Goal: Information Seeking & Learning: Learn about a topic

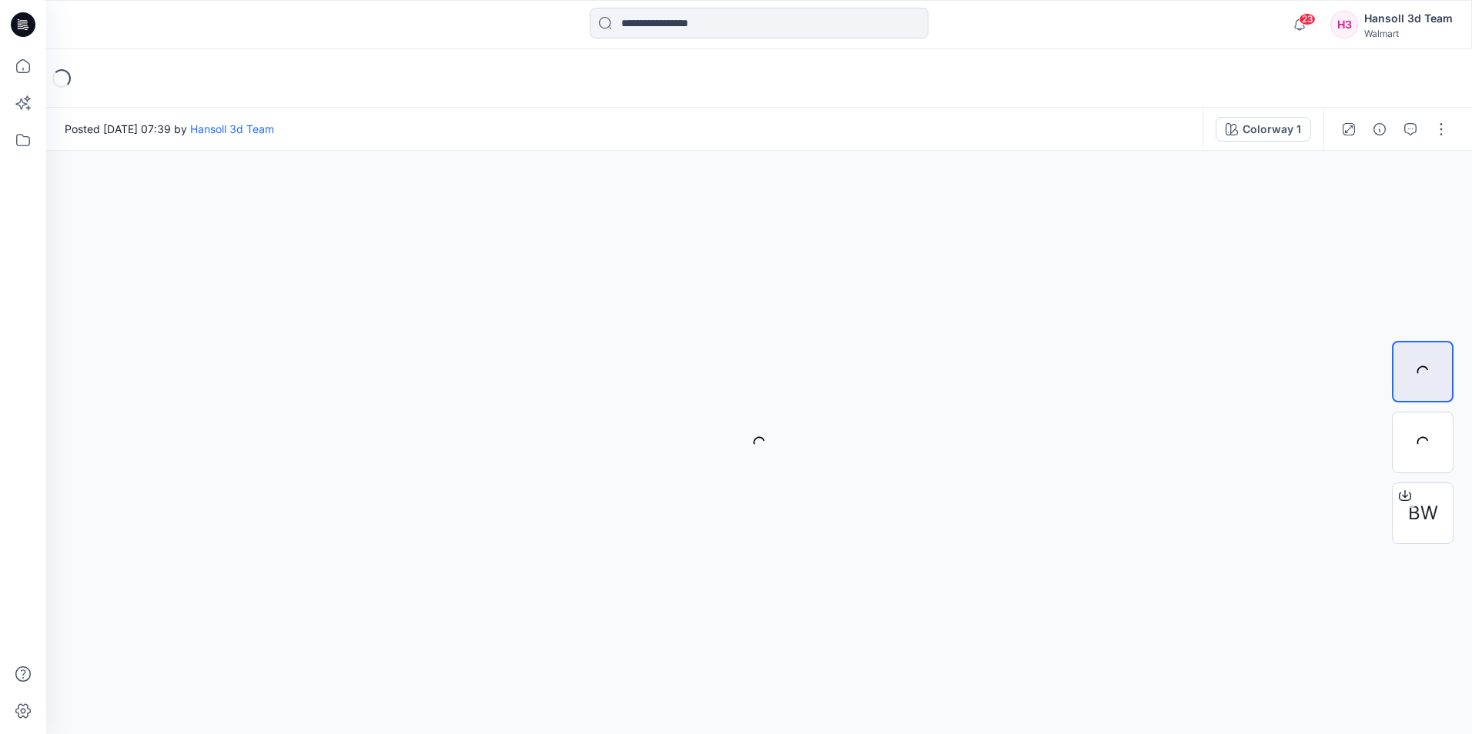
click at [22, 21] on icon at bounding box center [24, 20] width 8 height 1
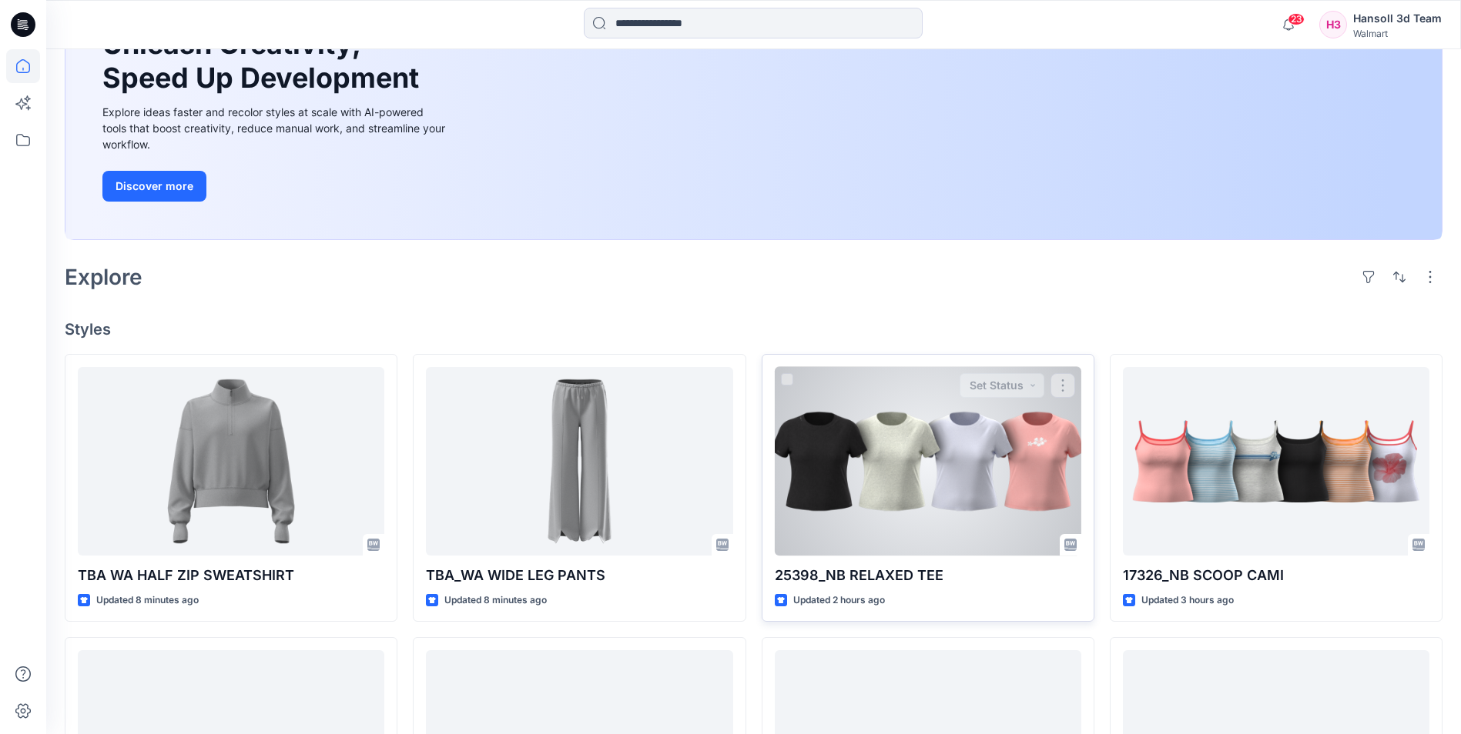
scroll to position [231, 0]
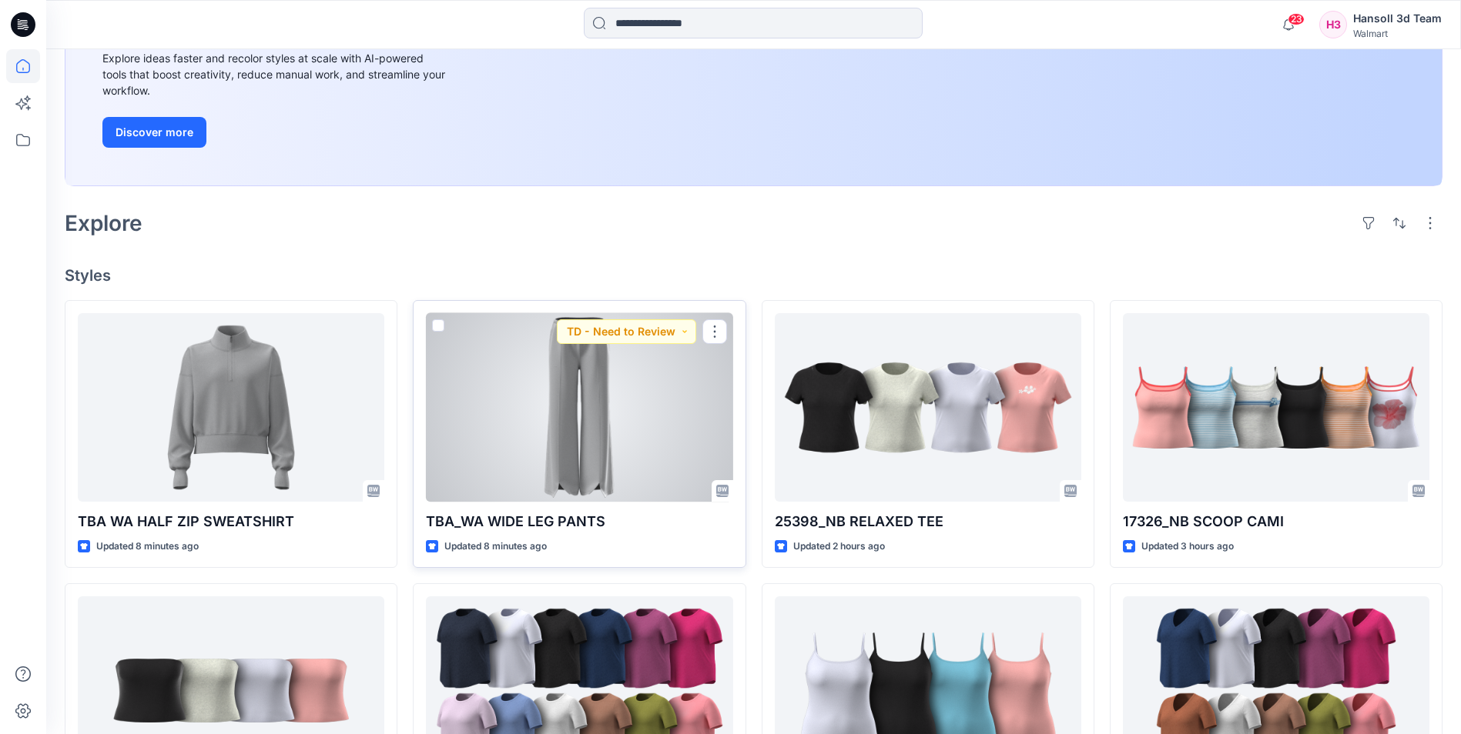
click at [569, 427] on div at bounding box center [579, 407] width 306 height 189
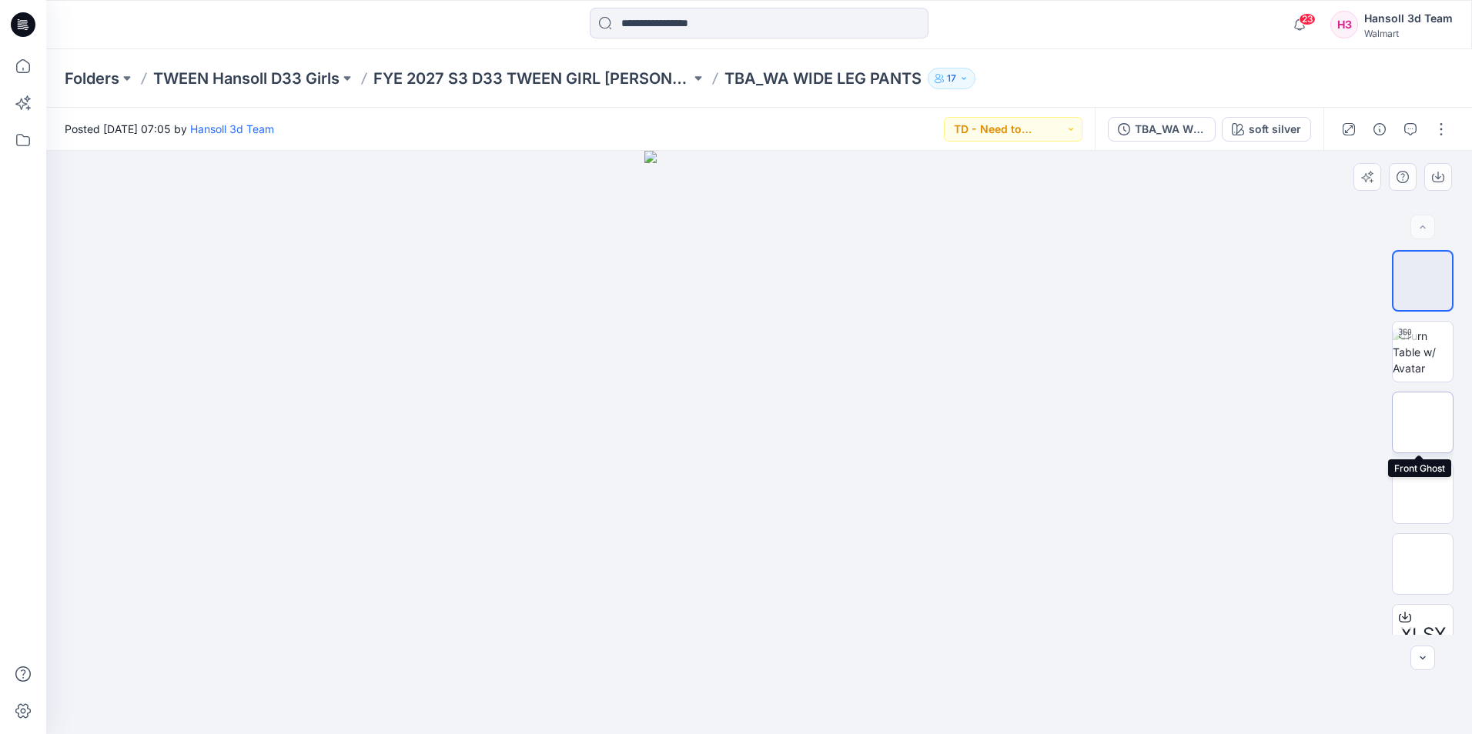
click at [1423, 423] on img at bounding box center [1423, 423] width 0 height 0
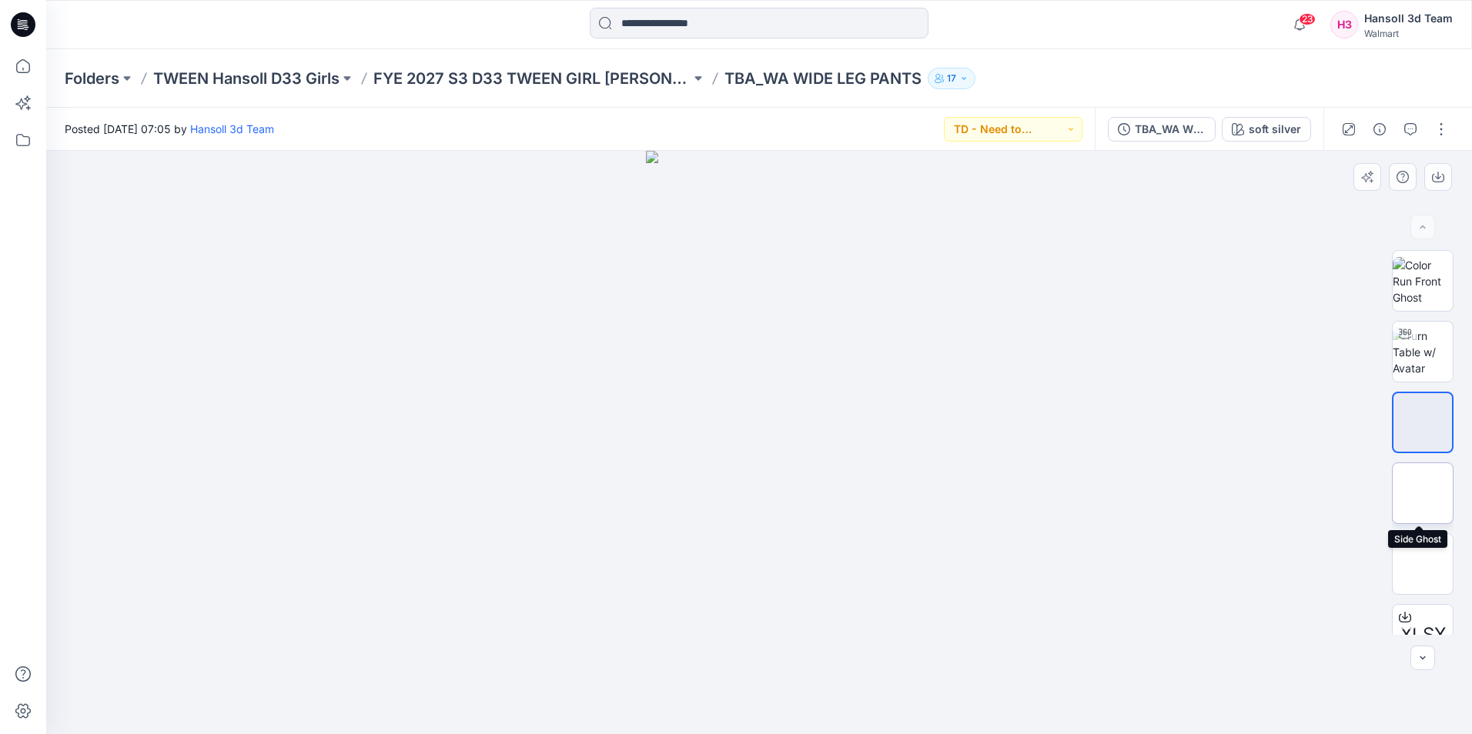
click at [1423, 494] on img at bounding box center [1423, 494] width 0 height 0
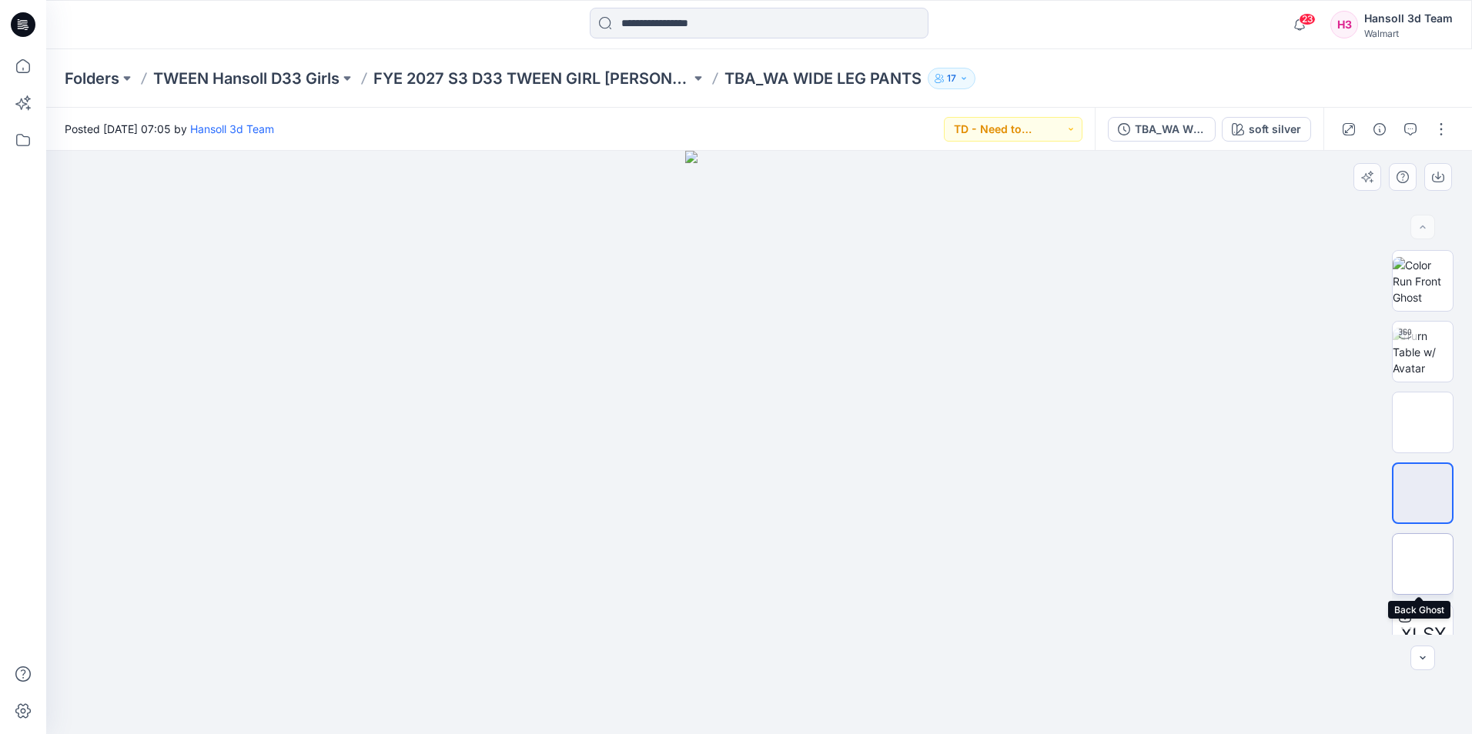
click at [1423, 564] on img at bounding box center [1423, 564] width 0 height 0
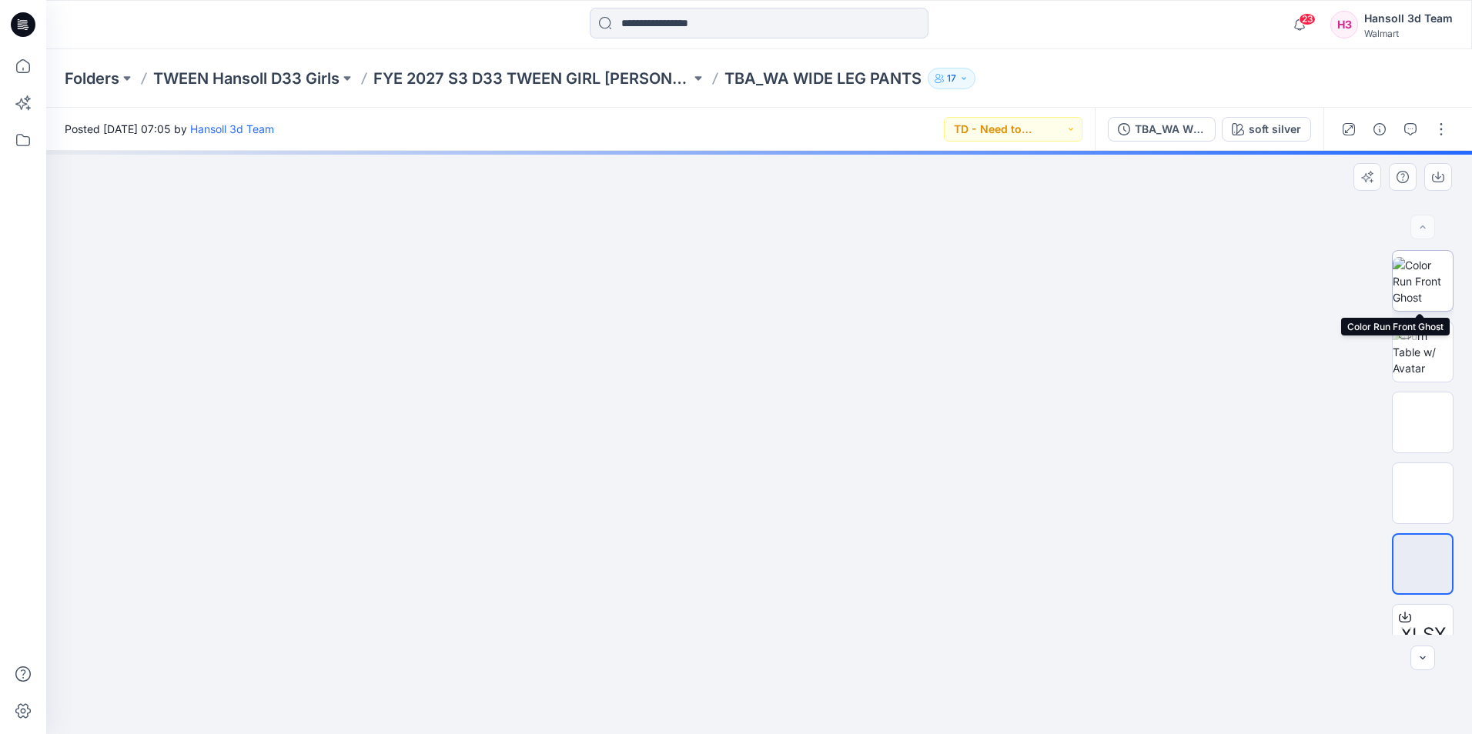
click at [1435, 290] on img at bounding box center [1423, 281] width 60 height 49
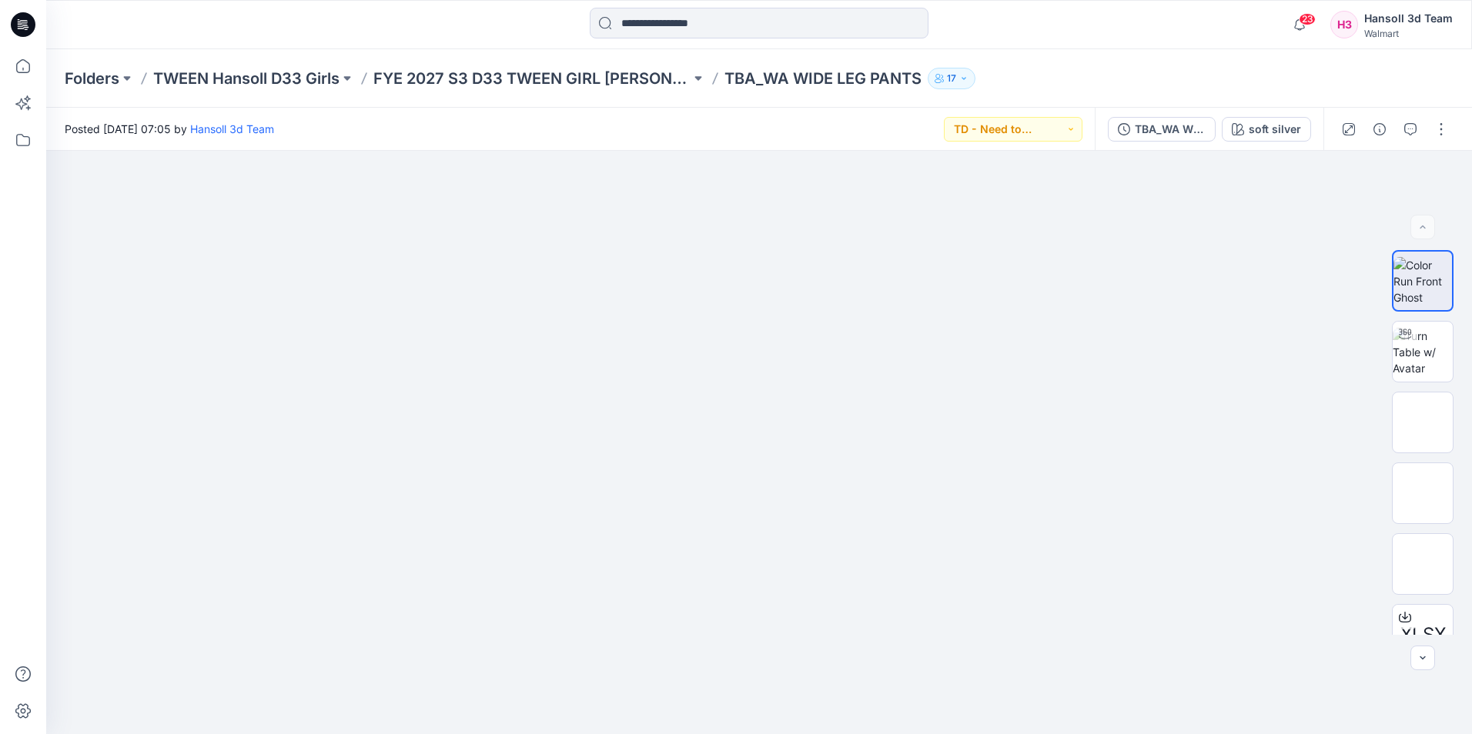
click at [30, 21] on icon at bounding box center [23, 24] width 25 height 25
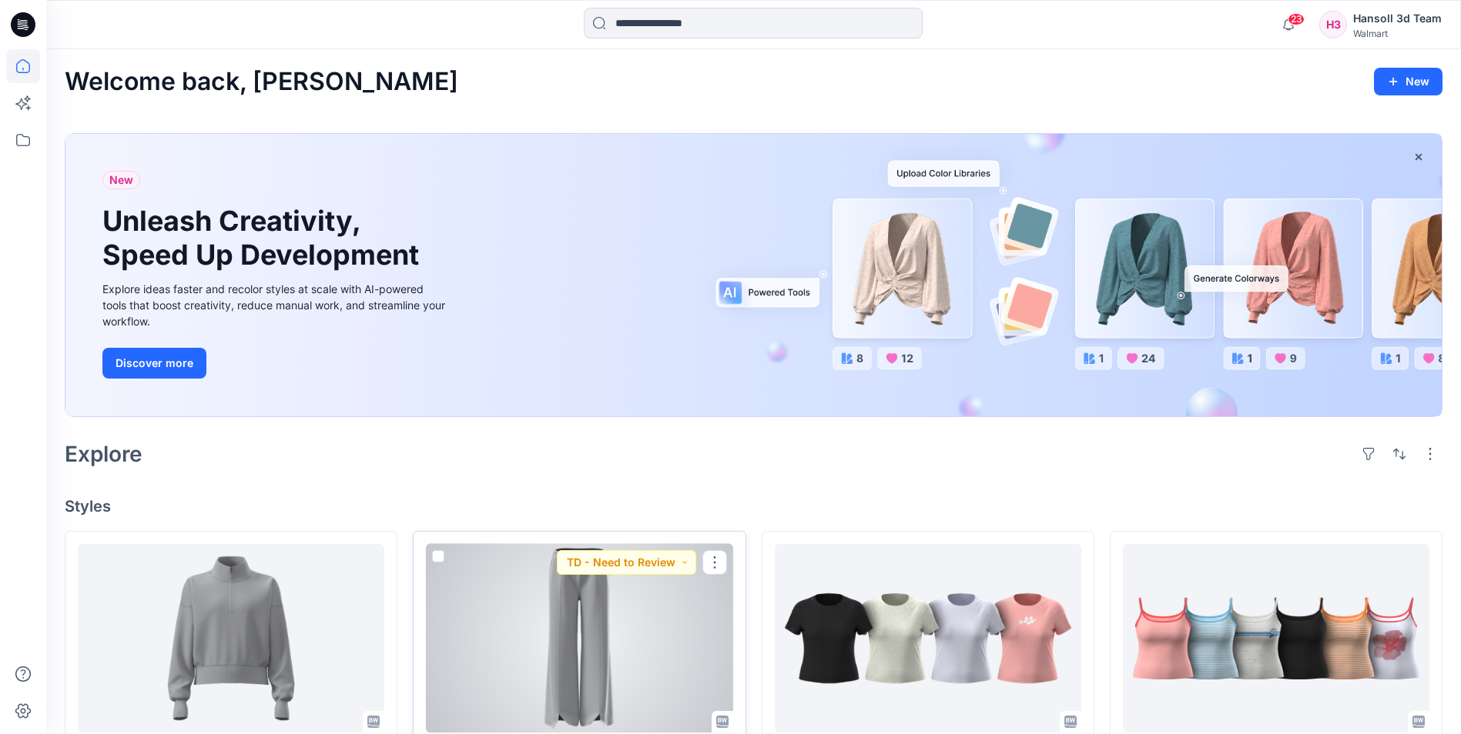
click at [607, 691] on div at bounding box center [579, 638] width 306 height 189
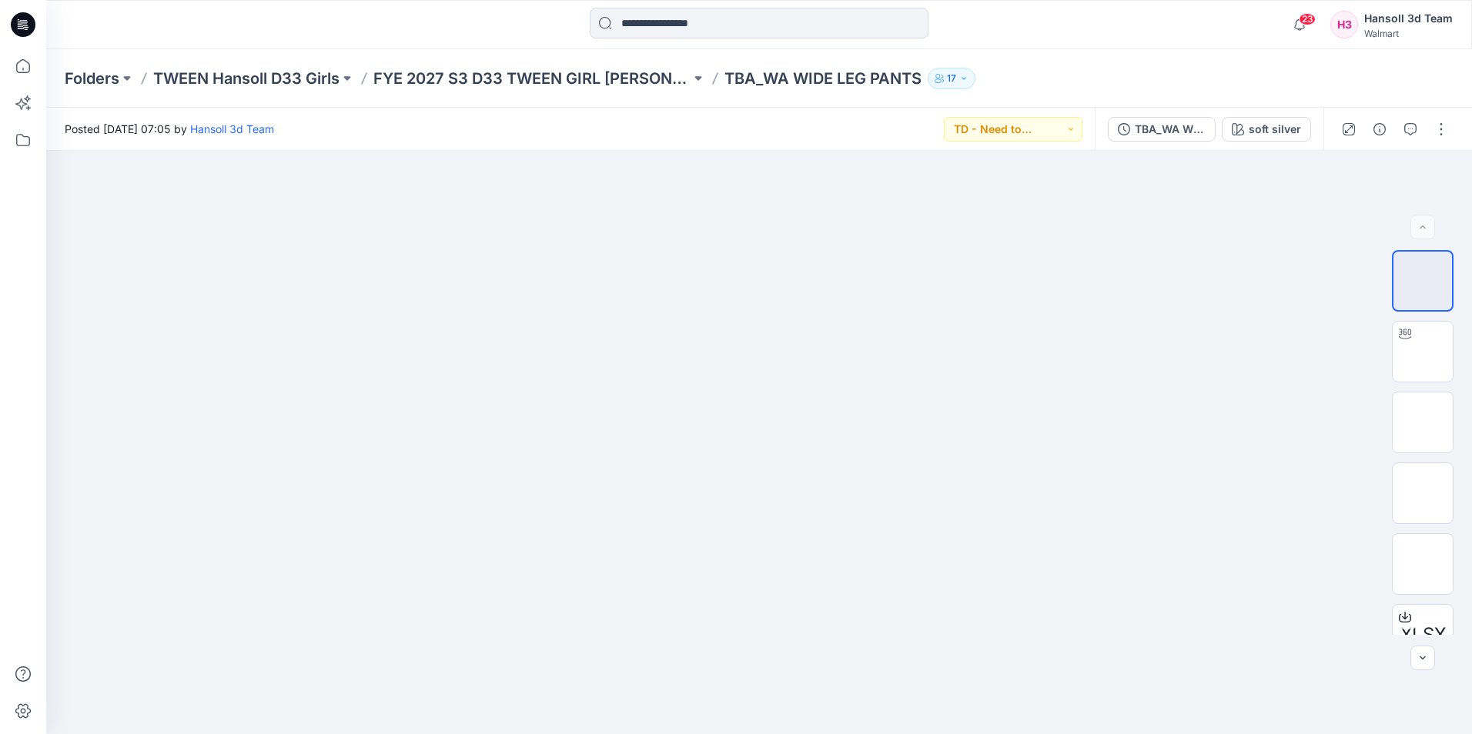
drag, startPoint x: 17, startPoint y: 25, endPoint x: 38, endPoint y: 49, distance: 32.2
click at [17, 25] on icon at bounding box center [23, 24] width 25 height 25
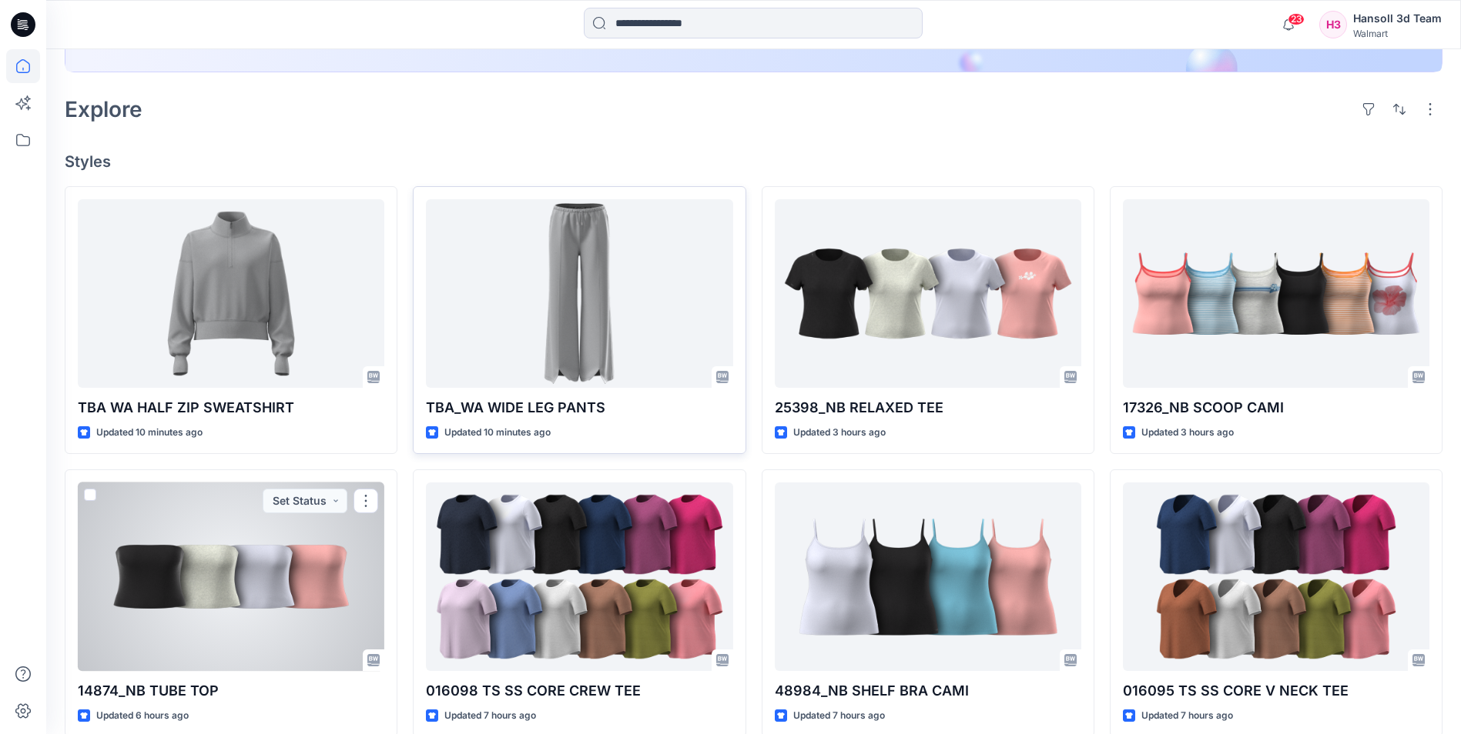
scroll to position [320, 0]
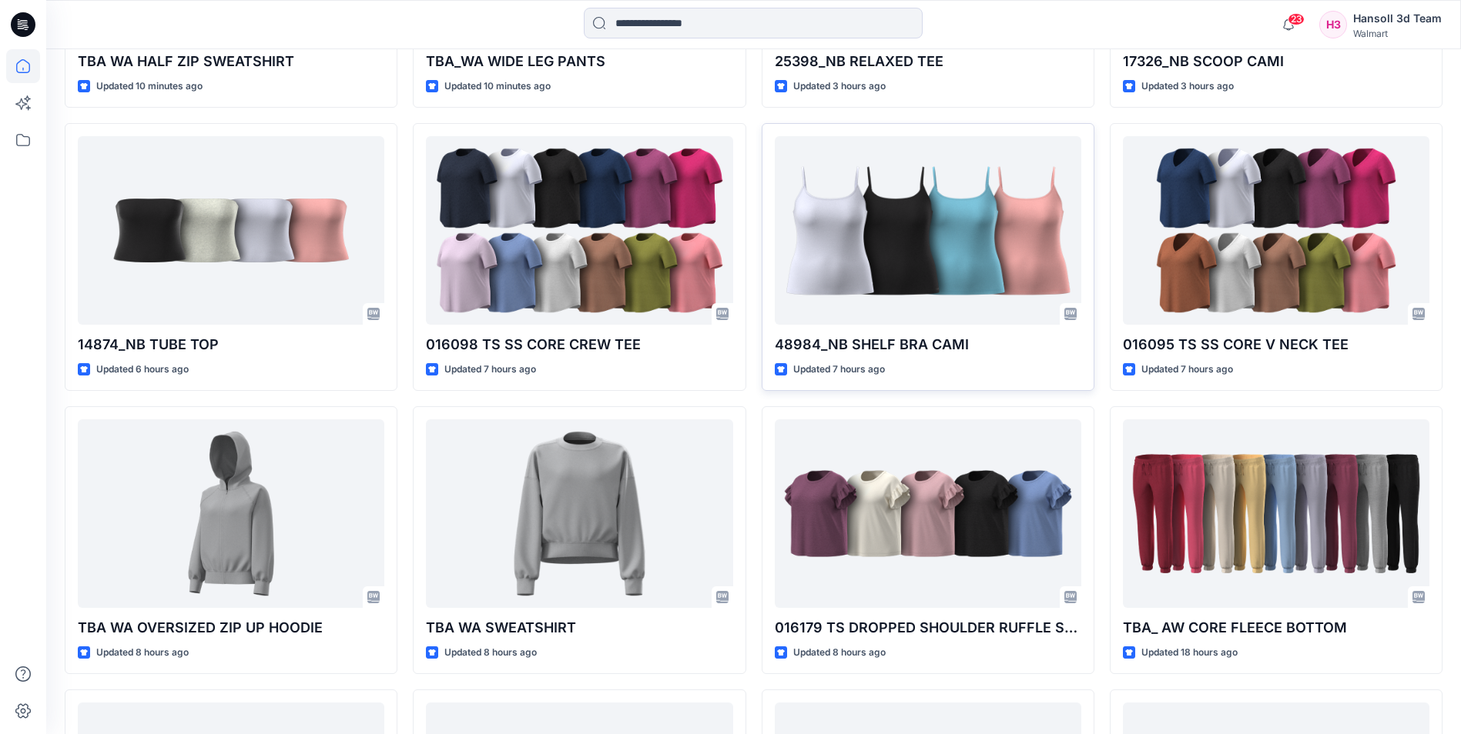
scroll to position [782, 0]
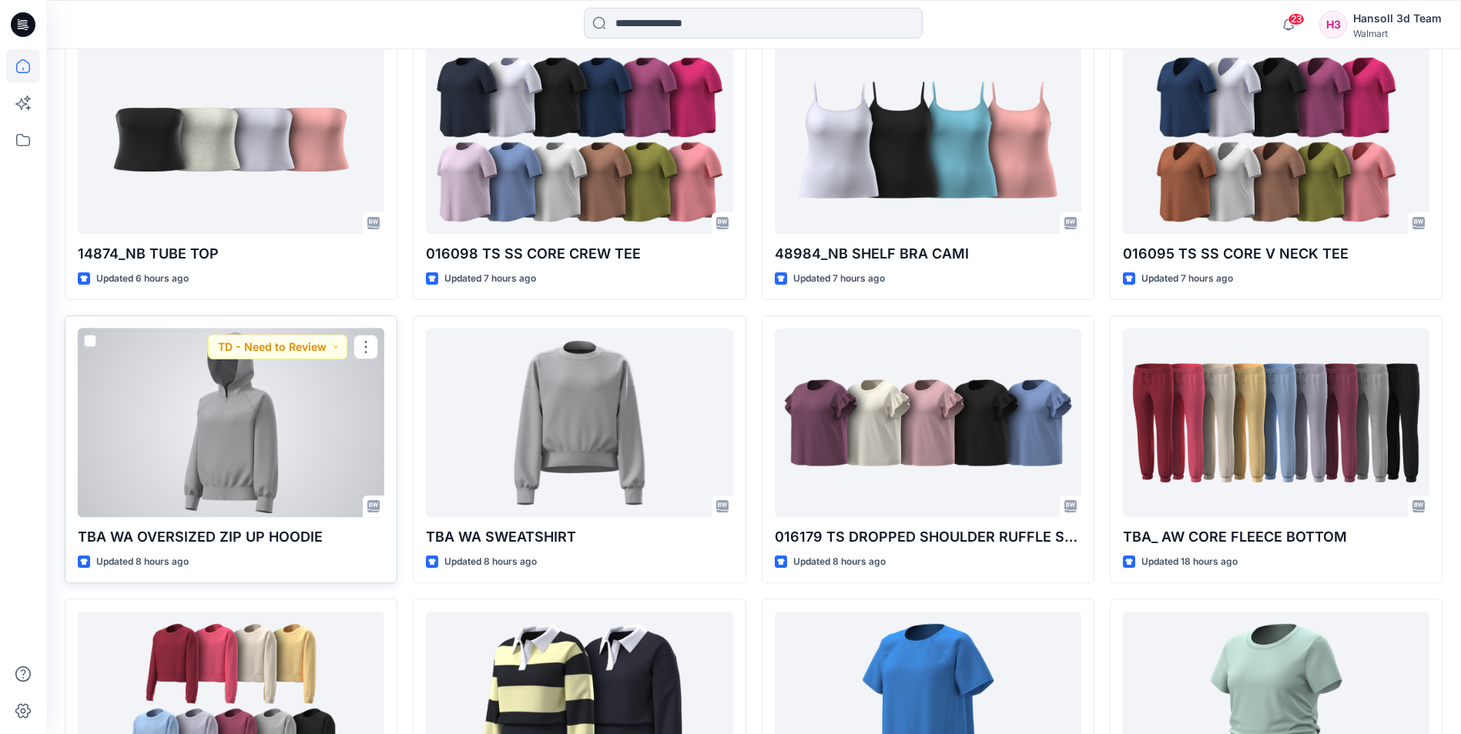
click at [316, 477] on div at bounding box center [231, 423] width 306 height 189
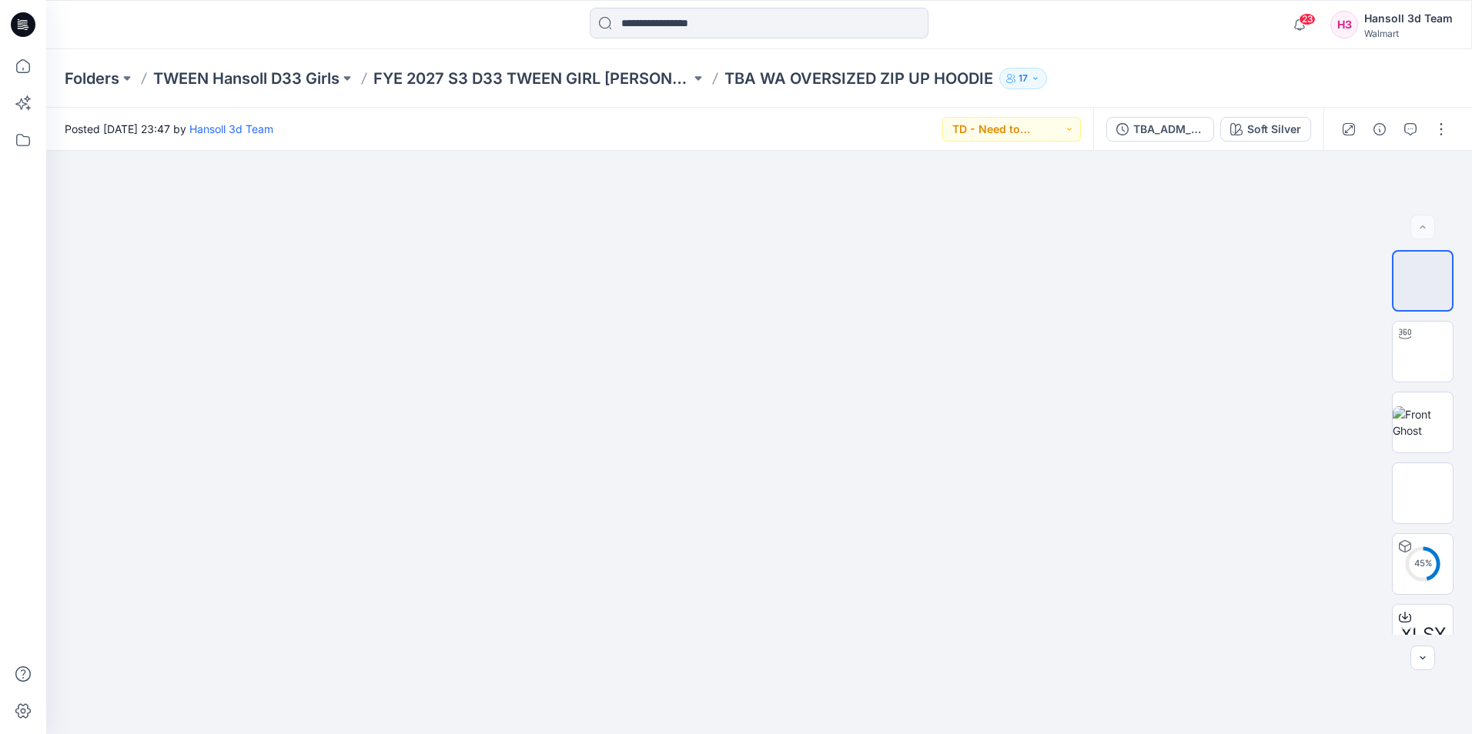
click at [888, 82] on p "TBA WA OVERSIZED ZIP UP HOODIE" at bounding box center [858, 79] width 269 height 22
click at [554, 81] on p "FYE 2027 S3 D33 TWEEN GIRL HANSOLL" at bounding box center [531, 79] width 317 height 22
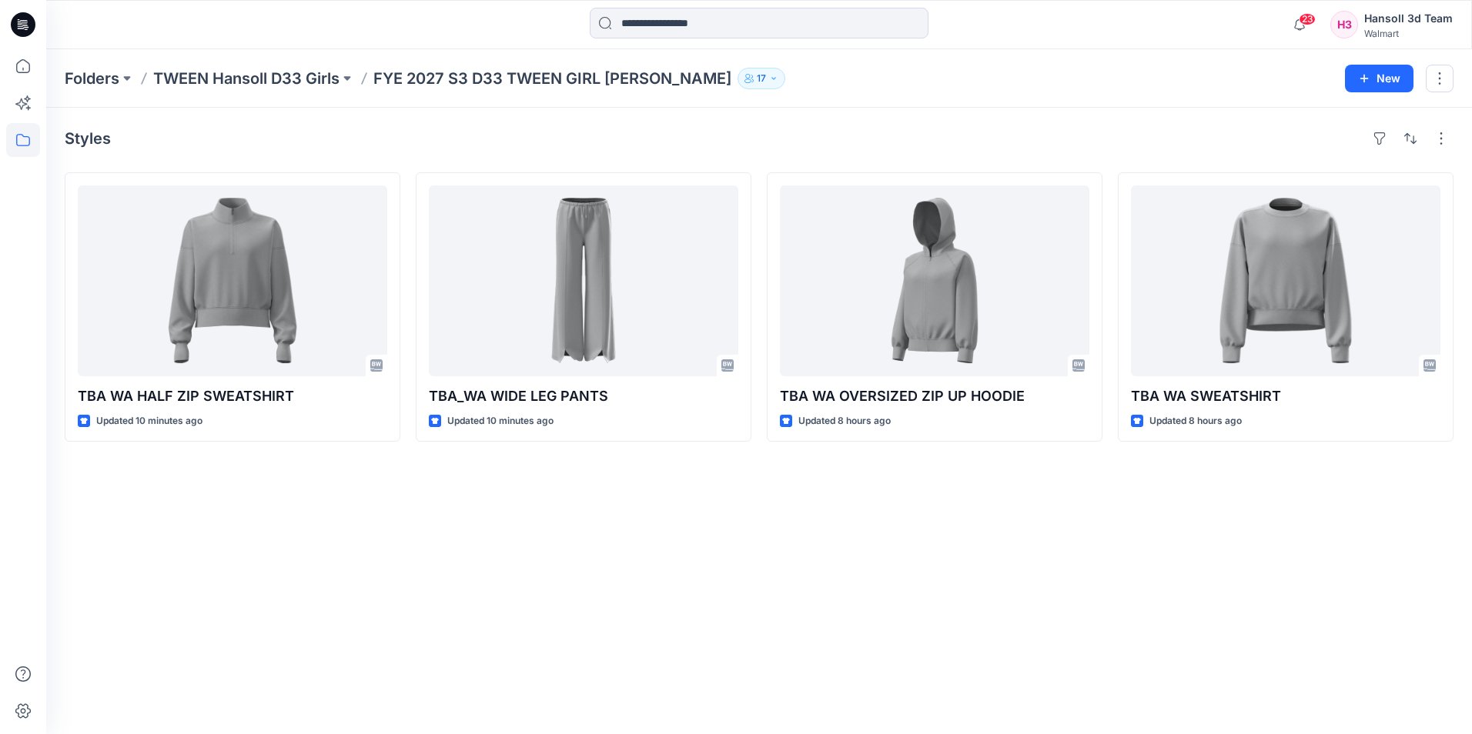
click at [1184, 627] on div "Styles TBA WA HALF ZIP SWEATSHIRT Updated 10 minutes ago TBA_WA WIDE LEG PANTS …" at bounding box center [759, 421] width 1426 height 627
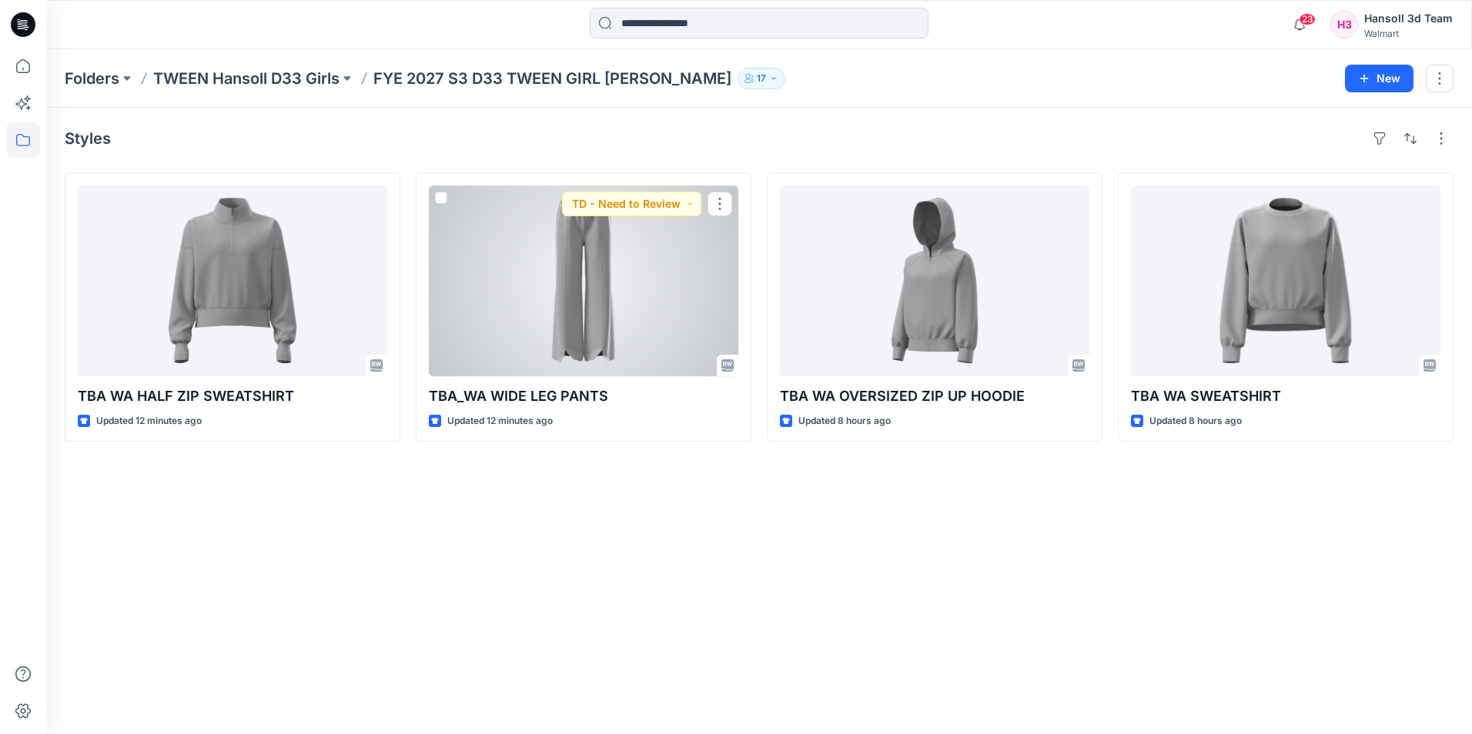
click at [574, 330] on div at bounding box center [584, 281] width 310 height 191
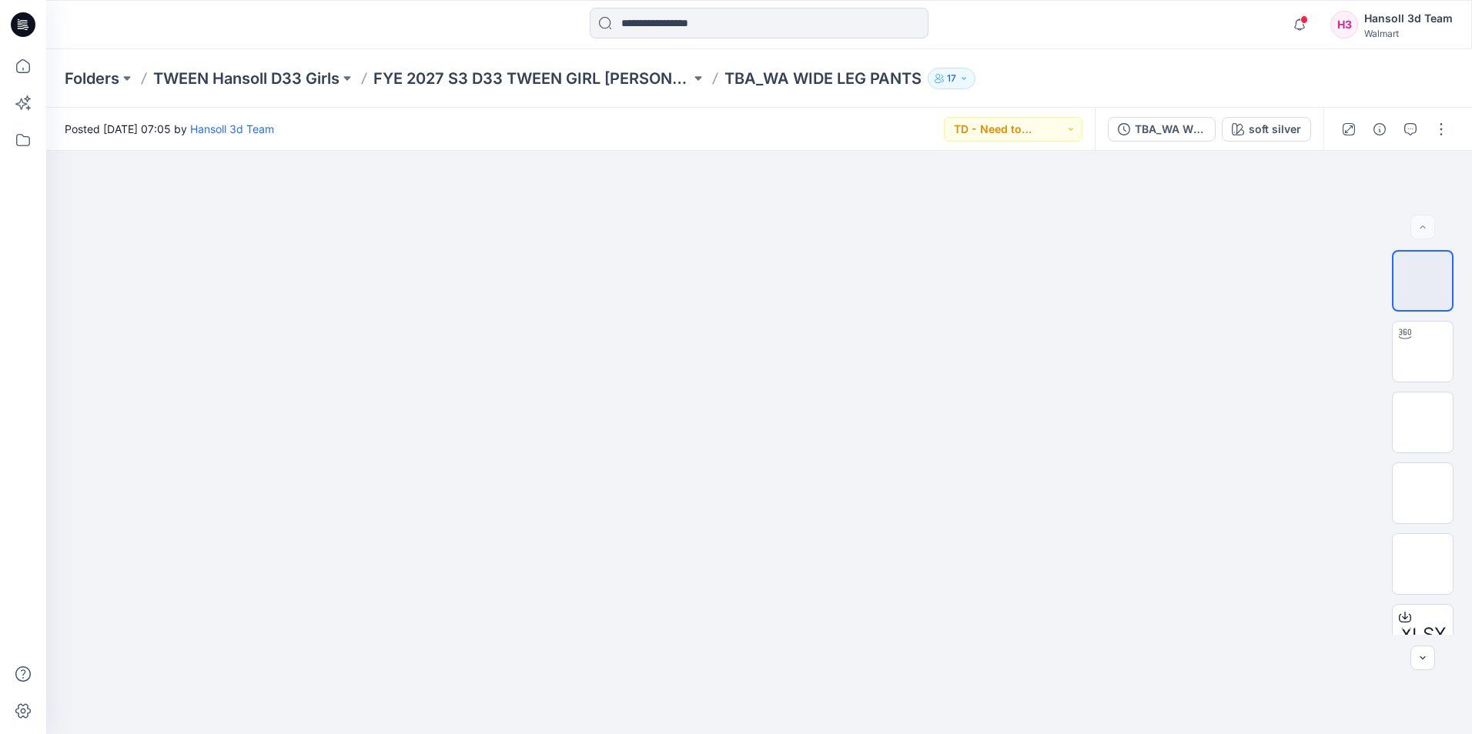
click at [35, 18] on div at bounding box center [22, 24] width 49 height 49
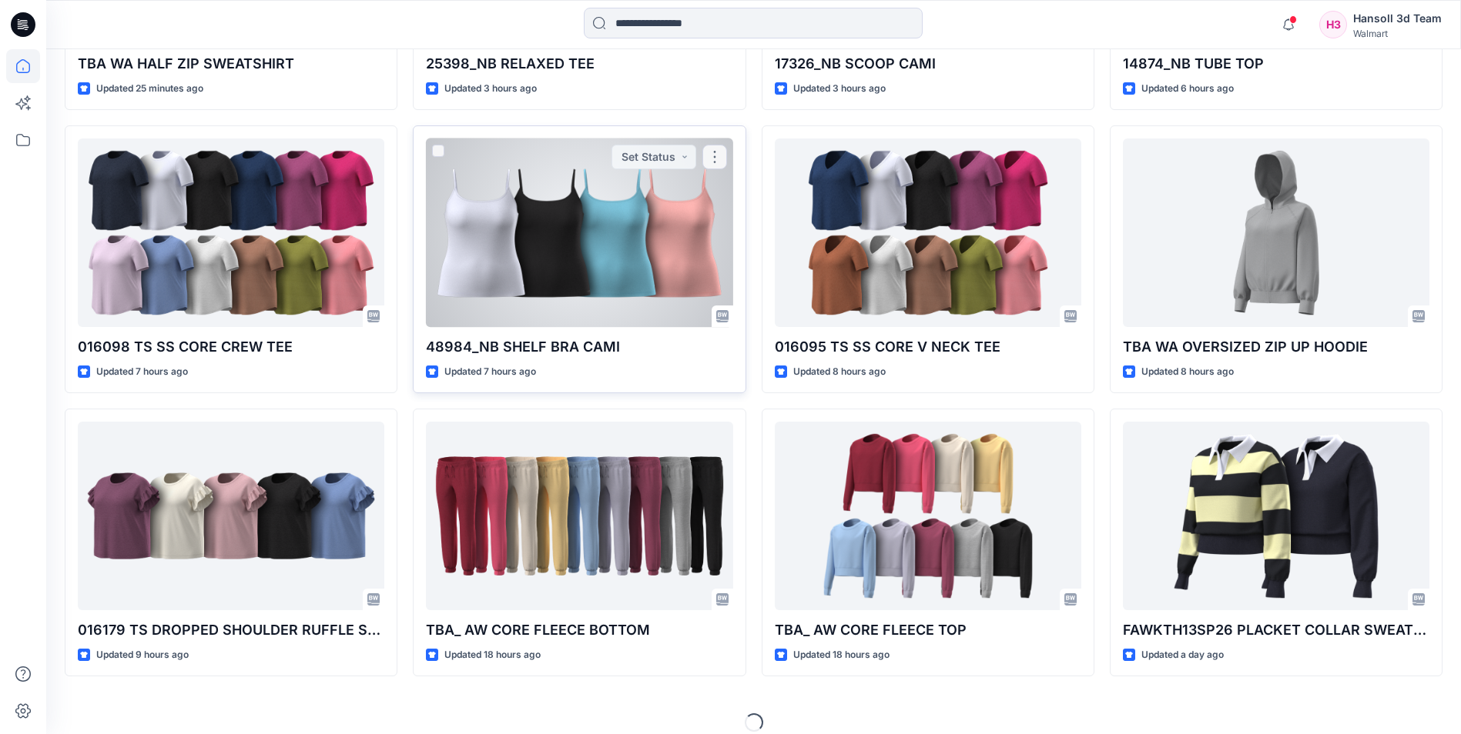
scroll to position [693, 0]
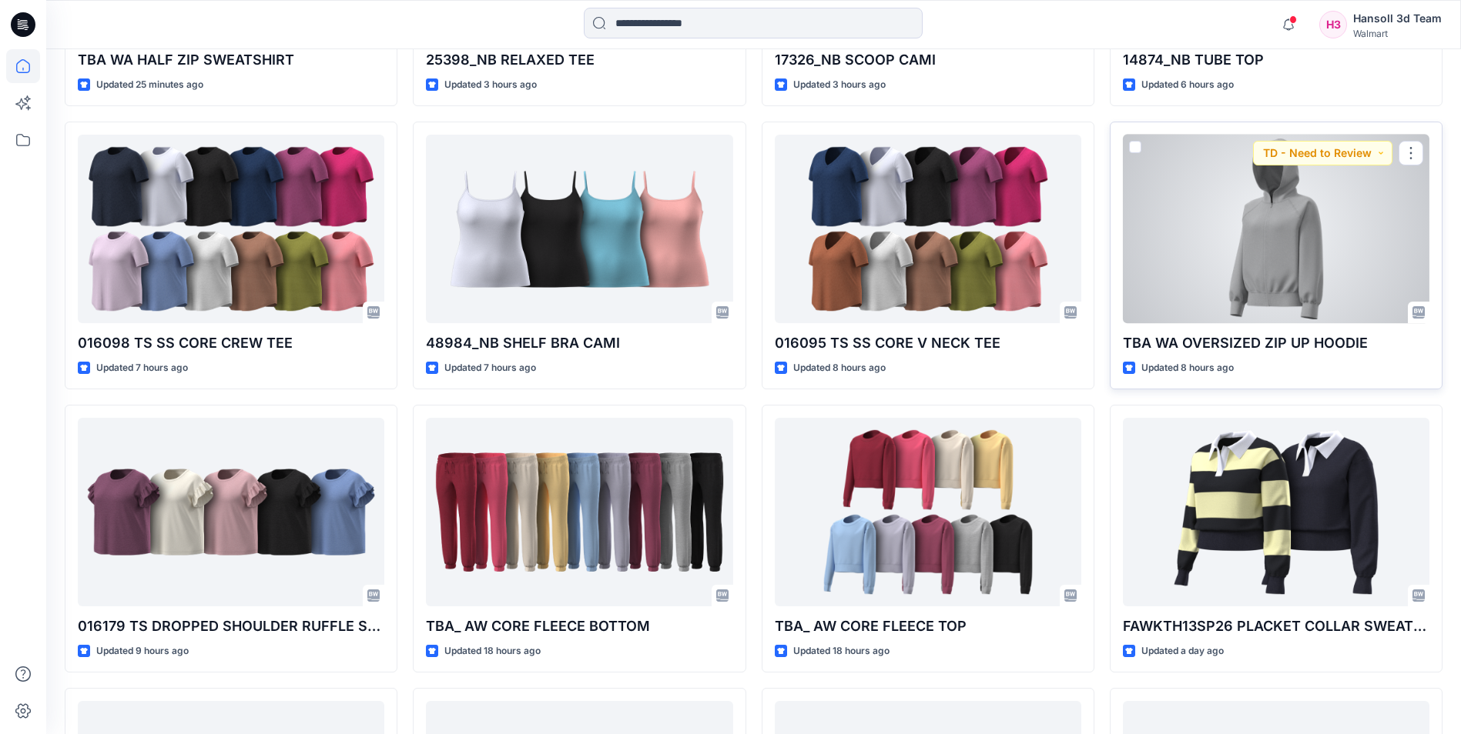
click at [1293, 226] on div at bounding box center [1276, 229] width 306 height 189
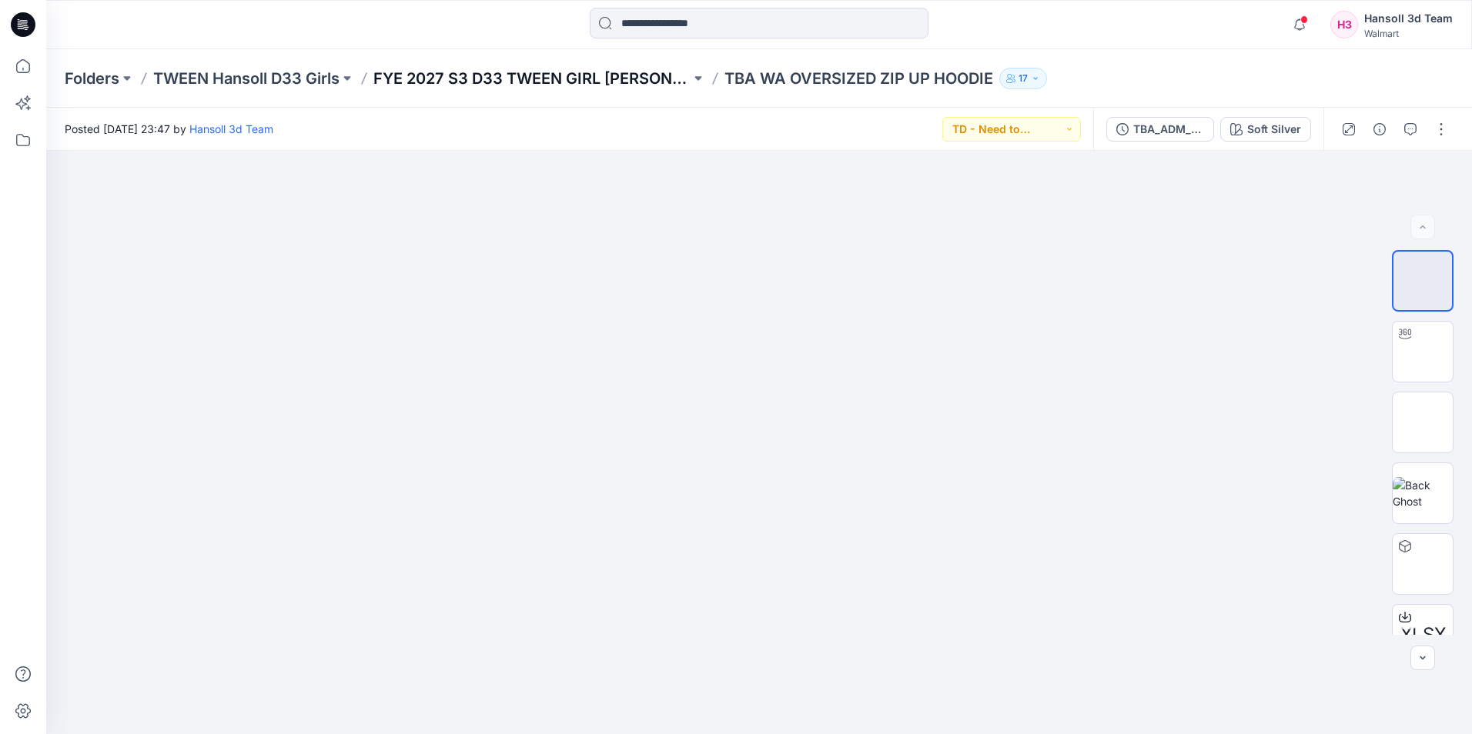
click at [593, 85] on p "FYE 2027 S3 D33 TWEEN GIRL HANSOLL" at bounding box center [531, 79] width 317 height 22
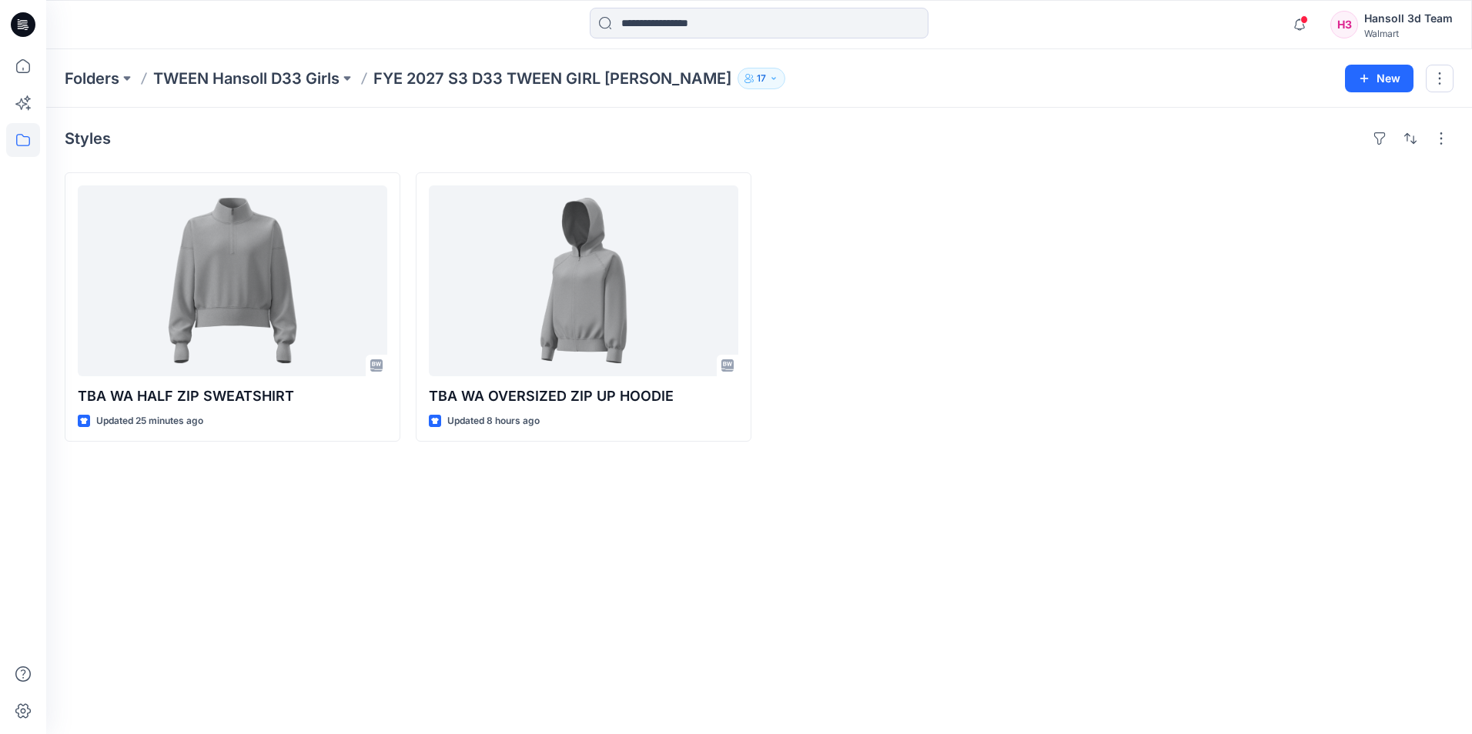
drag, startPoint x: 24, startPoint y: 20, endPoint x: 33, endPoint y: 21, distance: 9.3
click at [24, 20] on icon at bounding box center [23, 24] width 25 height 25
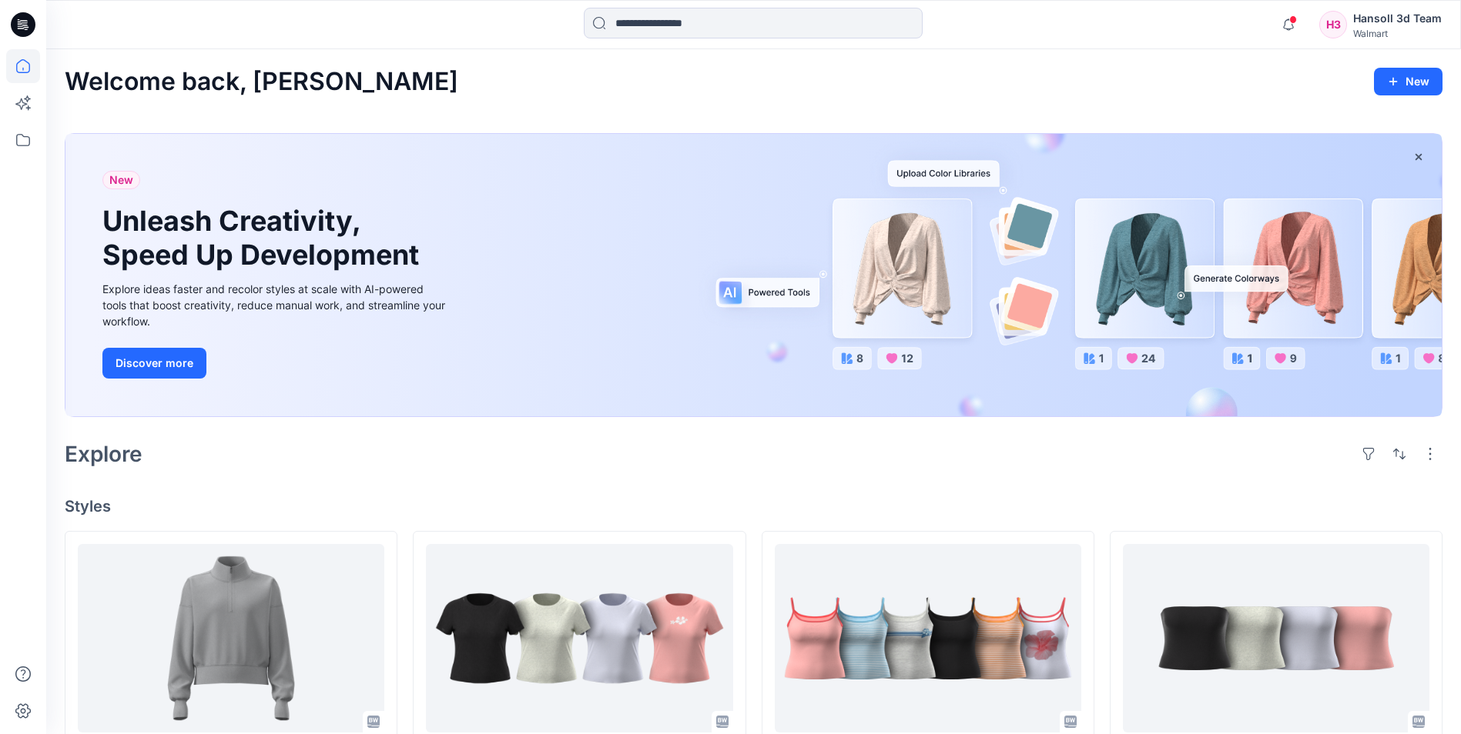
click at [15, 20] on icon at bounding box center [23, 24] width 25 height 25
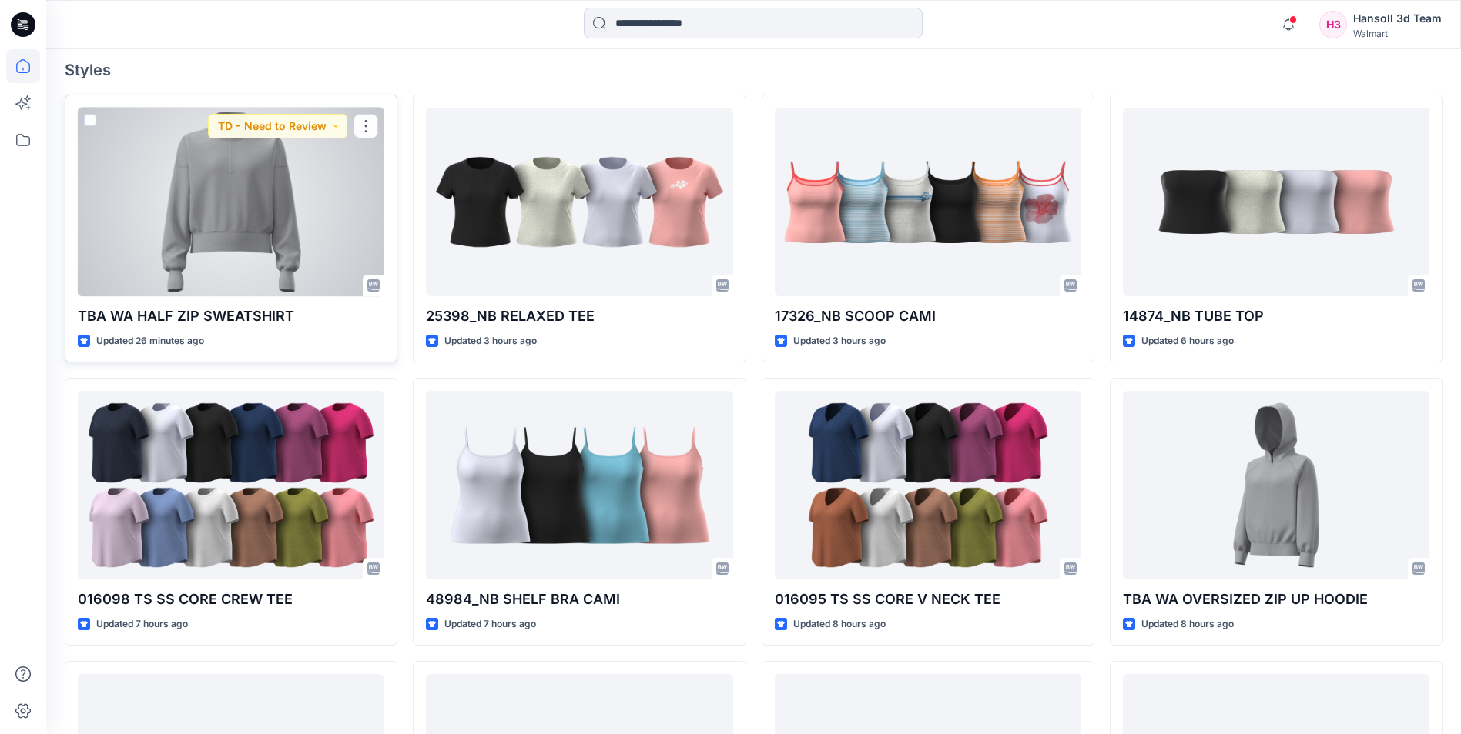
scroll to position [462, 0]
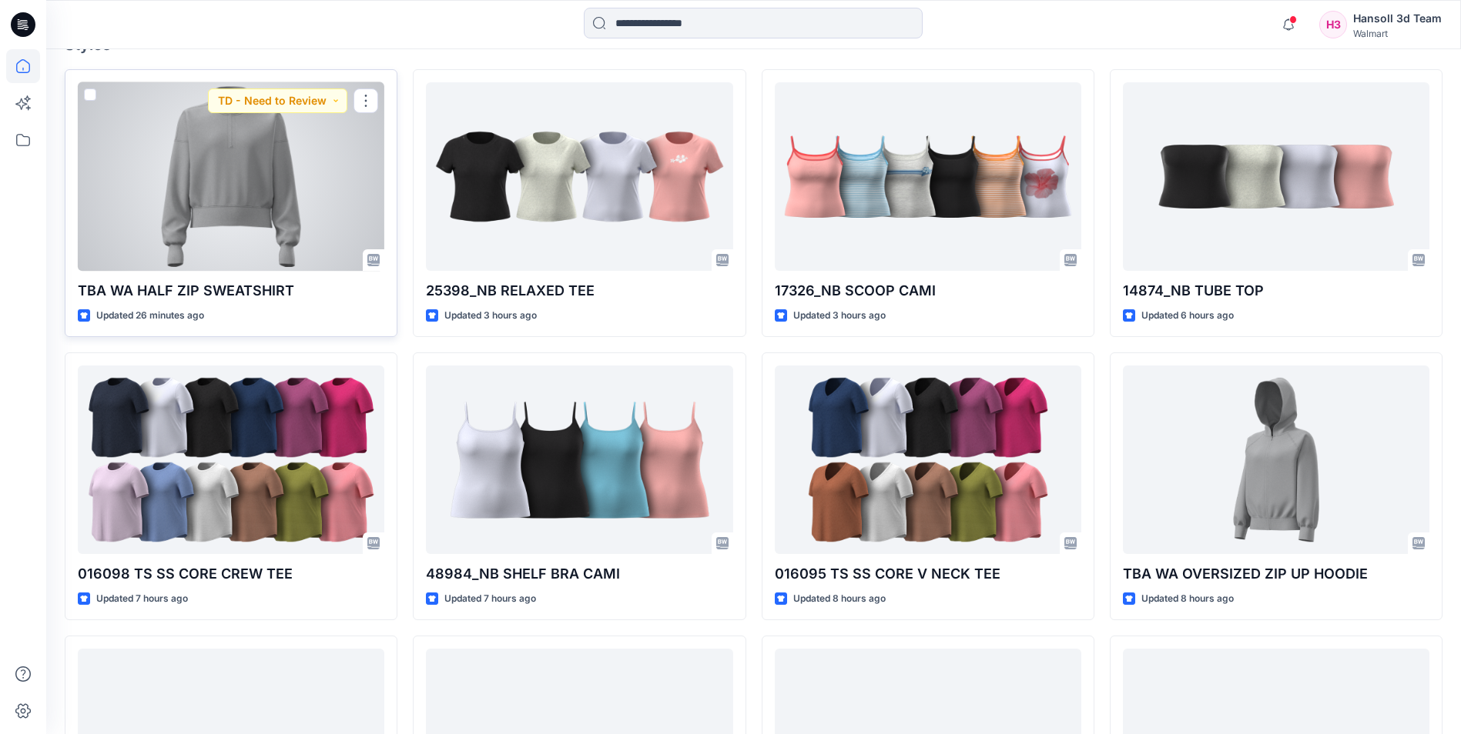
click at [159, 201] on div at bounding box center [231, 176] width 306 height 189
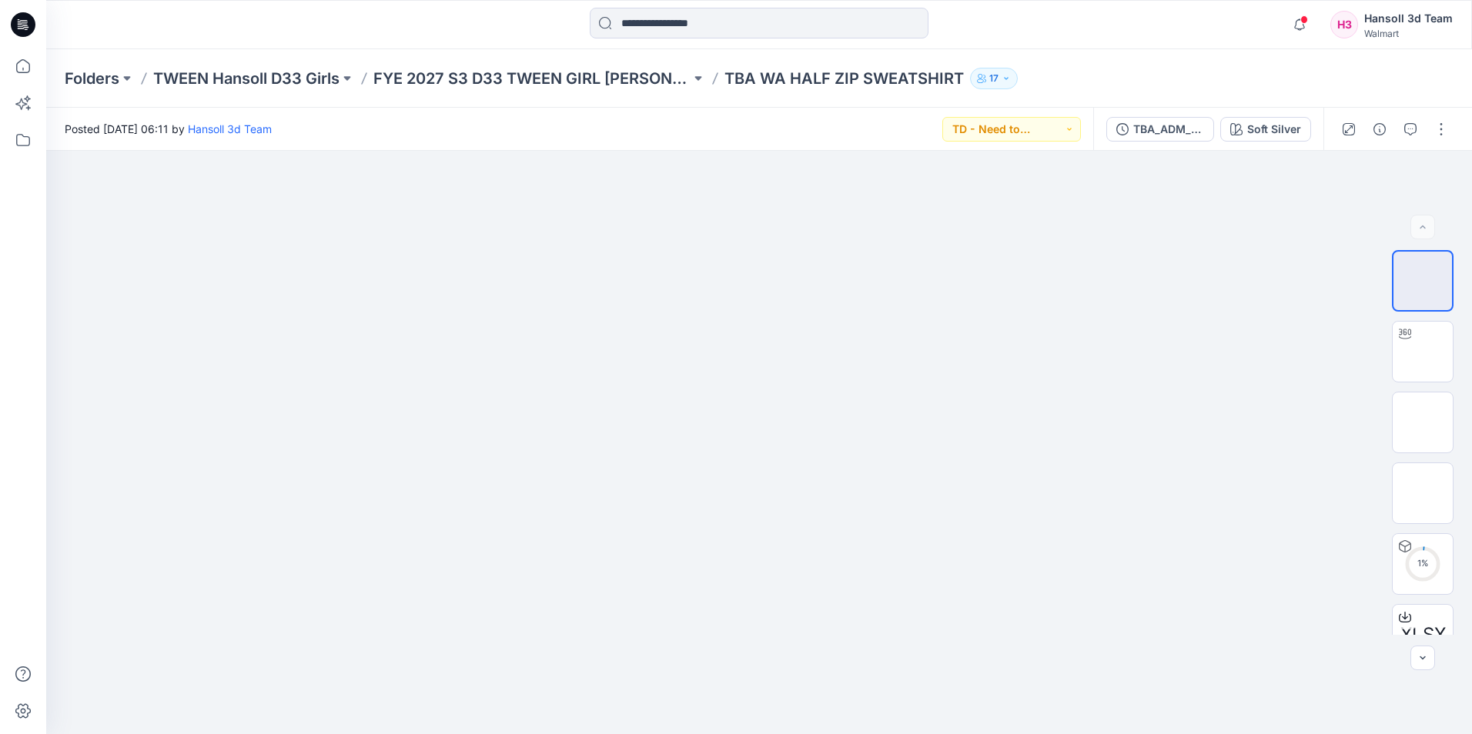
click at [31, 22] on icon at bounding box center [23, 24] width 25 height 25
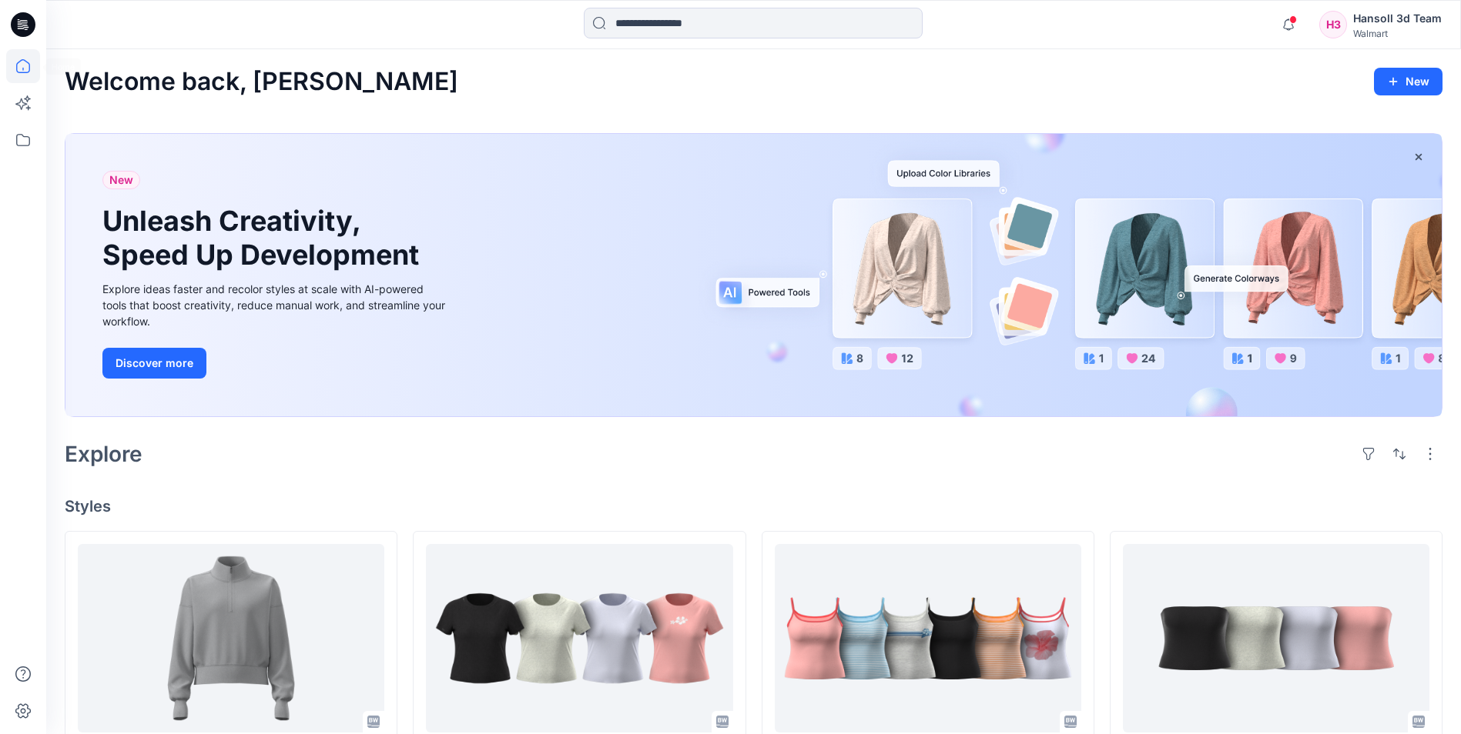
click at [23, 32] on icon at bounding box center [23, 24] width 25 height 25
click at [17, 22] on icon at bounding box center [23, 24] width 25 height 25
click at [22, 23] on icon at bounding box center [24, 22] width 7 height 1
click at [28, 28] on icon at bounding box center [23, 24] width 25 height 49
click at [25, 65] on icon at bounding box center [23, 66] width 34 height 34
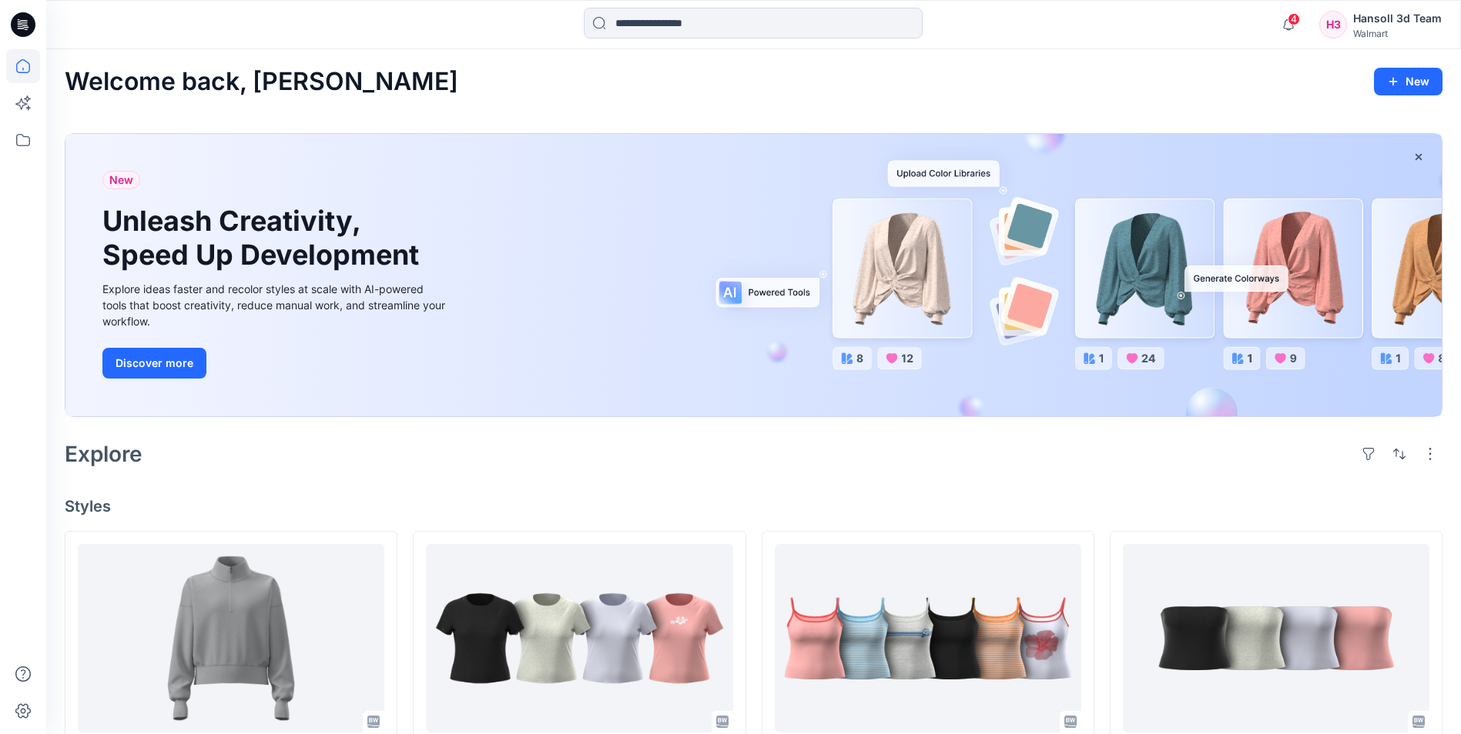
click at [21, 0] on icon at bounding box center [23, 24] width 25 height 49
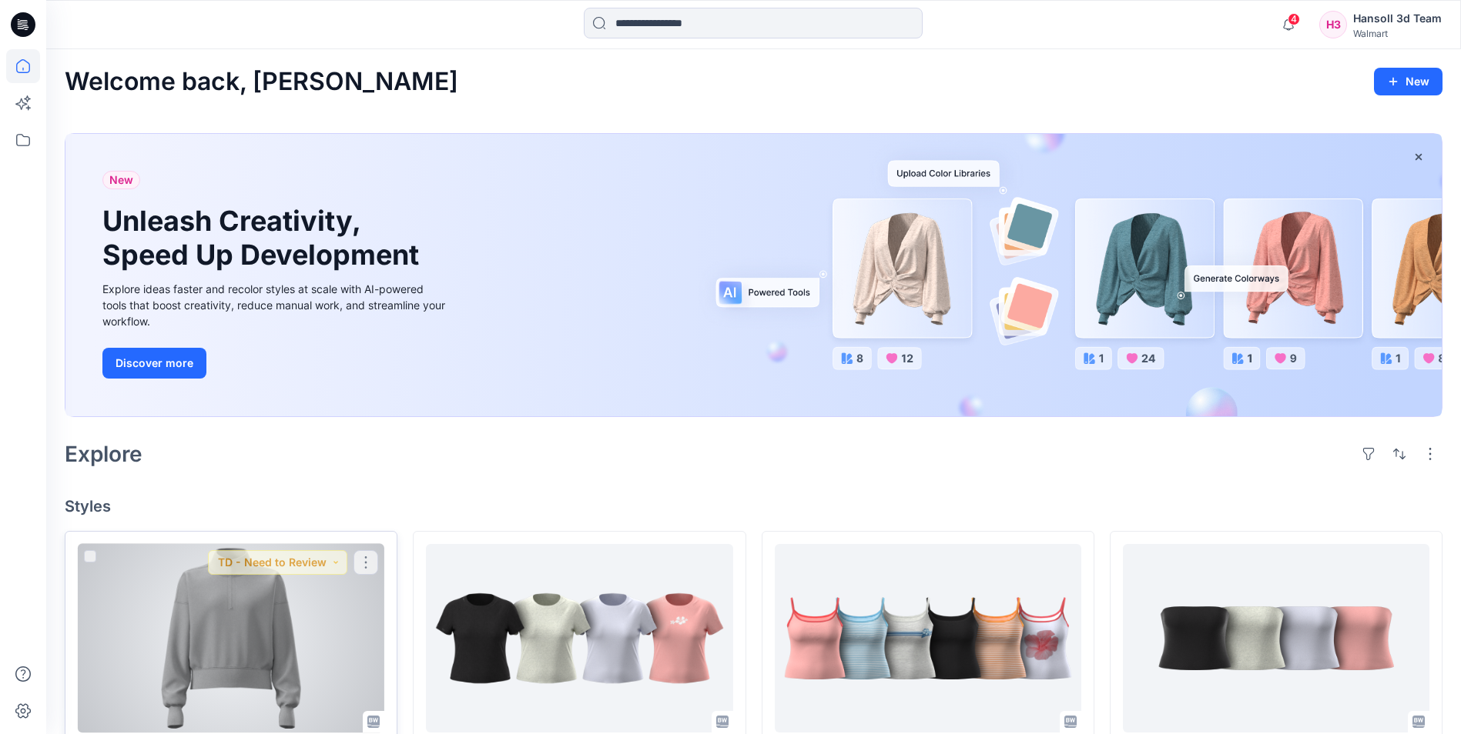
click at [210, 561] on button "TD - Need to Review" at bounding box center [277, 562] width 139 height 25
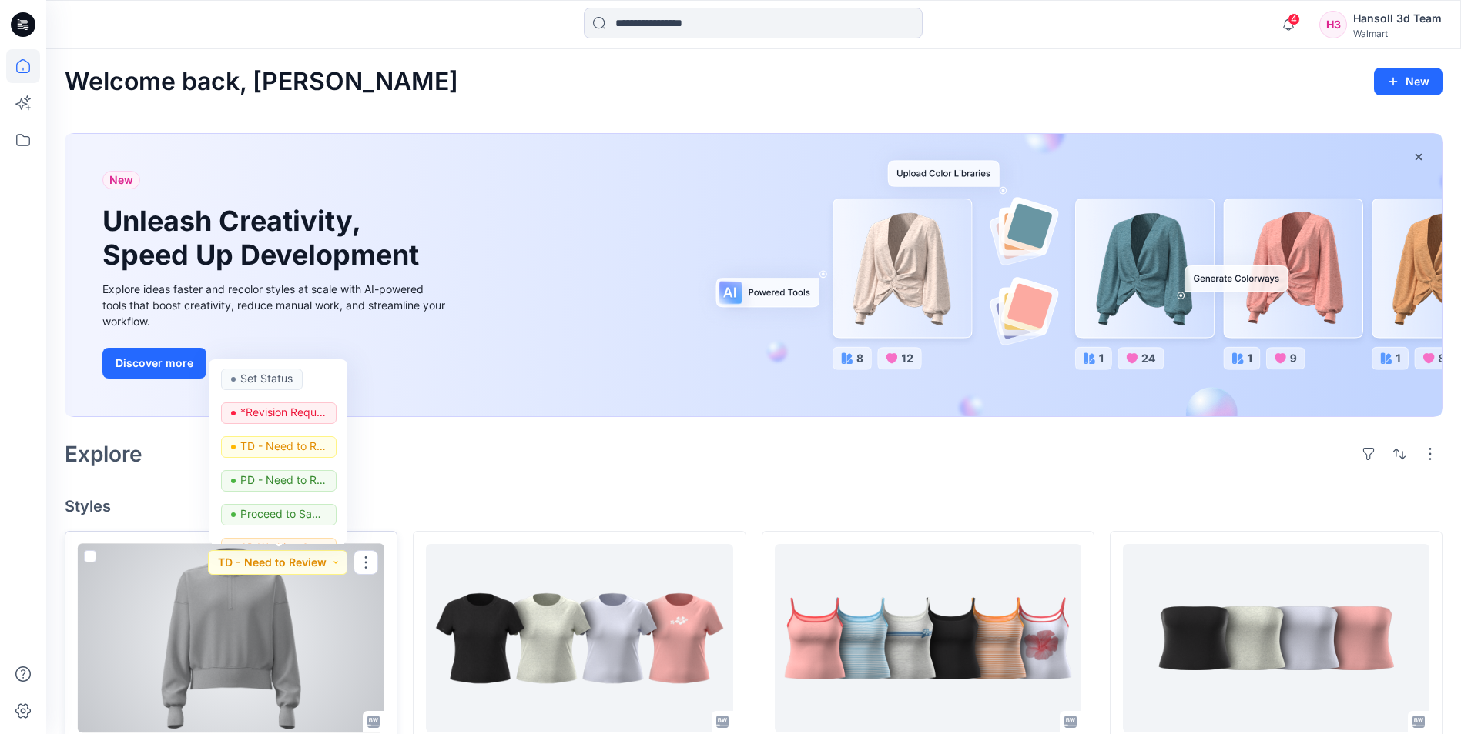
click at [217, 655] on div at bounding box center [231, 638] width 306 height 189
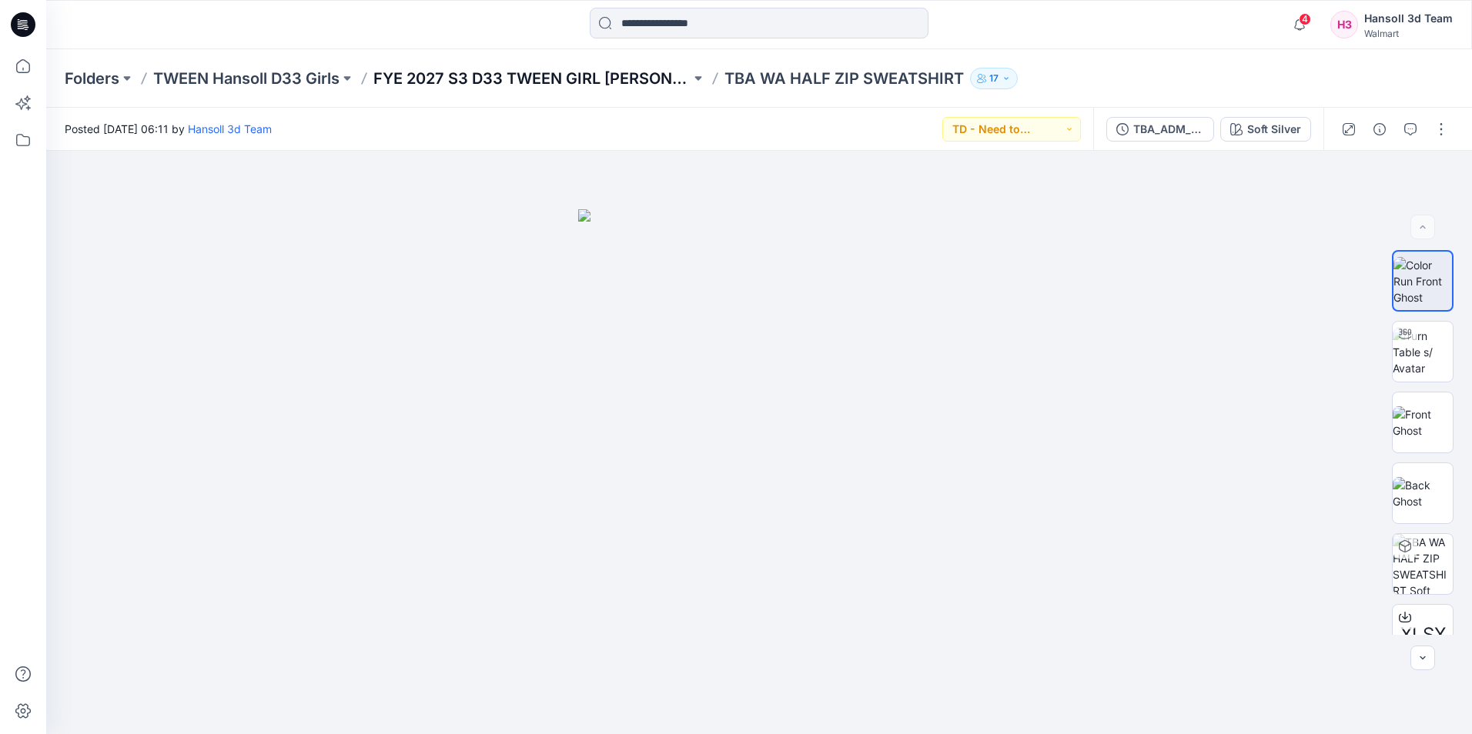
click at [490, 74] on p "FYE 2027 S3 D33 TWEEN GIRL HANSOLL" at bounding box center [531, 79] width 317 height 22
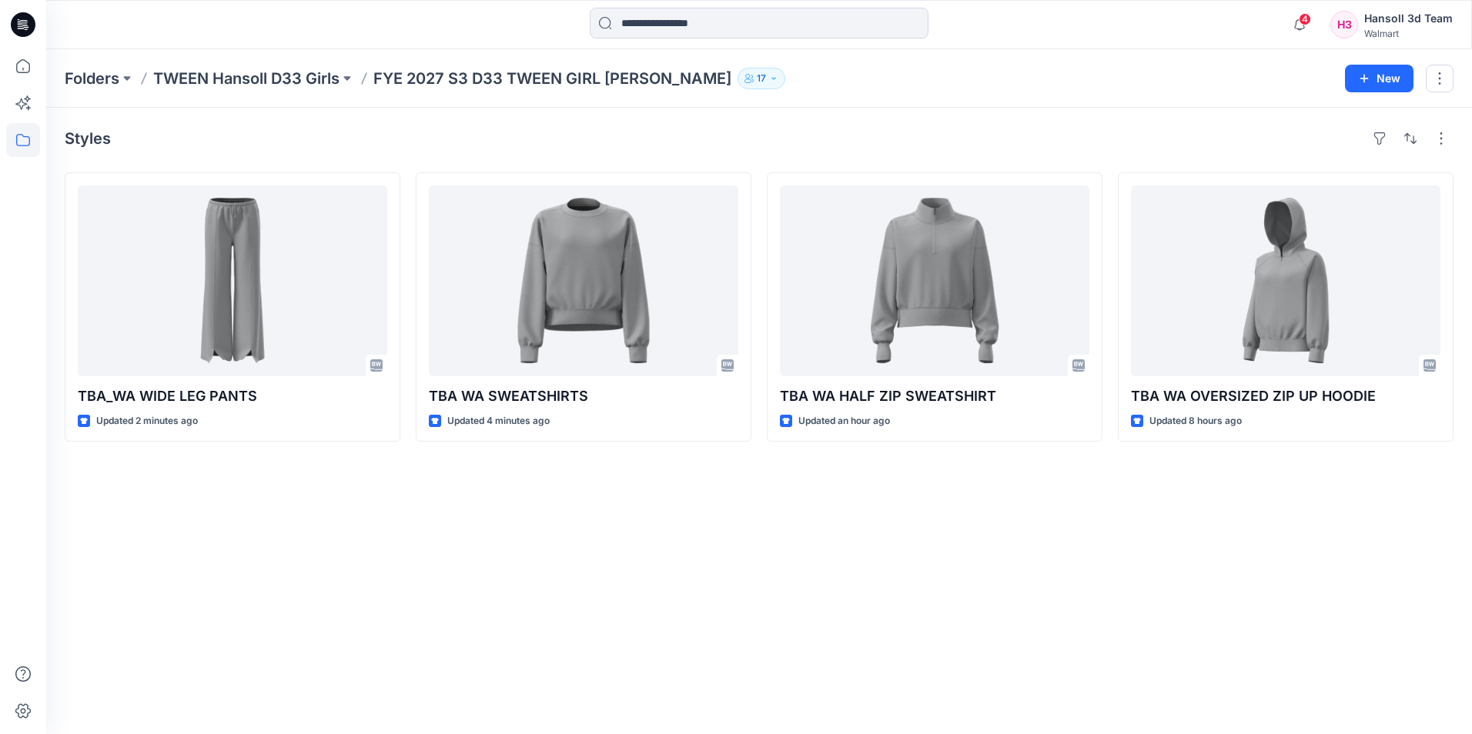
drag, startPoint x: 1289, startPoint y: 693, endPoint x: 1289, endPoint y: 657, distance: 35.4
click at [1289, 687] on div "Styles TBA_WA WIDE LEG PANTS Updated 2 minutes ago TBA WA SWEATSHIRTS Updated 4…" at bounding box center [759, 421] width 1426 height 627
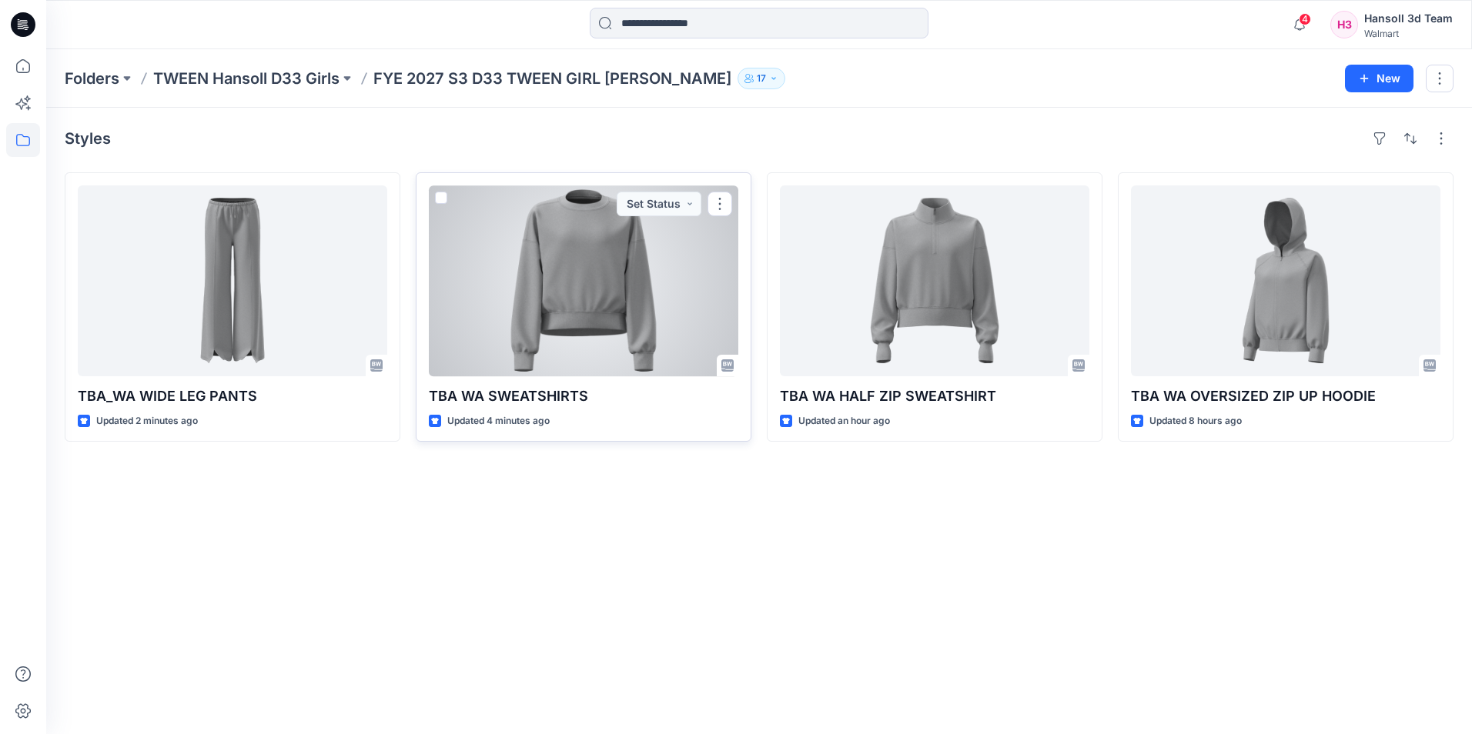
click at [511, 317] on div at bounding box center [584, 281] width 310 height 191
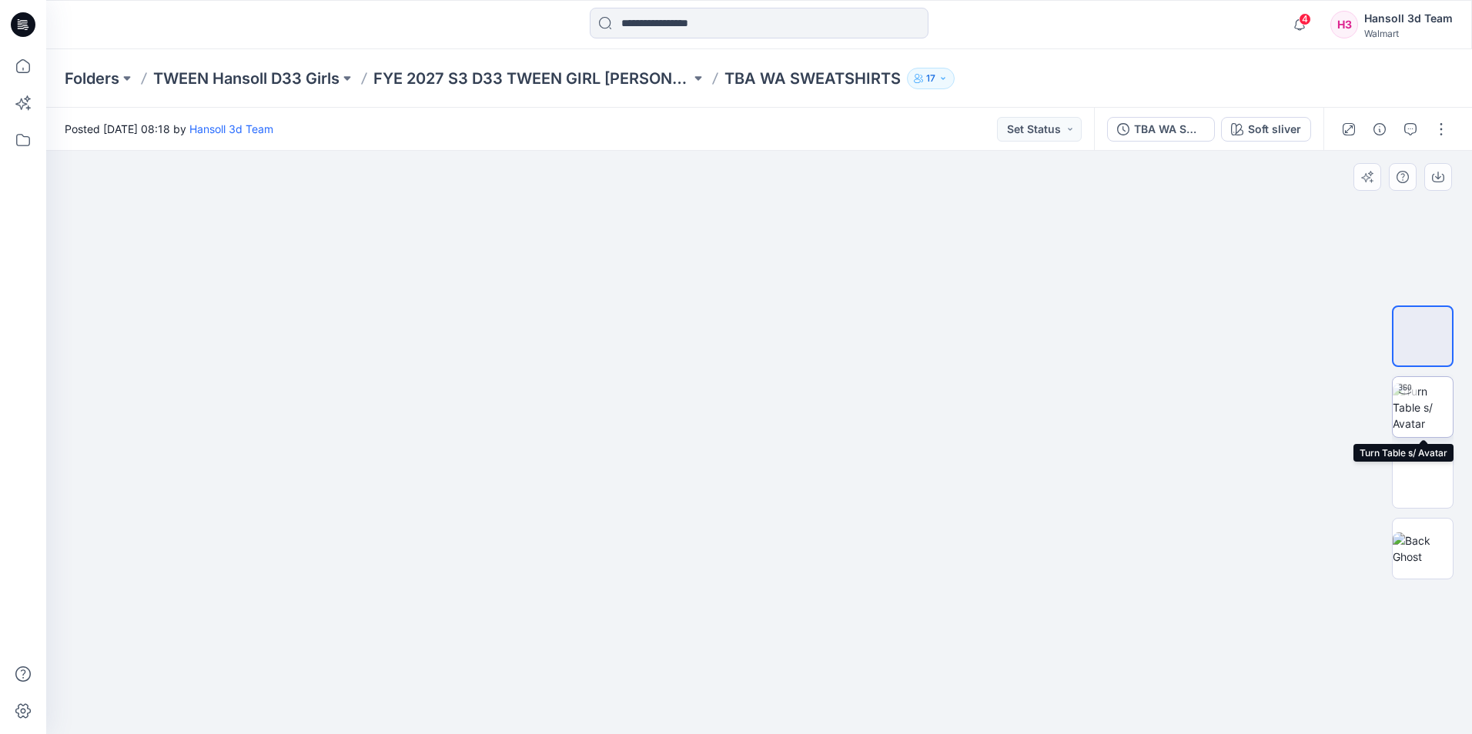
click at [1447, 405] on img at bounding box center [1423, 407] width 60 height 49
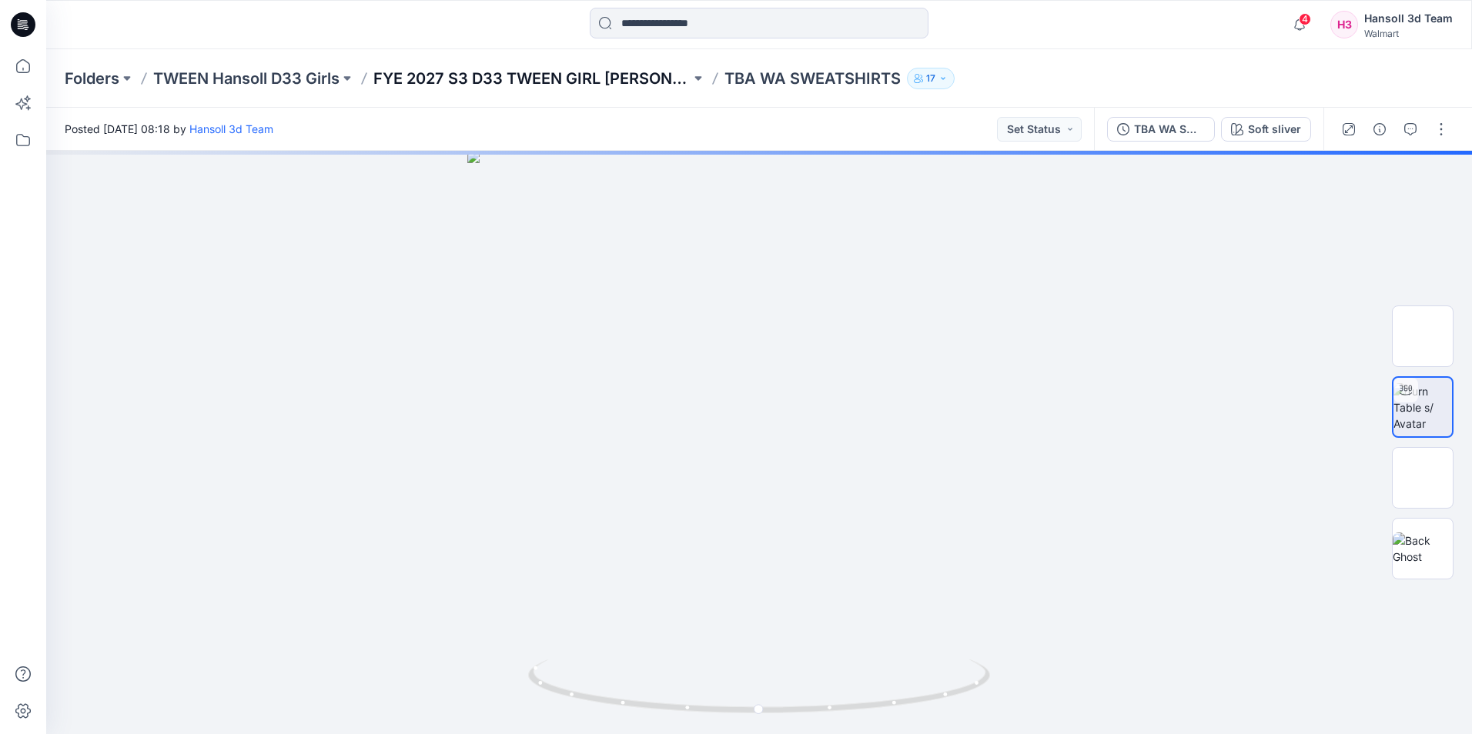
click at [619, 68] on p "FYE 2027 S3 D33 TWEEN GIRL HANSOLL" at bounding box center [531, 79] width 317 height 22
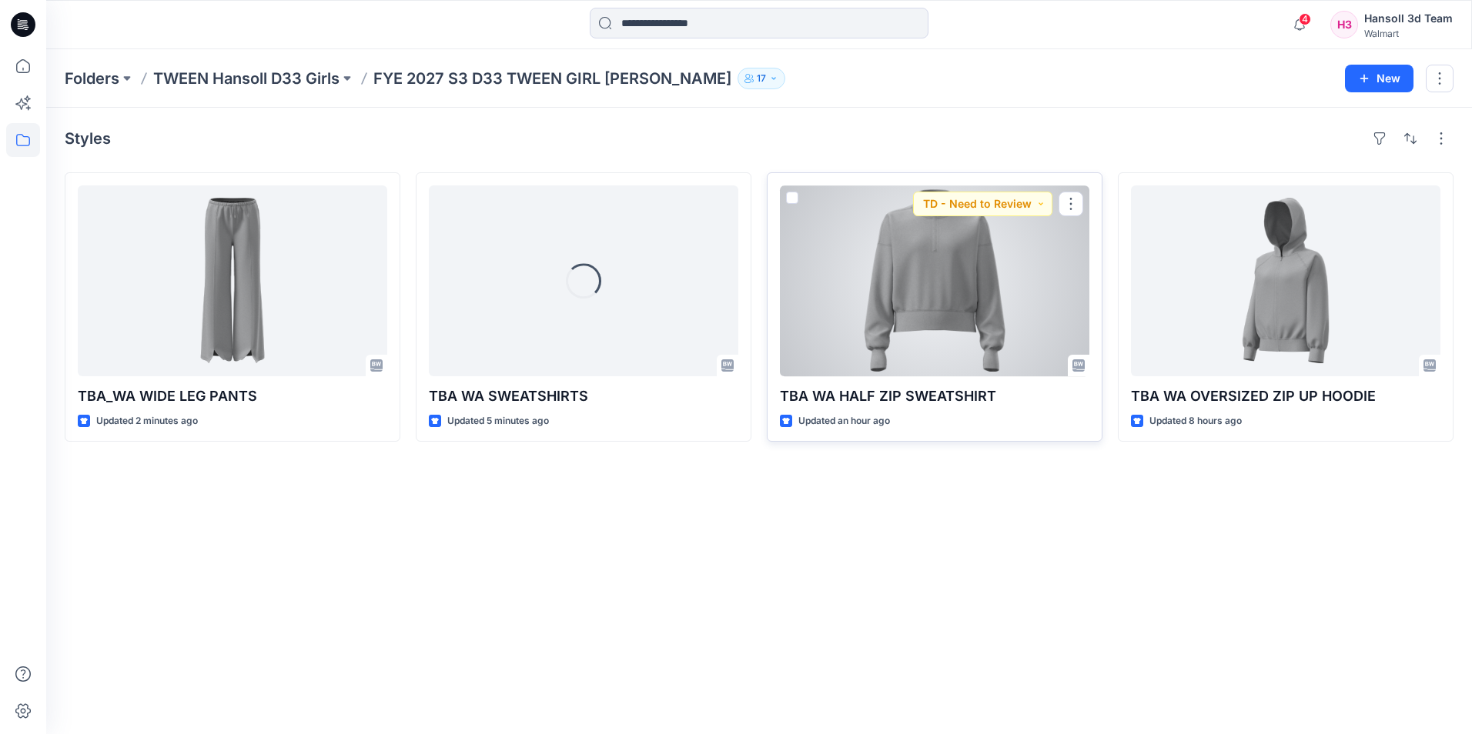
click at [979, 291] on div at bounding box center [935, 281] width 310 height 191
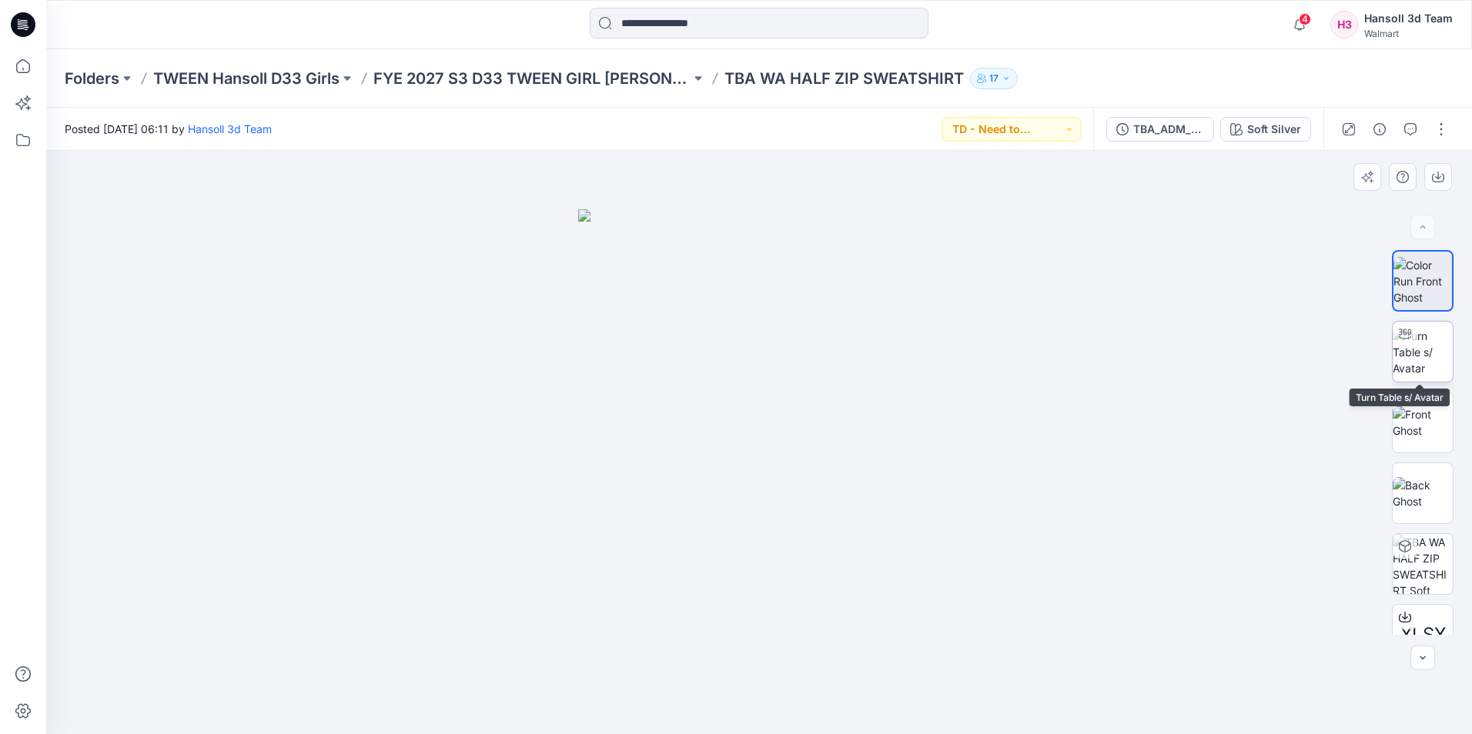
click at [1424, 365] on img at bounding box center [1423, 352] width 60 height 49
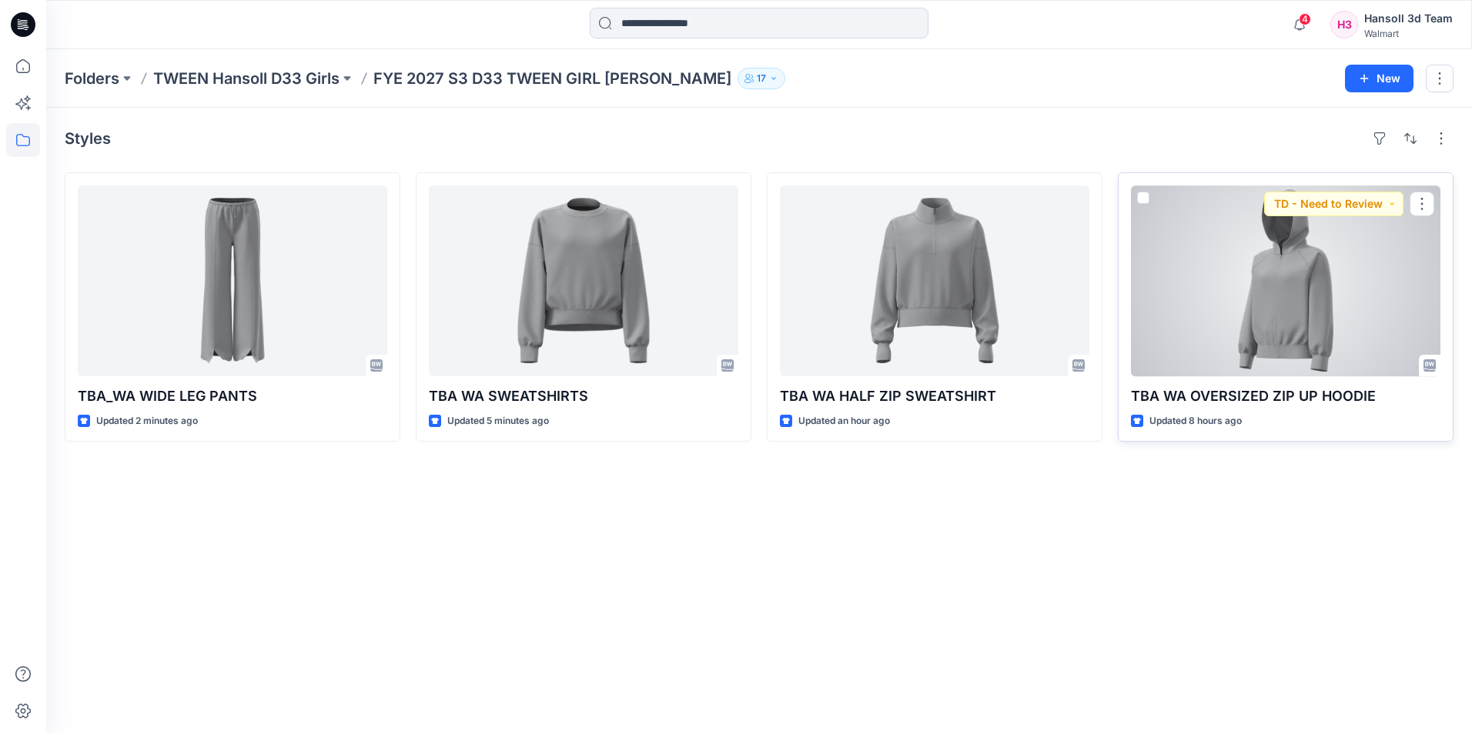
click at [1292, 318] on div at bounding box center [1286, 281] width 310 height 191
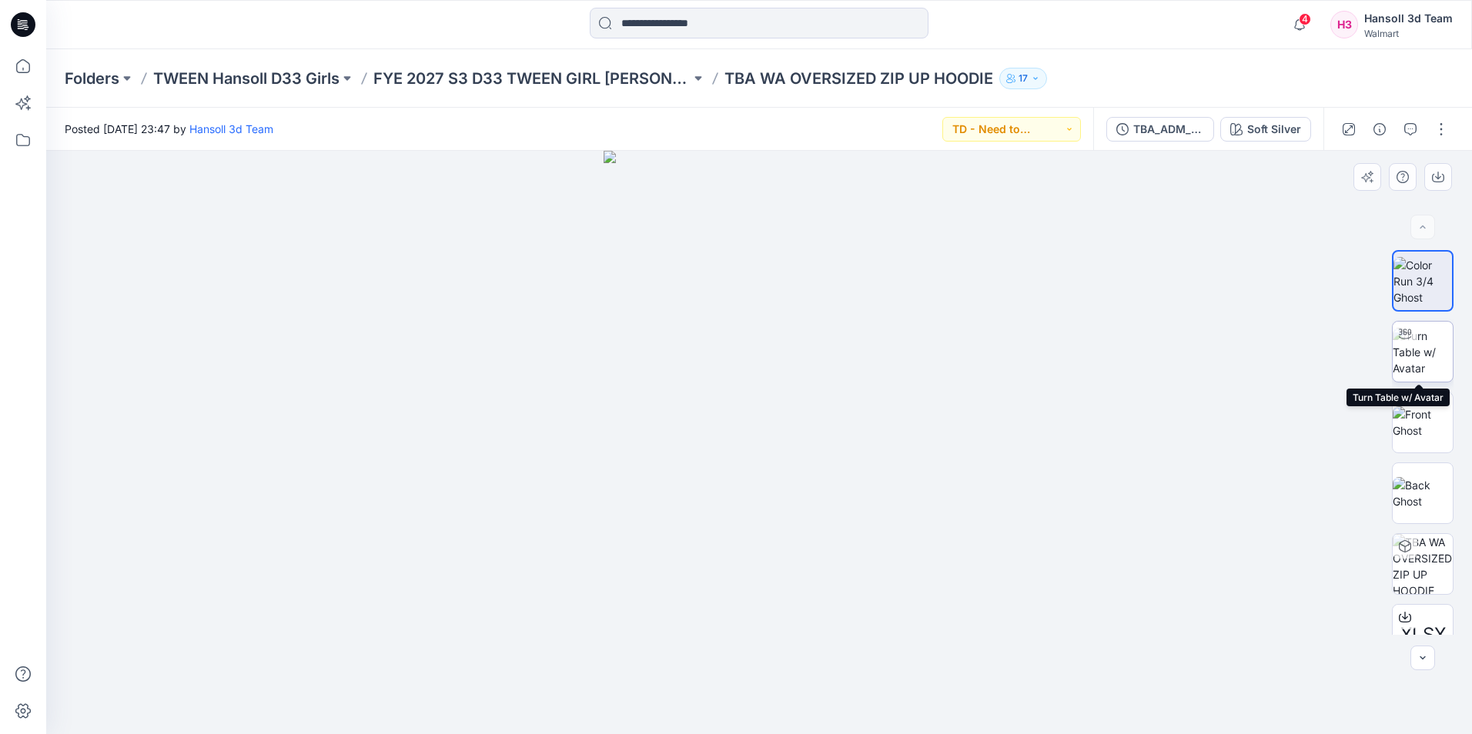
click at [1430, 361] on img at bounding box center [1423, 352] width 60 height 49
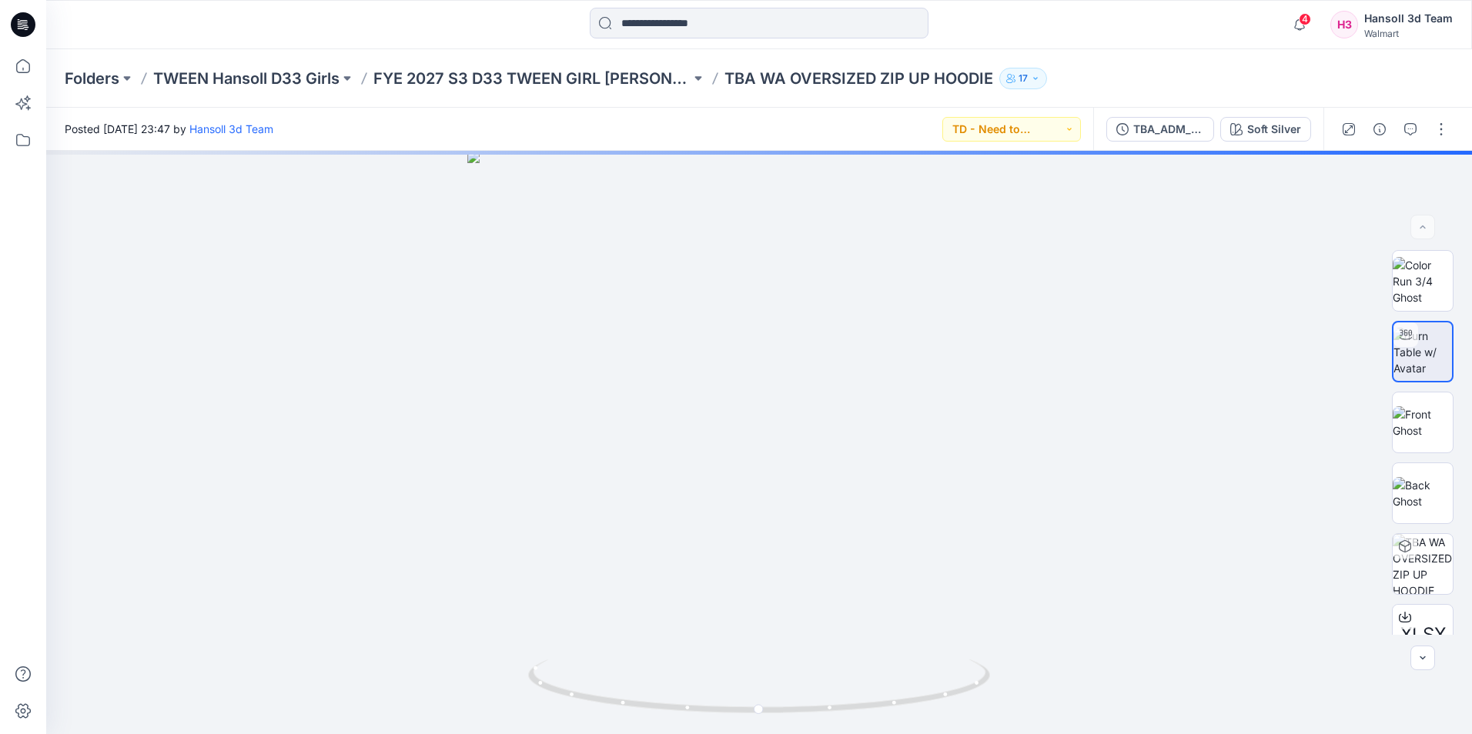
drag, startPoint x: 26, startPoint y: 22, endPoint x: 49, endPoint y: 21, distance: 23.1
click at [26, 21] on icon at bounding box center [23, 24] width 25 height 49
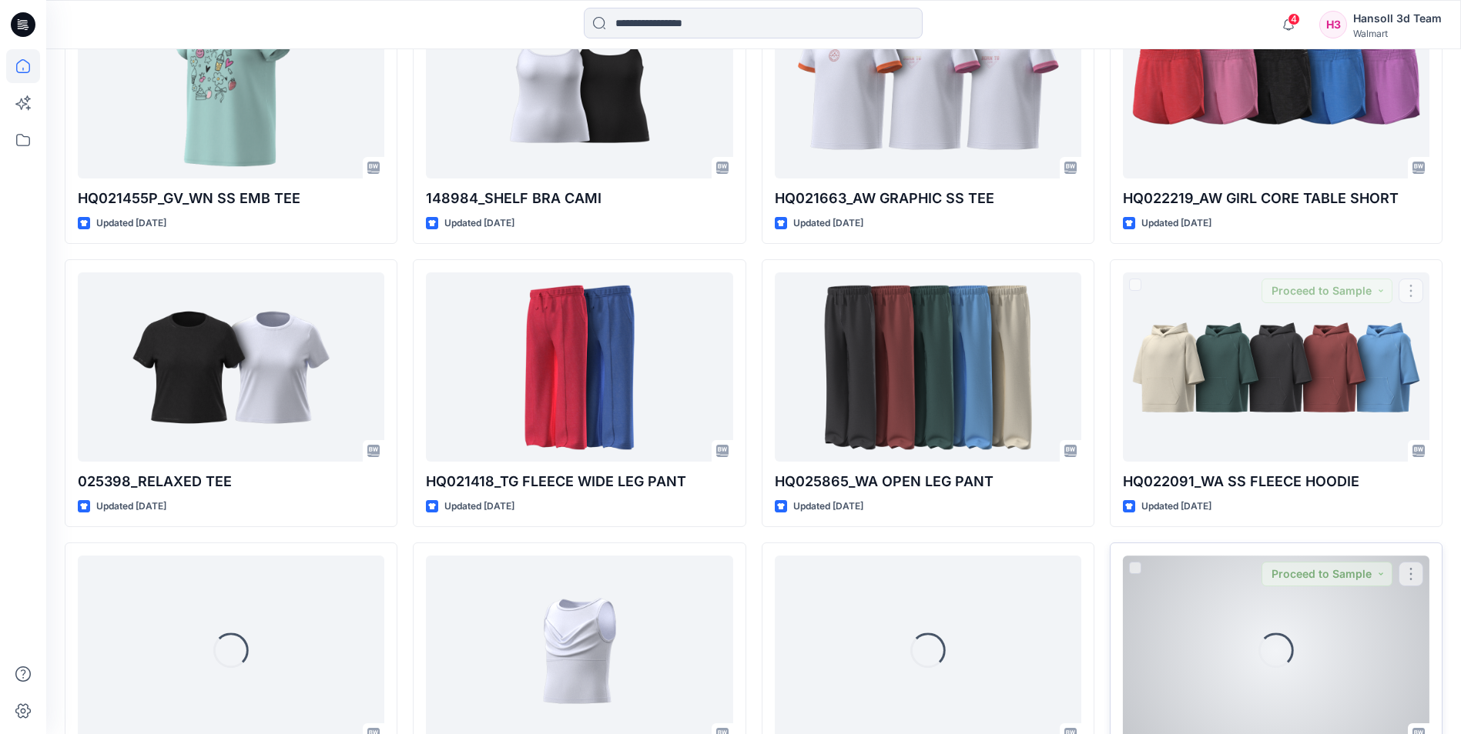
scroll to position [2789, 0]
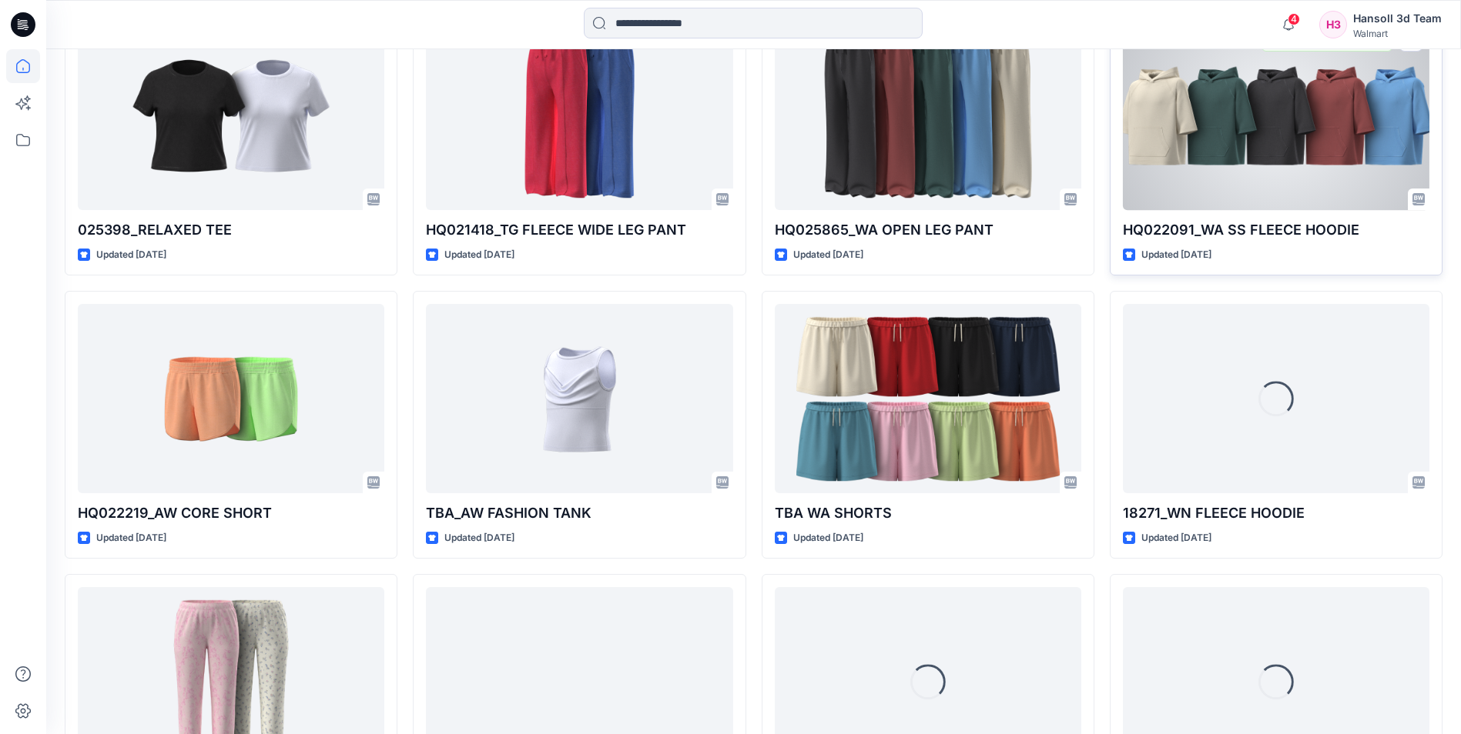
click at [1273, 93] on div at bounding box center [1276, 115] width 306 height 189
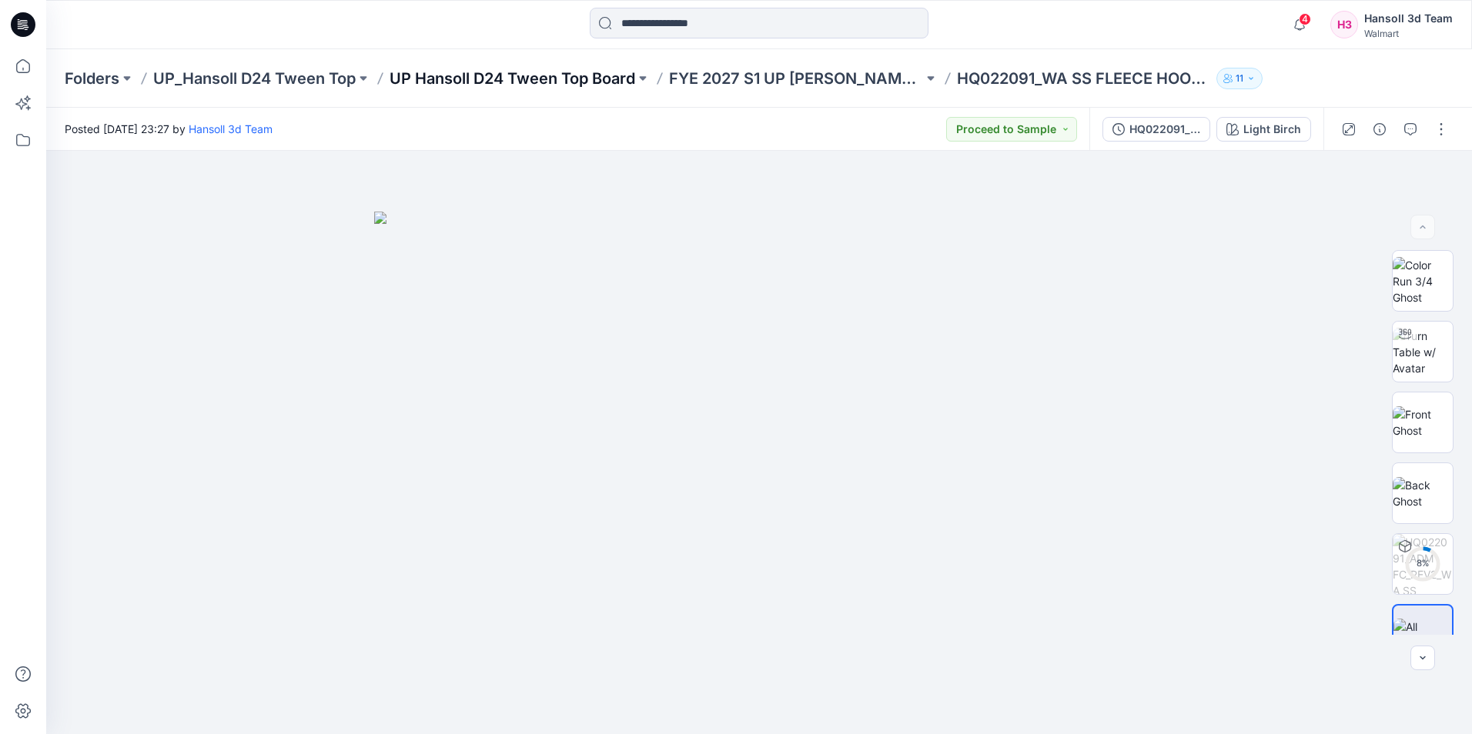
click at [597, 79] on p "UP Hansoll D24 Tween Top Board" at bounding box center [513, 79] width 246 height 22
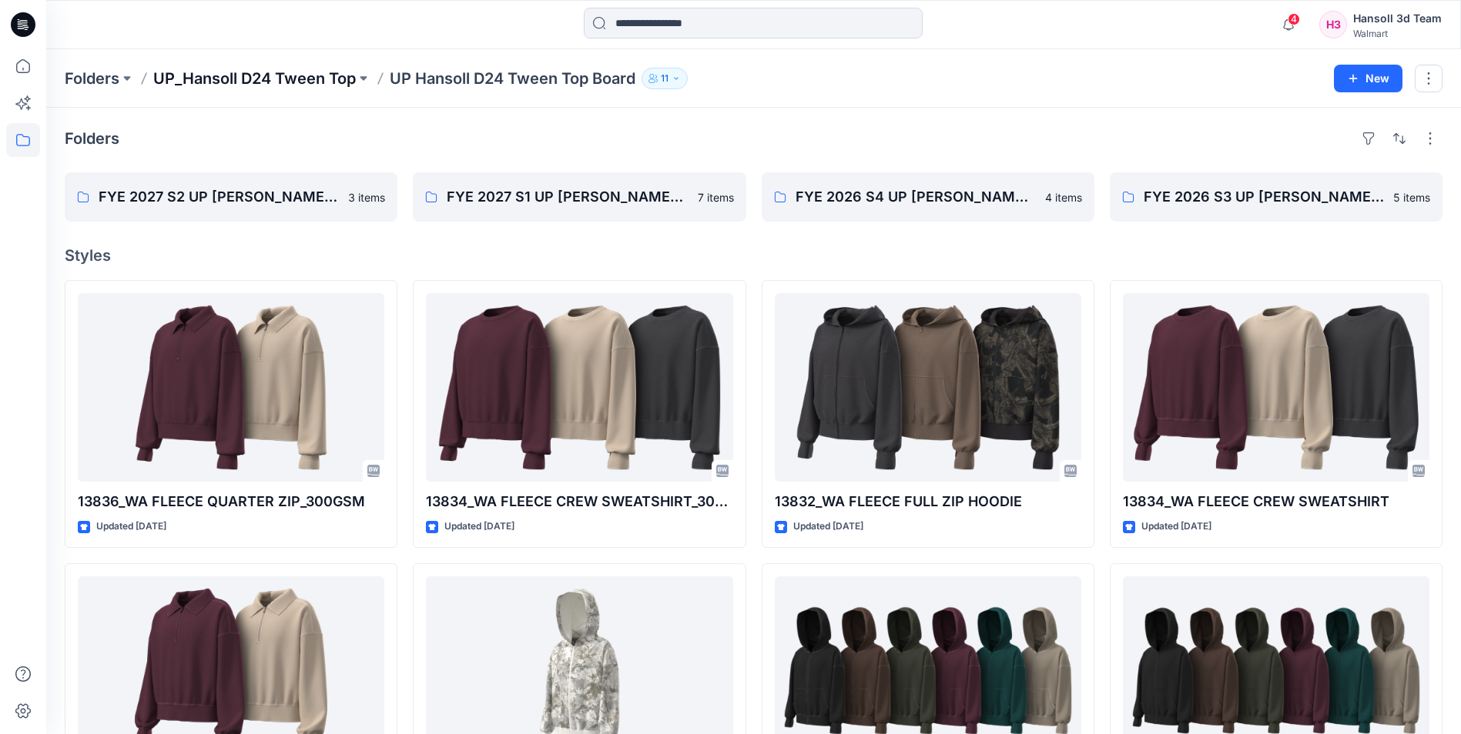
click at [339, 79] on p "UP_Hansoll D24 Tween Top" at bounding box center [254, 79] width 202 height 22
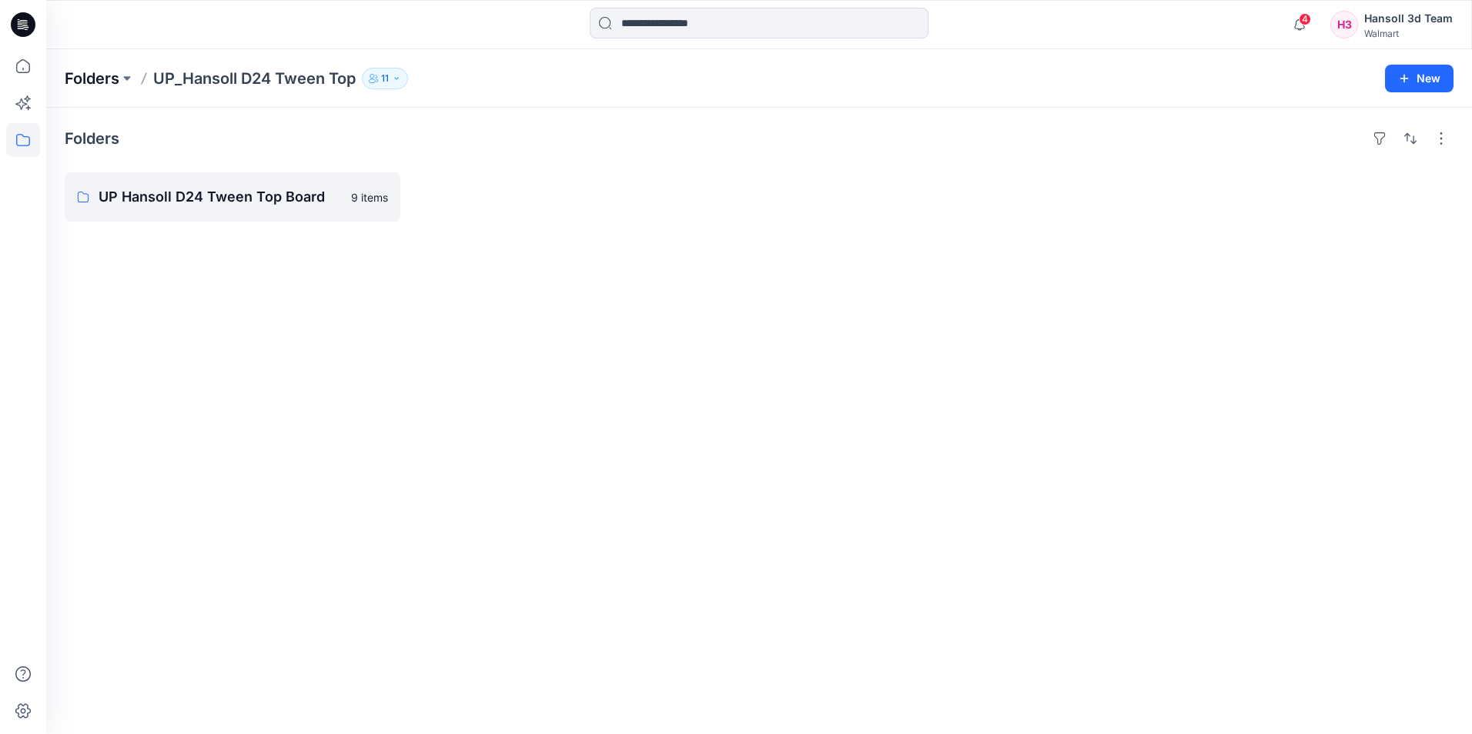
click at [115, 84] on p "Folders" at bounding box center [92, 79] width 55 height 22
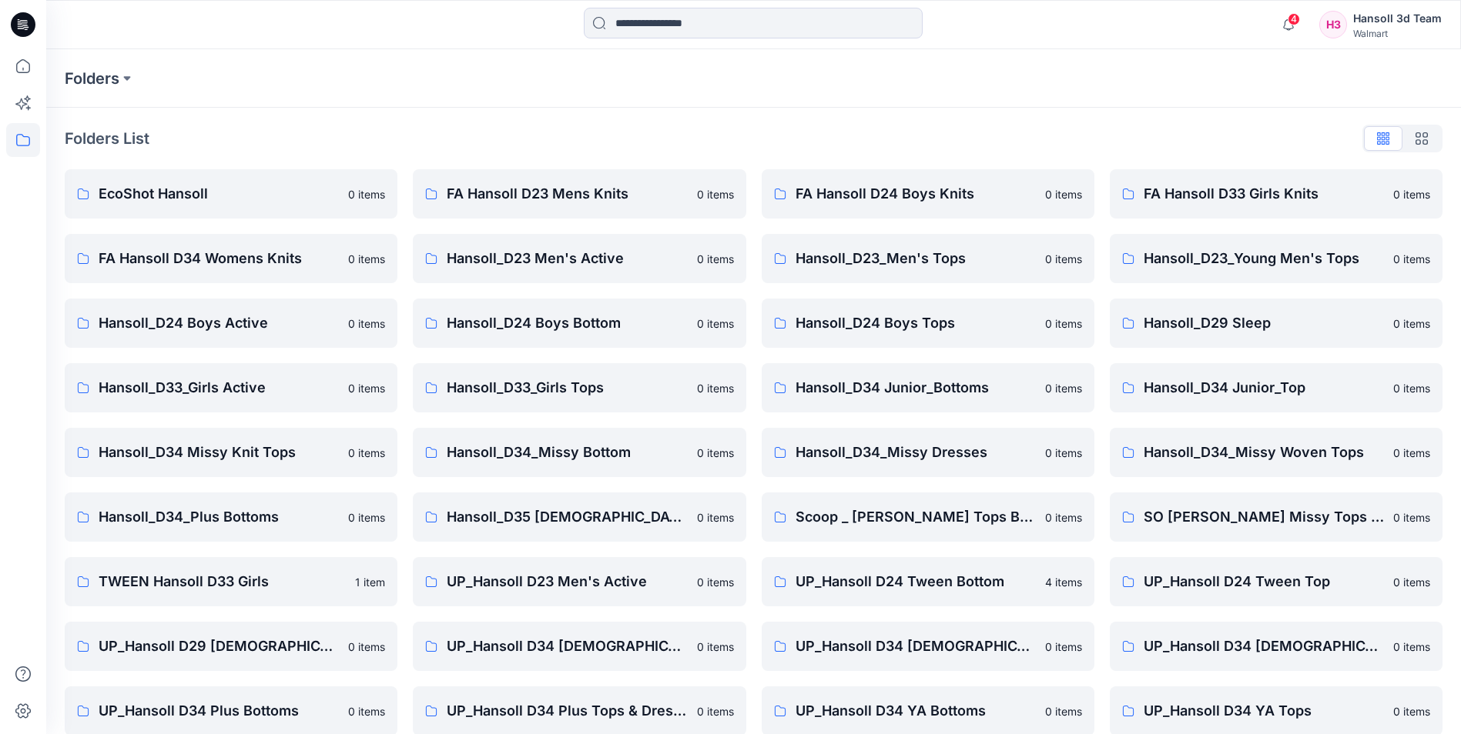
click at [22, 25] on icon at bounding box center [23, 24] width 25 height 25
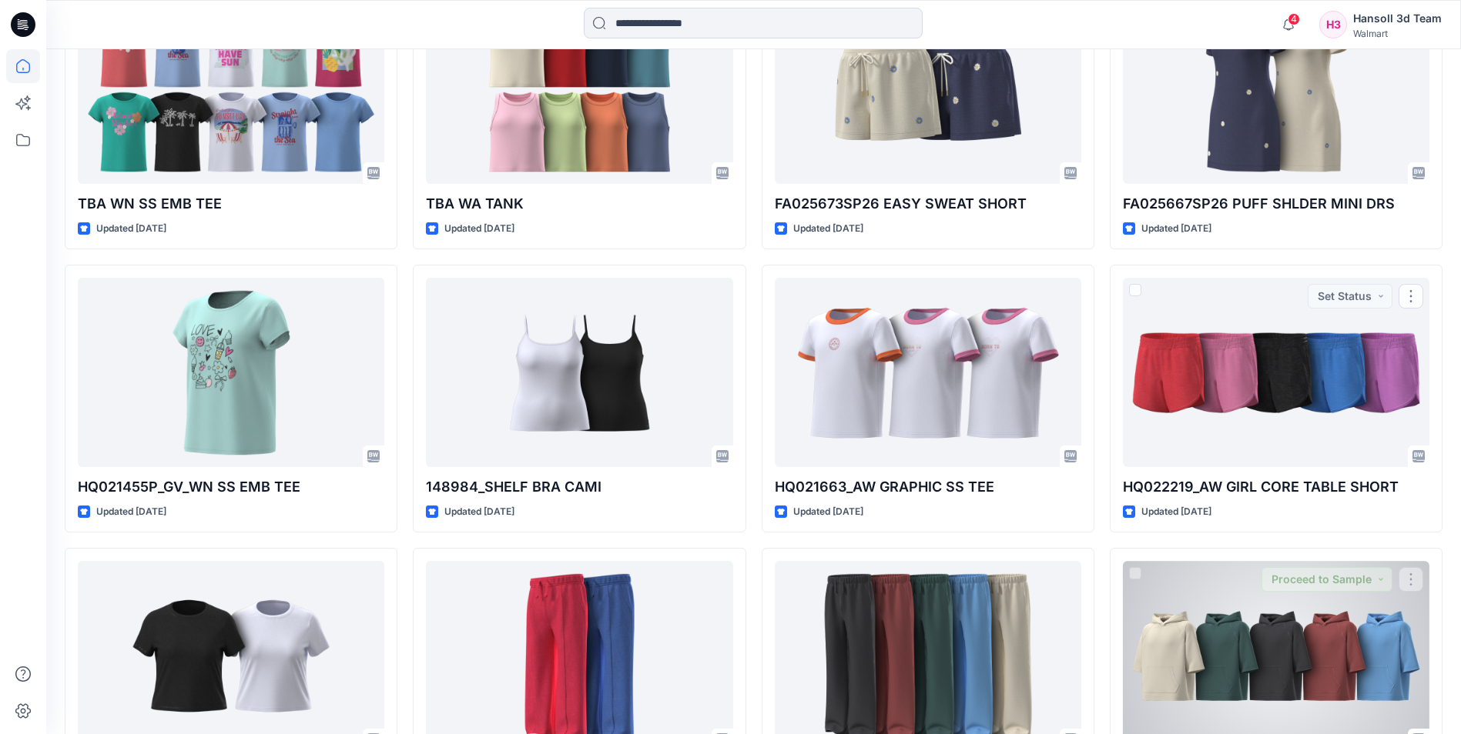
scroll to position [2541, 0]
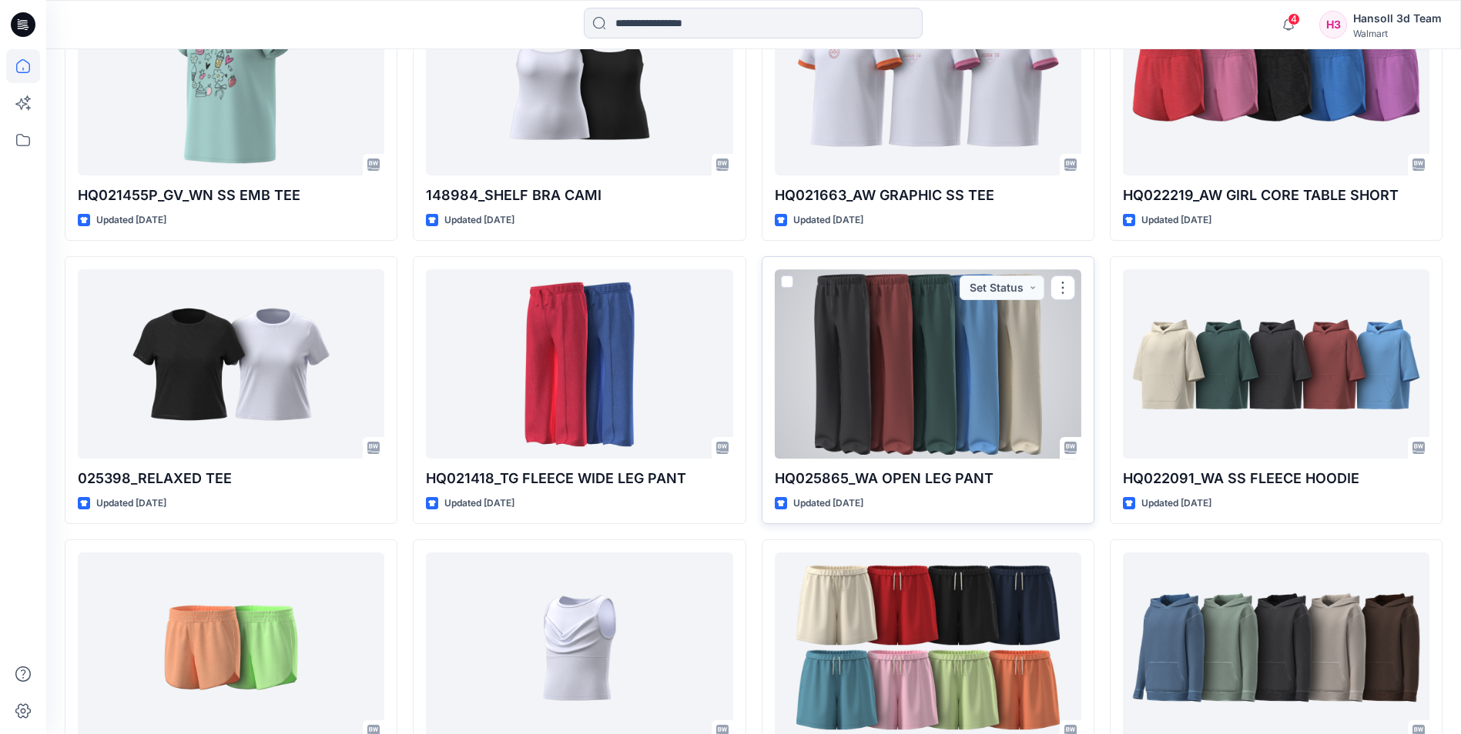
click at [914, 373] on div at bounding box center [928, 363] width 306 height 189
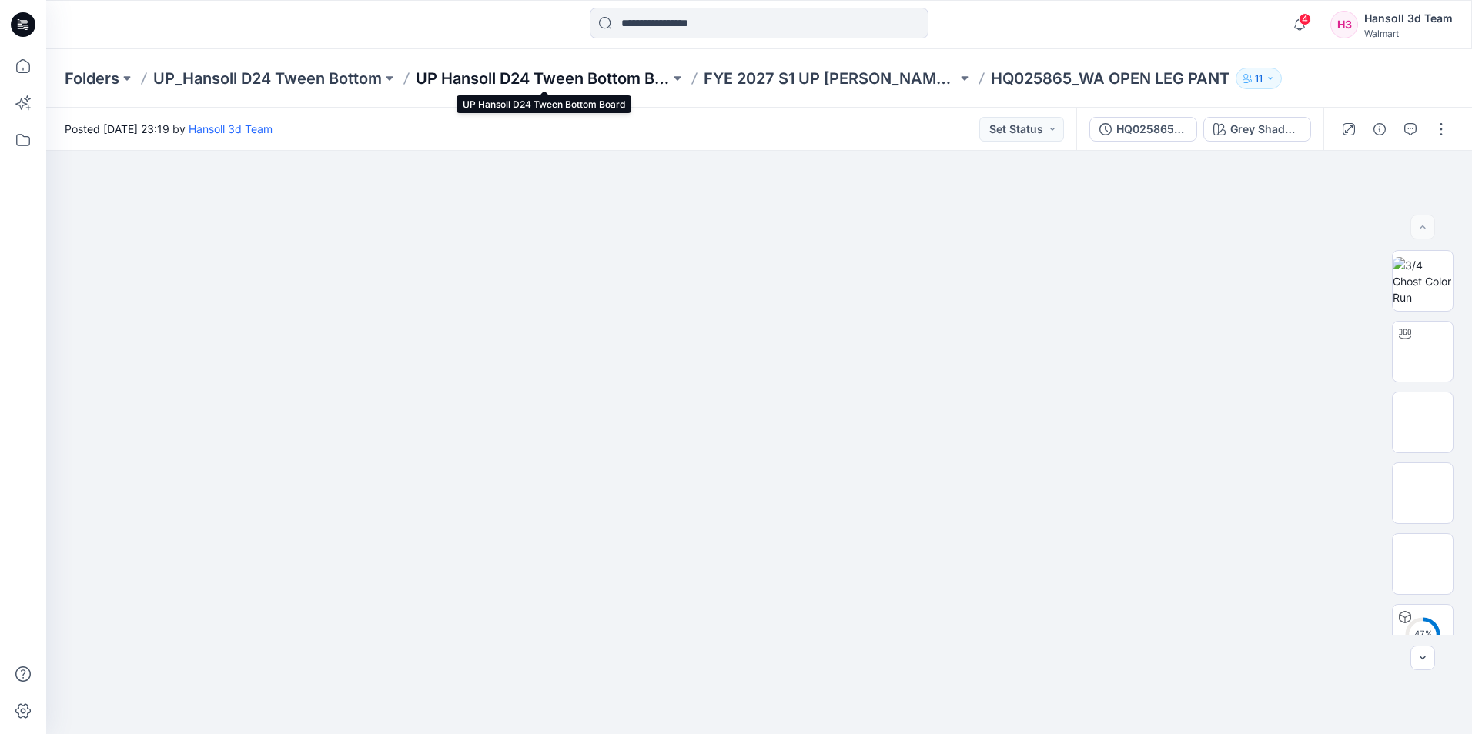
click at [571, 85] on p "UP Hansoll D24 Tween Bottom Board" at bounding box center [543, 79] width 254 height 22
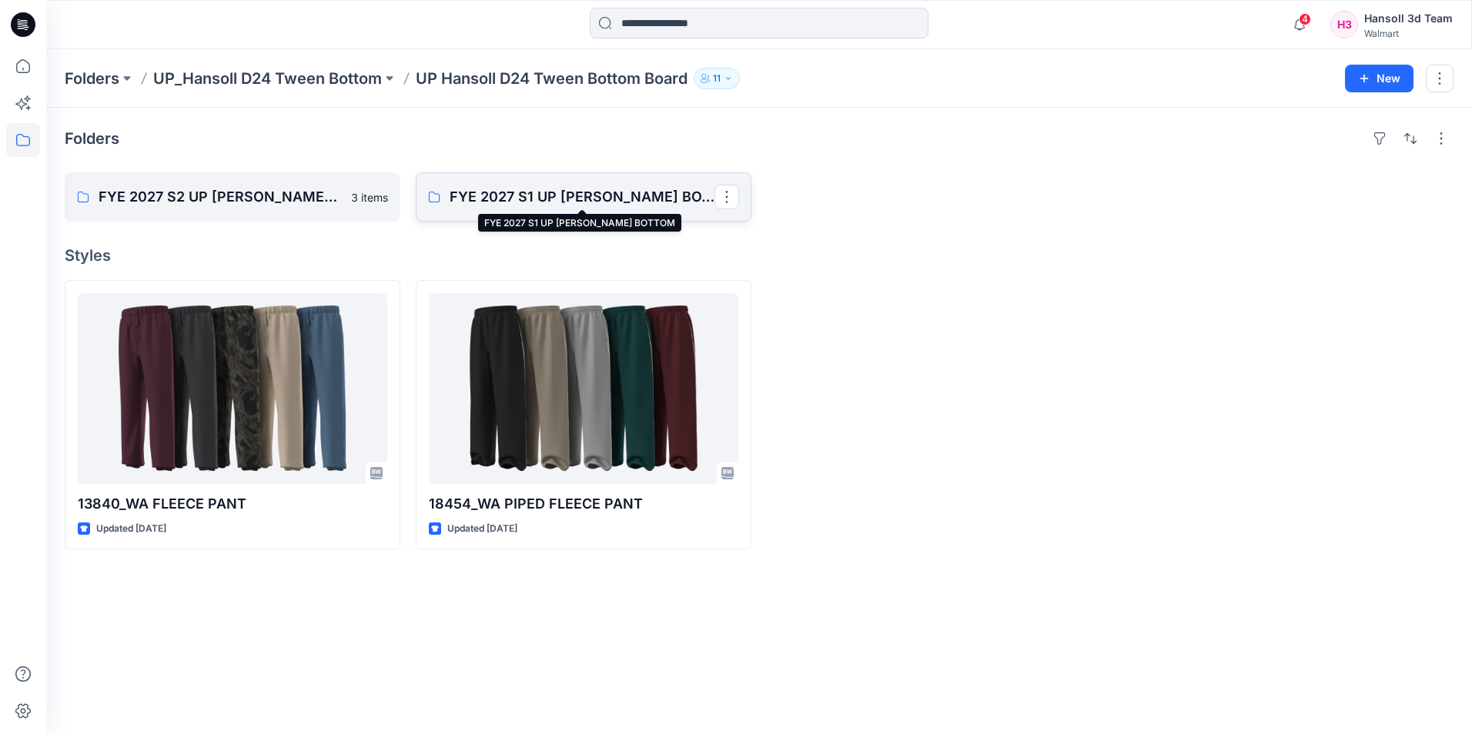
click at [521, 197] on p "FYE 2027 S1 UP HANSOLL TWEEN BOTTOM" at bounding box center [582, 197] width 265 height 22
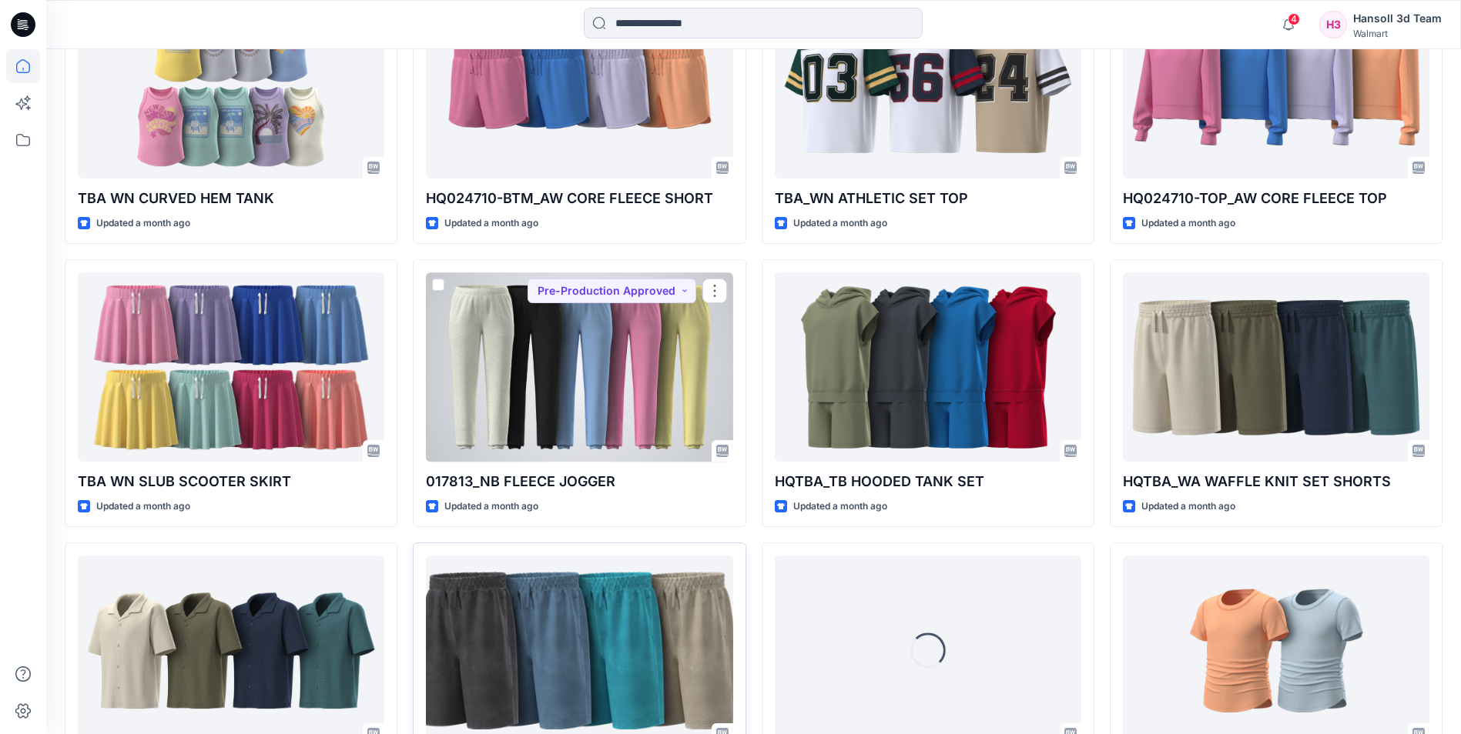
scroll to position [4566, 0]
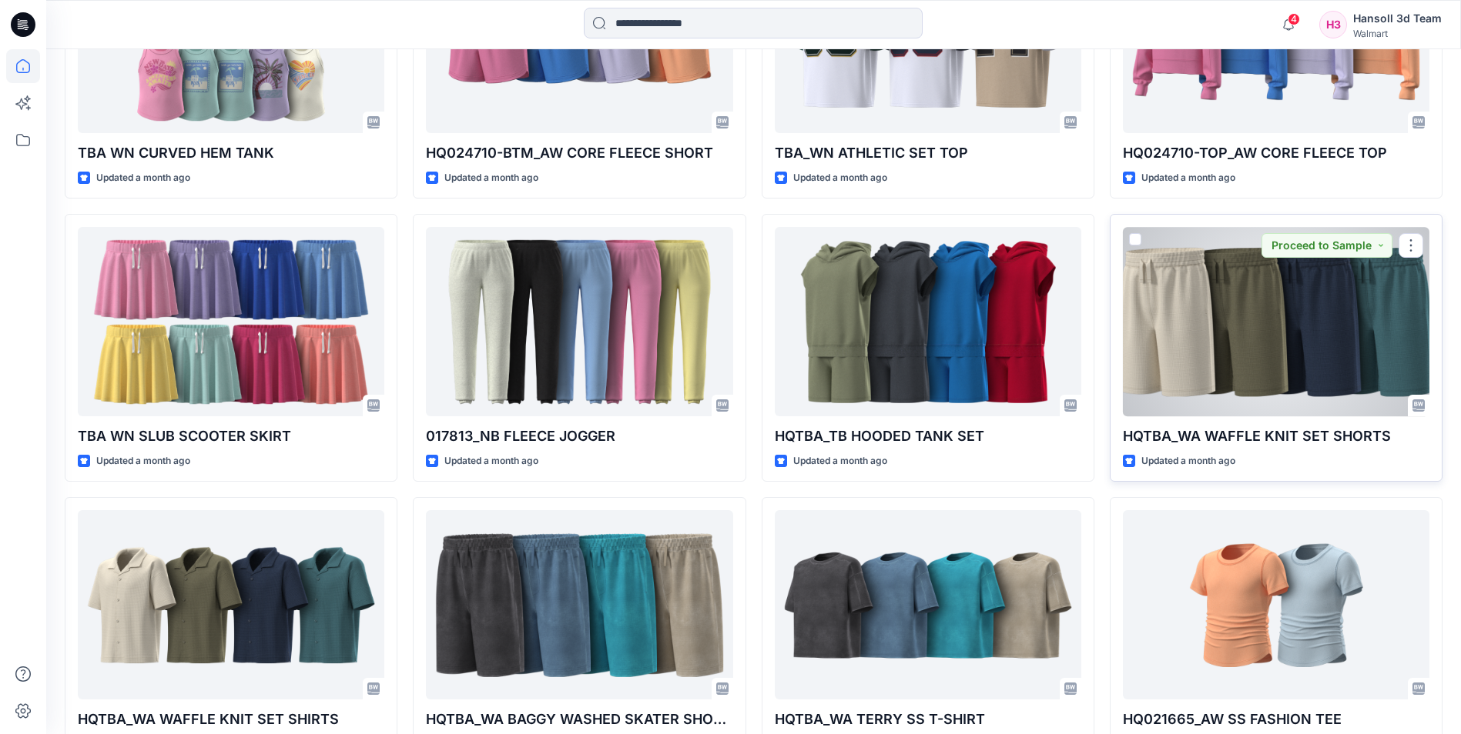
click at [1285, 341] on div at bounding box center [1276, 321] width 306 height 189
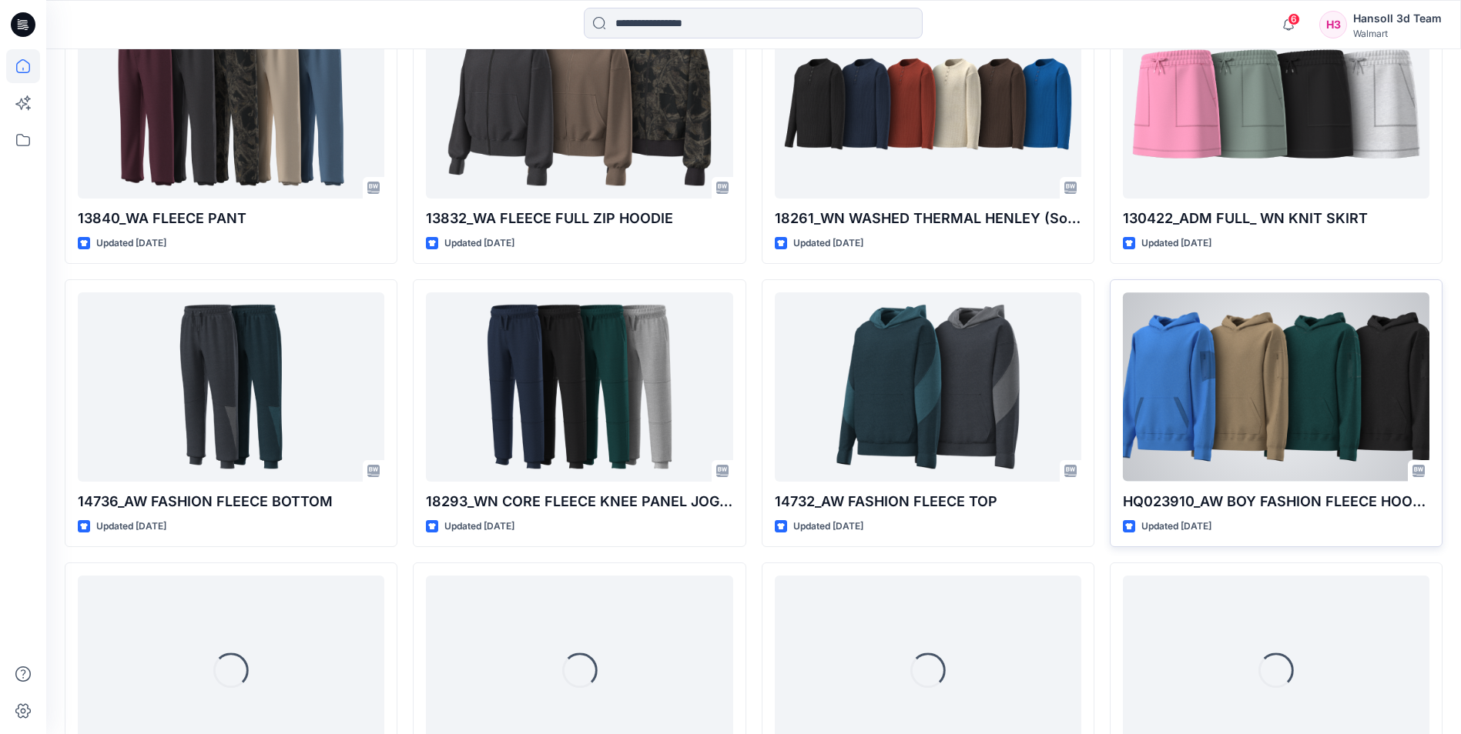
scroll to position [6808, 0]
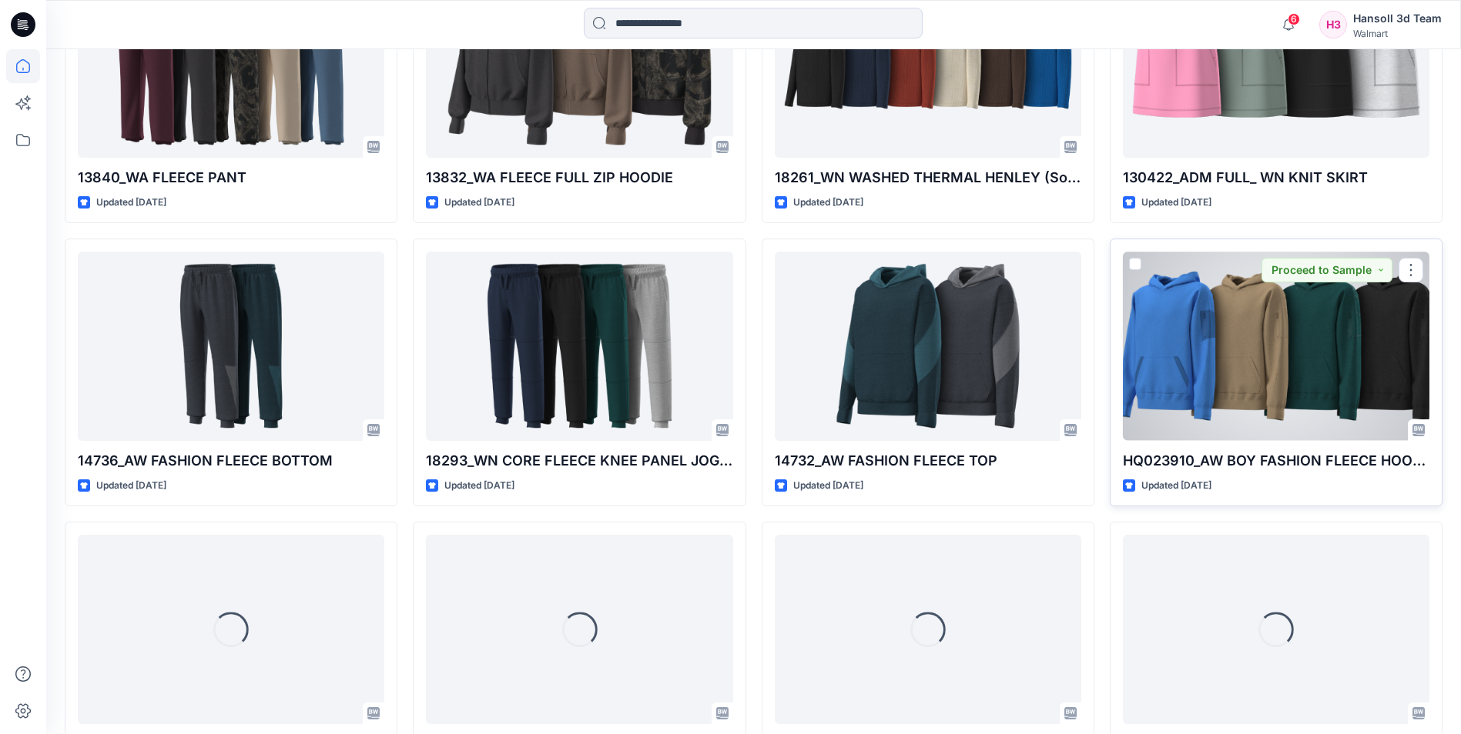
click at [1233, 347] on div at bounding box center [1276, 346] width 306 height 189
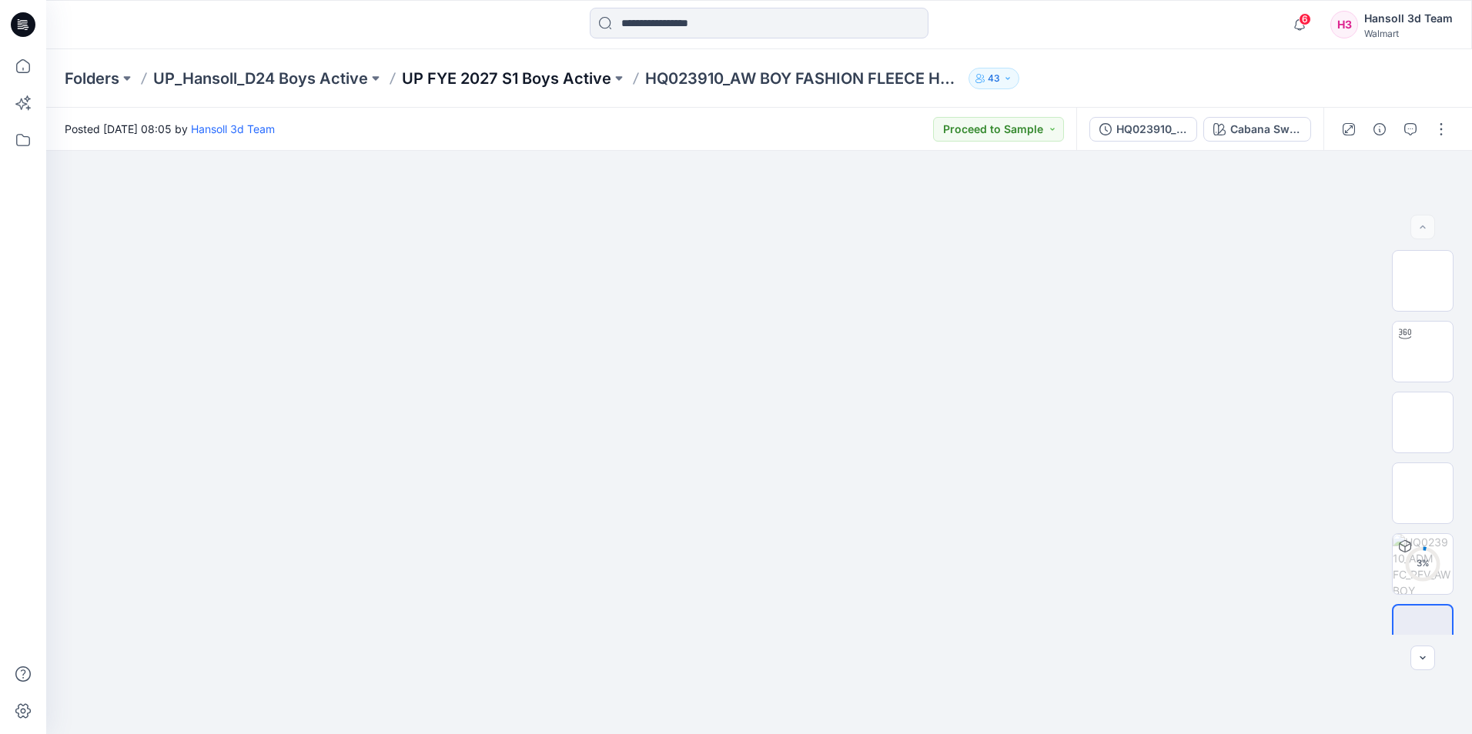
click at [534, 82] on p "UP FYE 2027 S1 Boys Active" at bounding box center [506, 79] width 209 height 22
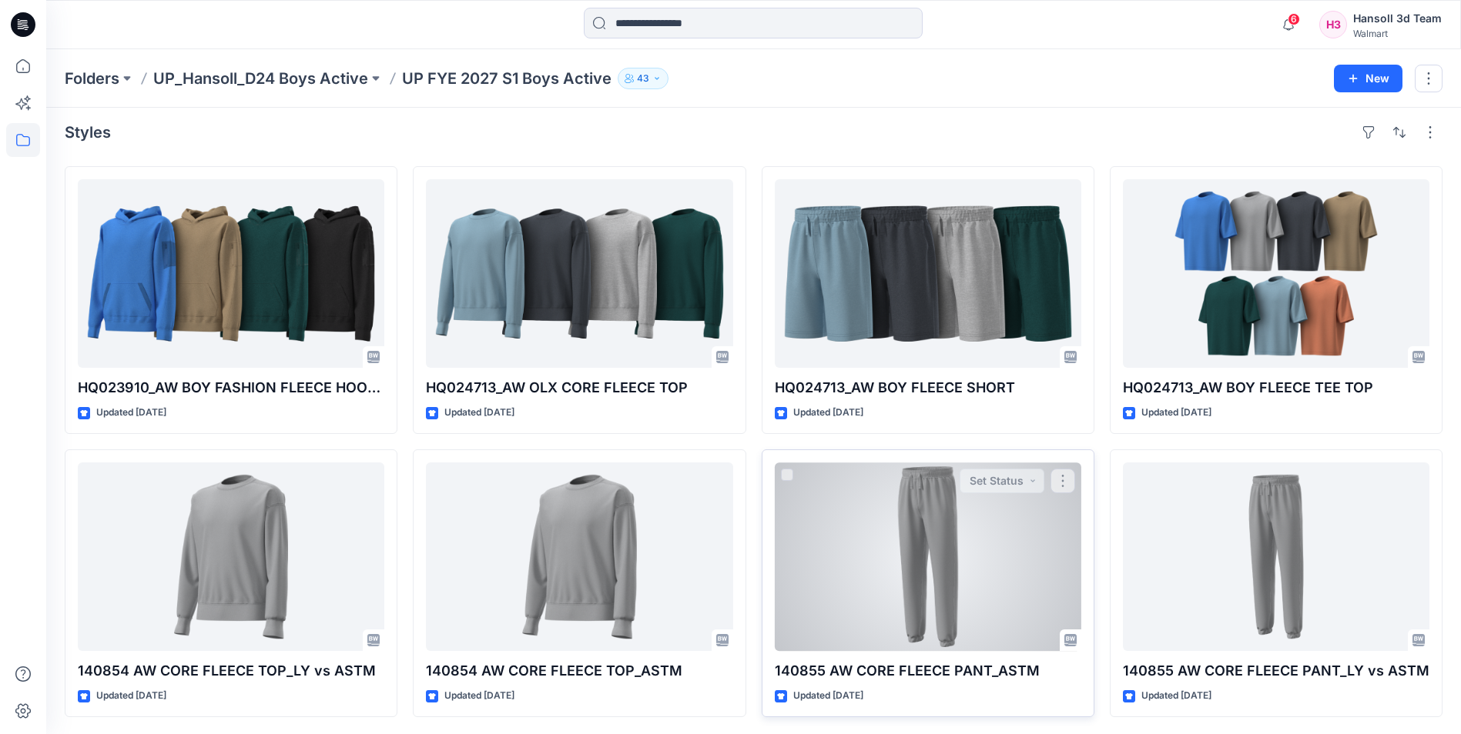
scroll to position [8, 0]
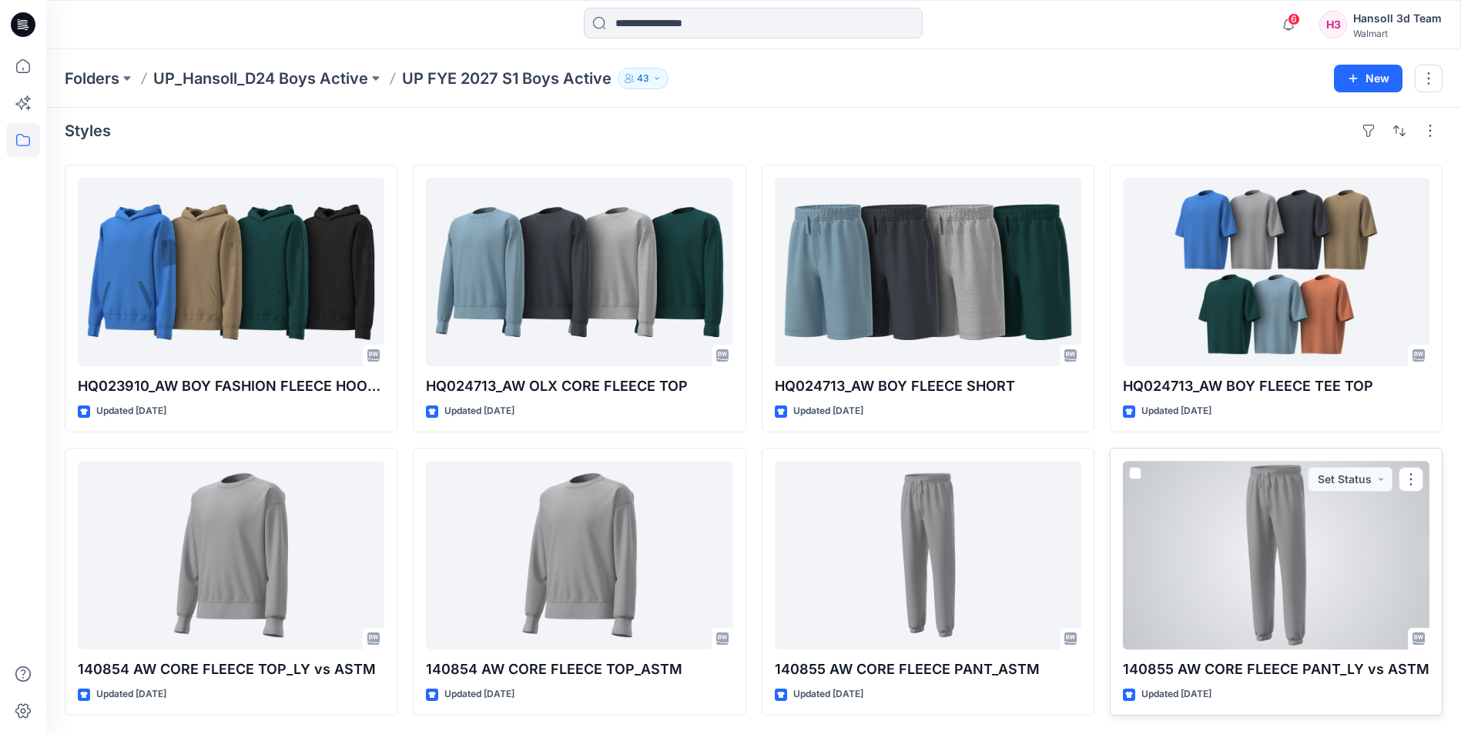
click at [1253, 565] on div at bounding box center [1276, 555] width 306 height 189
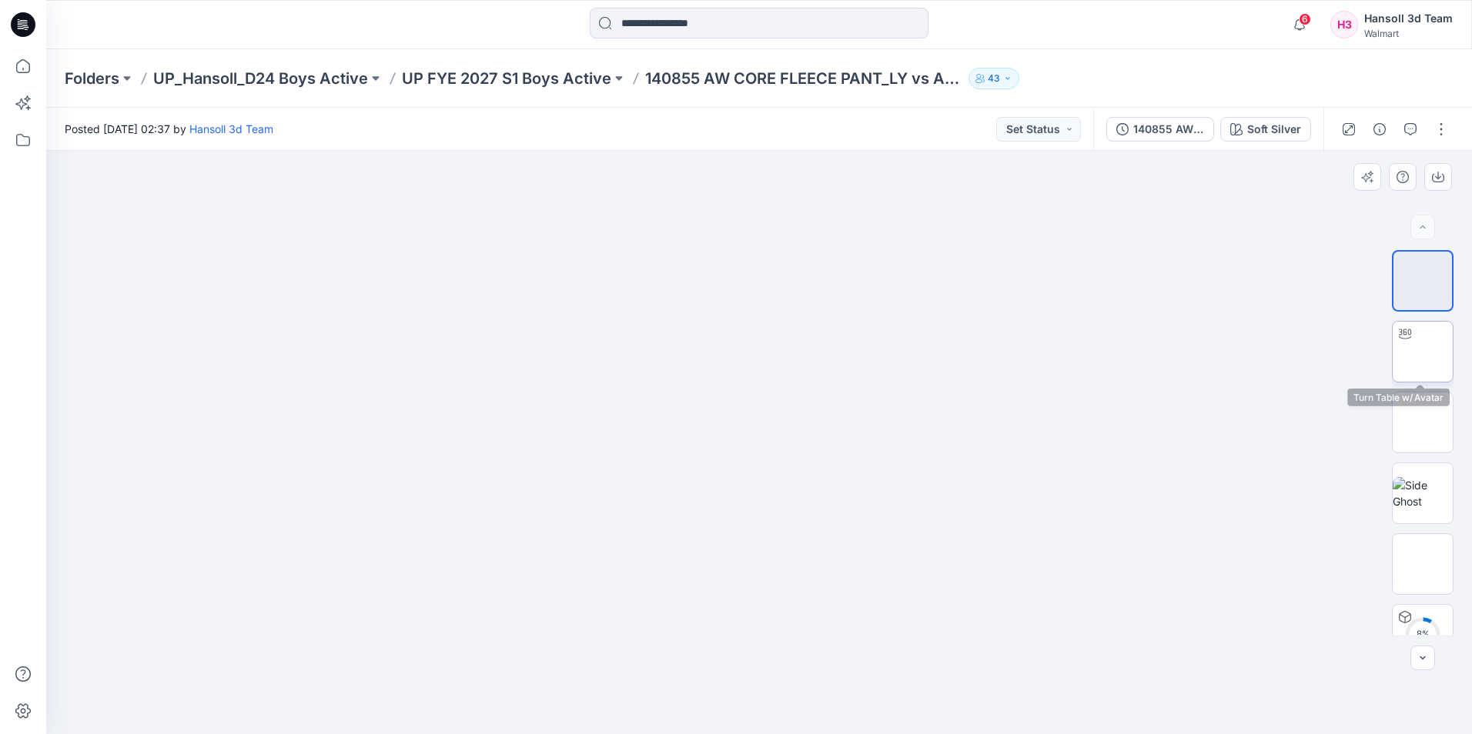
click at [1423, 352] on img at bounding box center [1423, 352] width 0 height 0
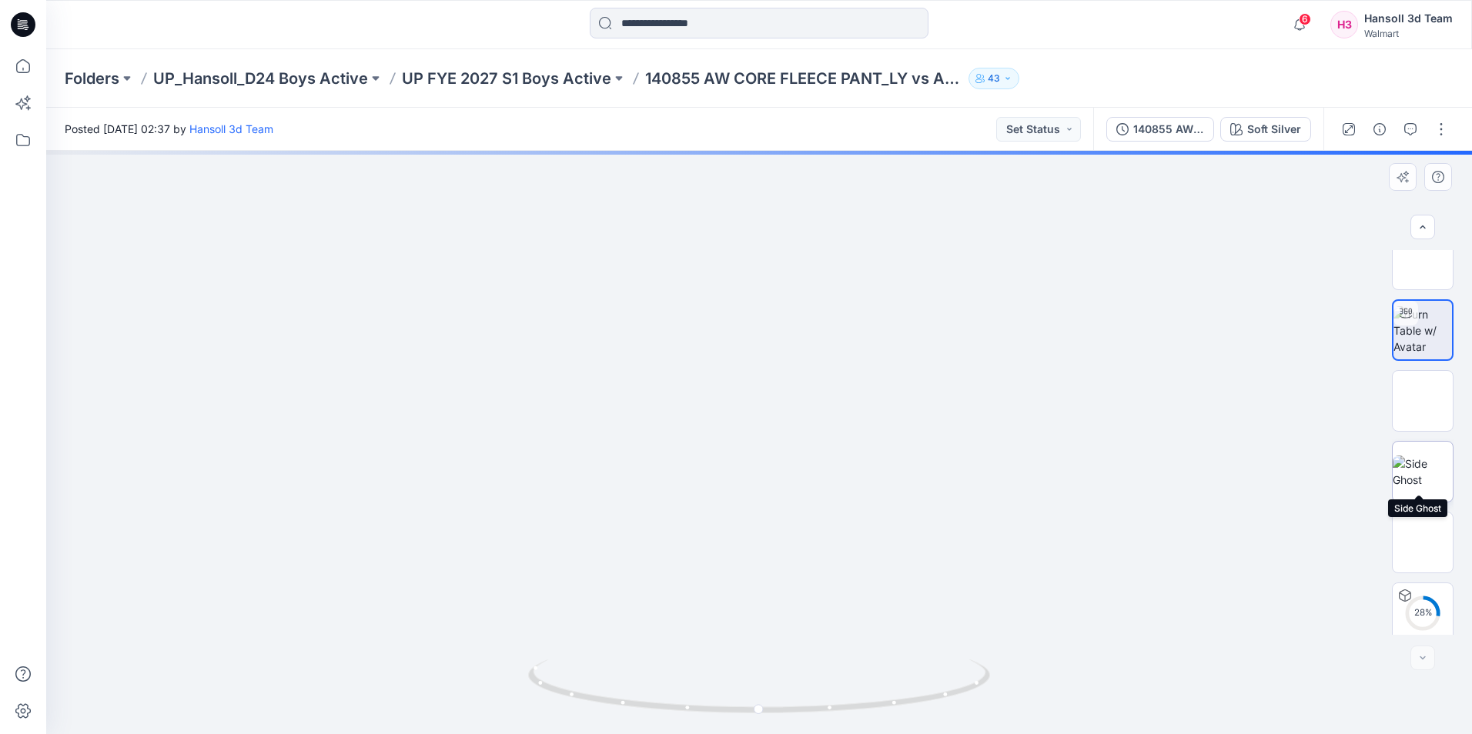
scroll to position [31, 0]
click at [1409, 125] on icon "button" at bounding box center [1410, 129] width 12 height 12
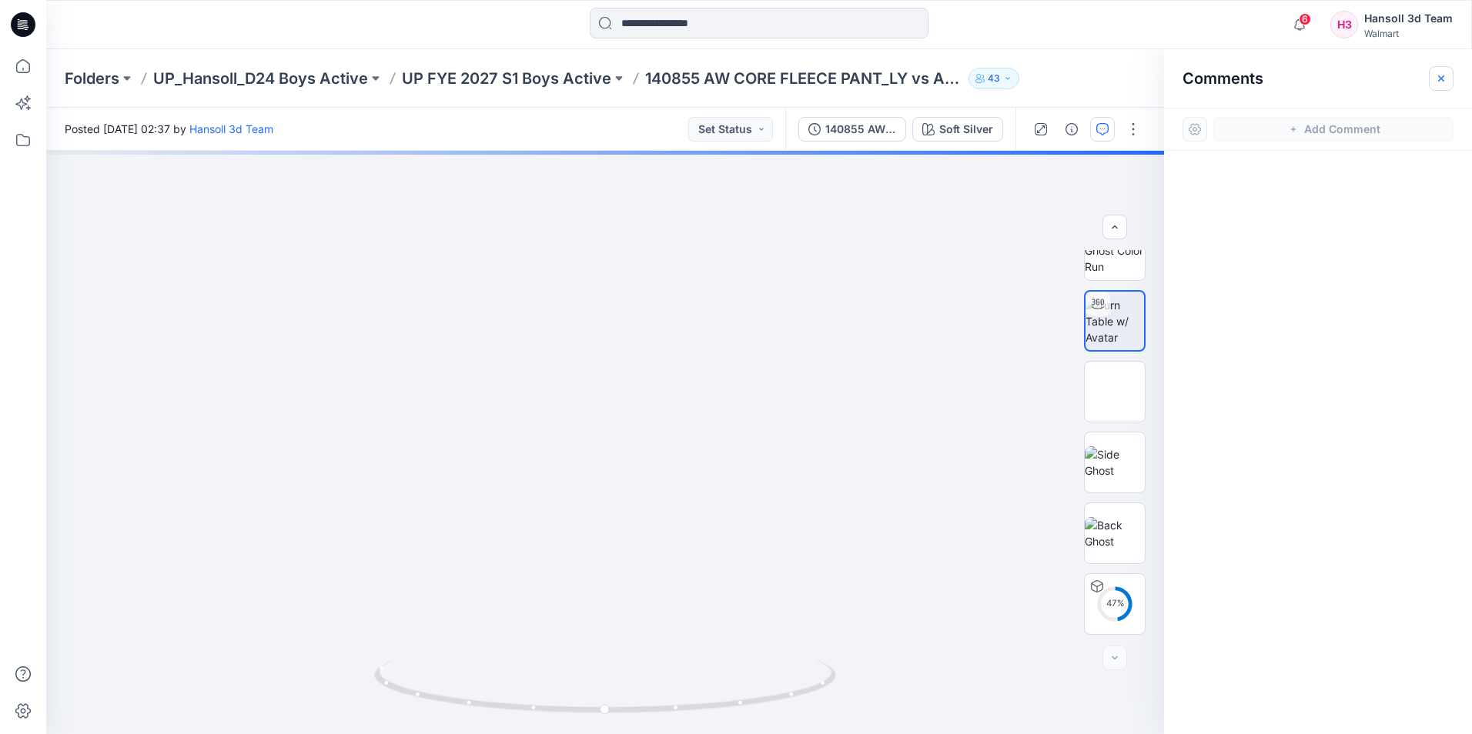
click at [1441, 79] on icon "button" at bounding box center [1441, 78] width 12 height 12
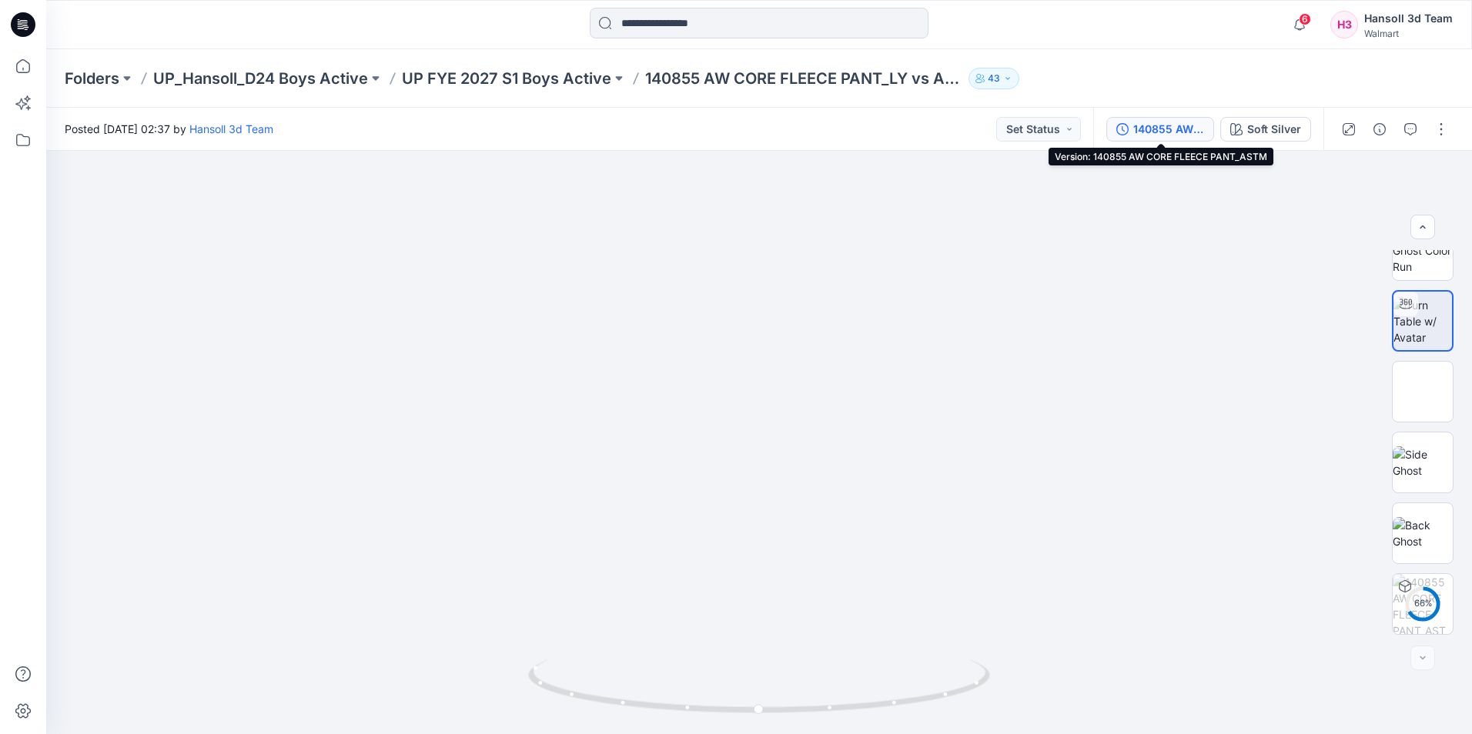
click at [1159, 132] on div "140855 AW CORE FLEECE PANT_ASTM" at bounding box center [1168, 129] width 71 height 17
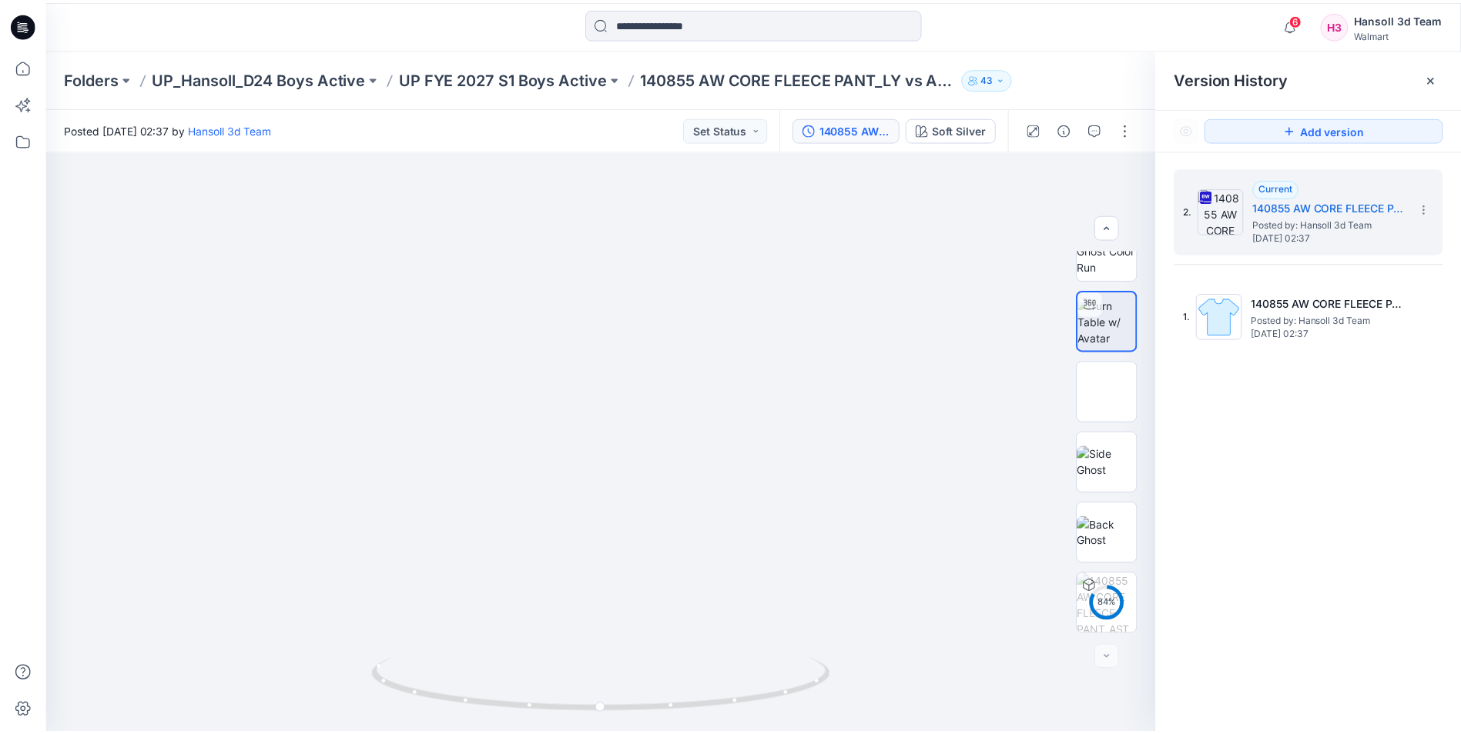
scroll to position [8, 0]
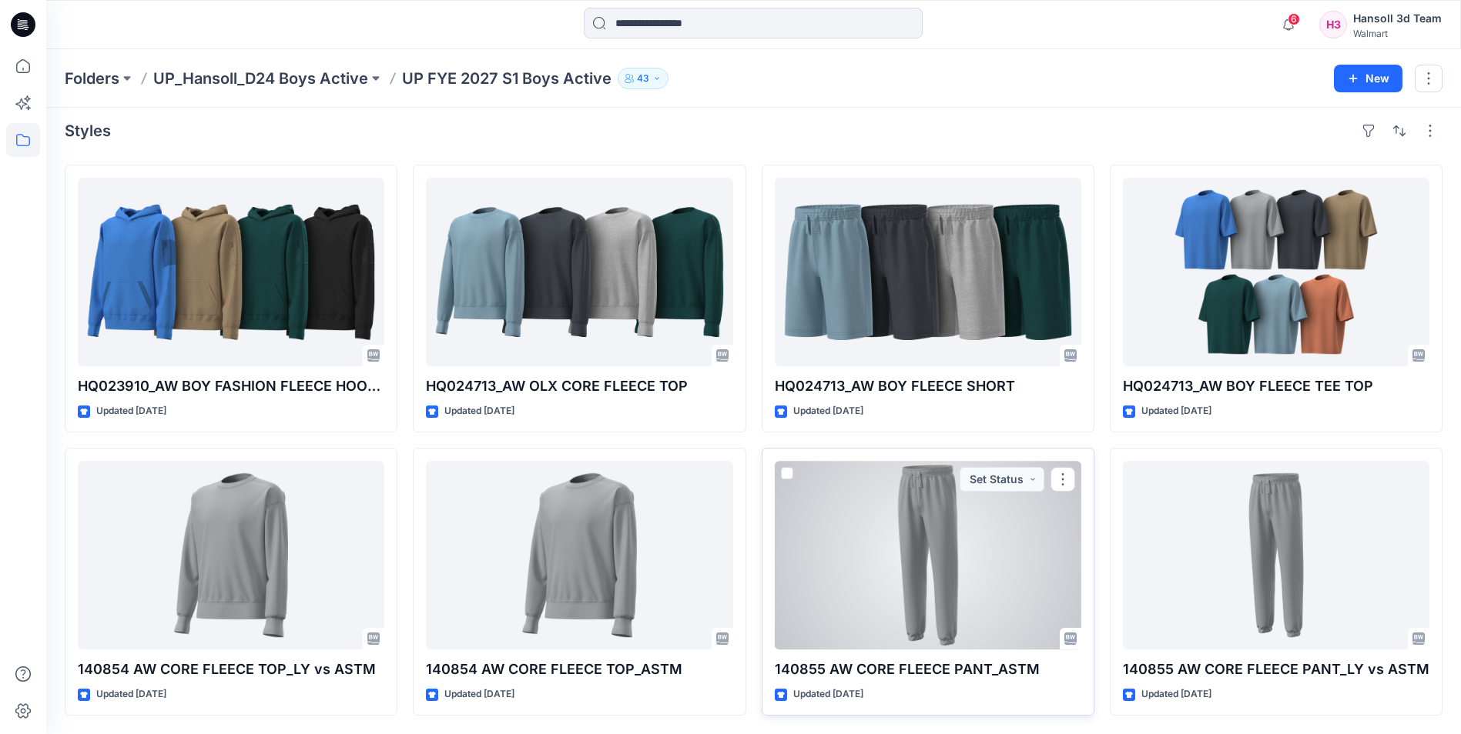
click at [892, 524] on div at bounding box center [928, 555] width 306 height 189
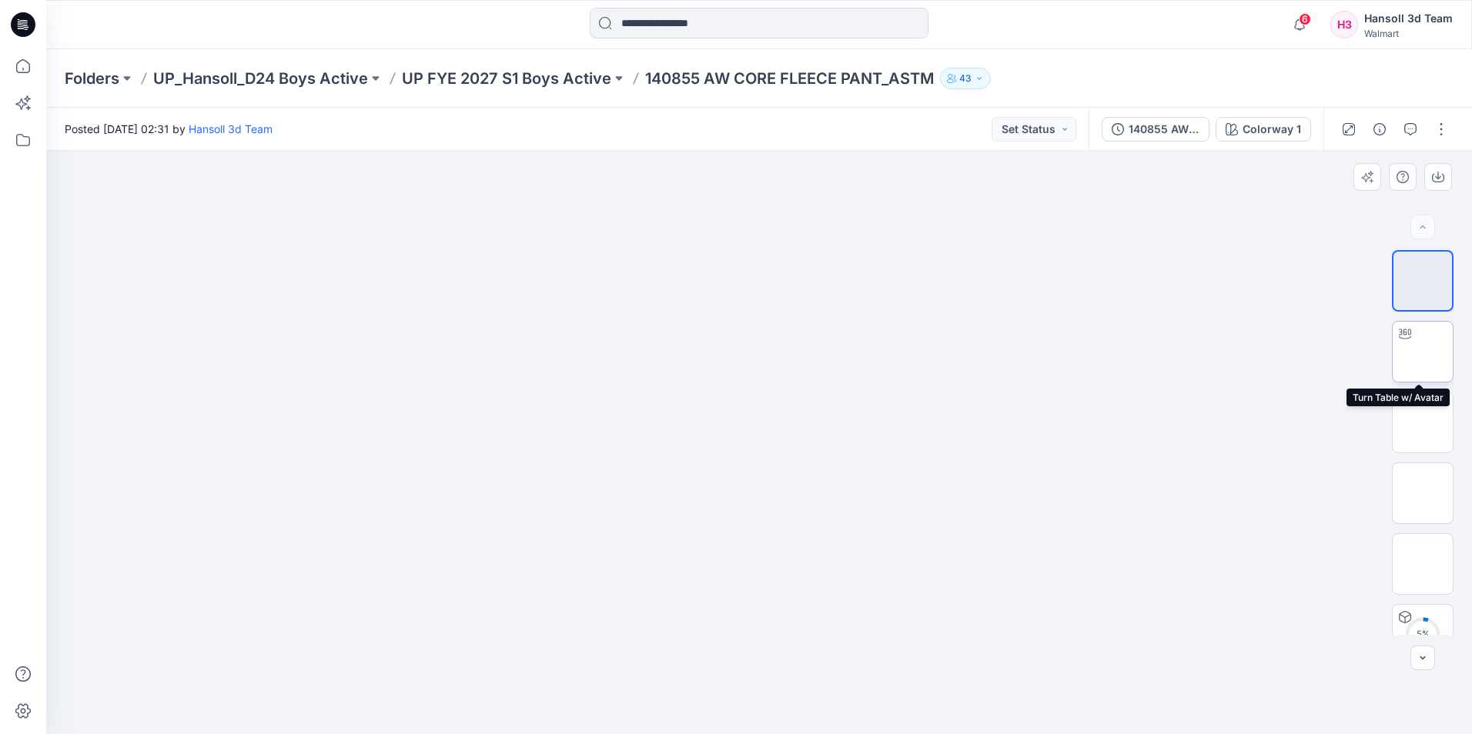
click at [1423, 352] on img at bounding box center [1423, 352] width 0 height 0
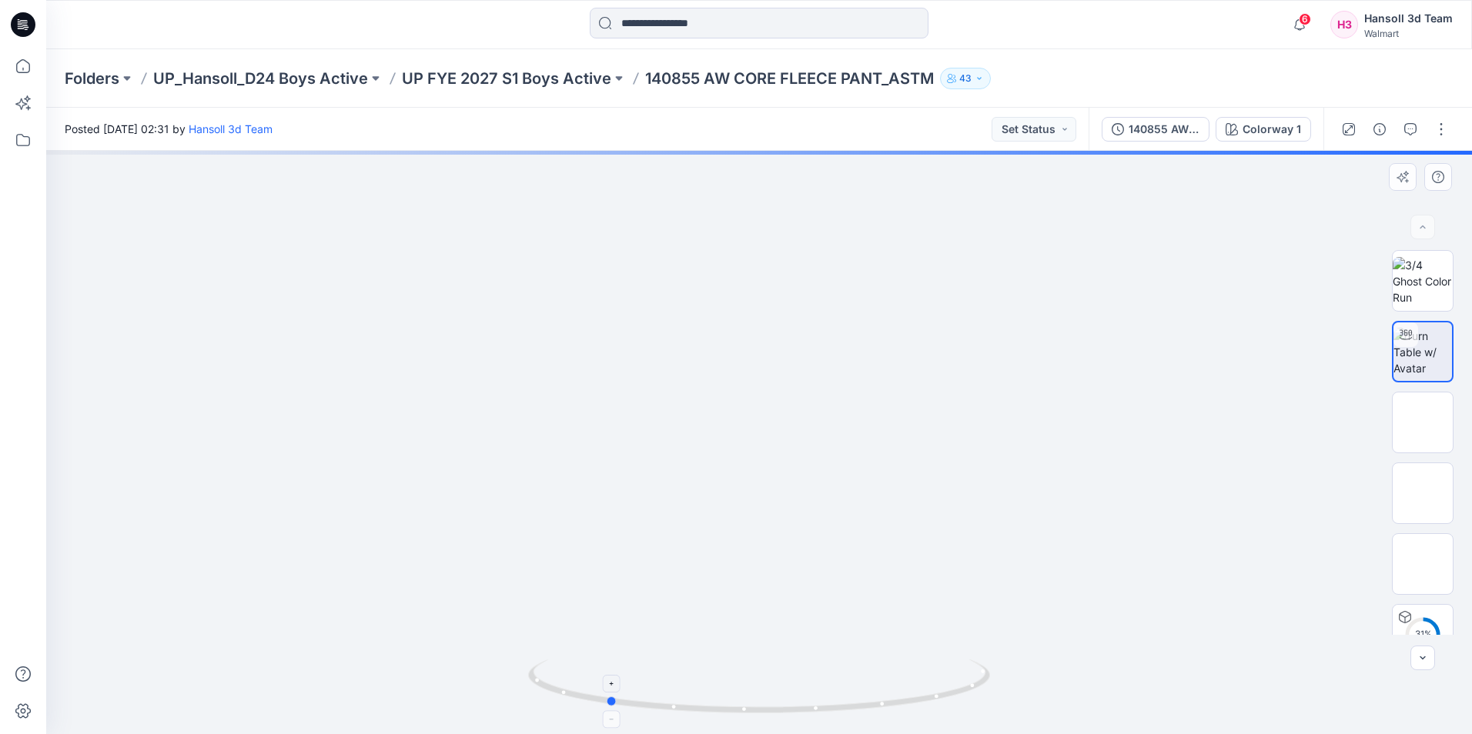
drag, startPoint x: 918, startPoint y: 704, endPoint x: 654, endPoint y: 694, distance: 263.5
click at [651, 704] on icon at bounding box center [761, 689] width 466 height 58
click at [1277, 386] on div at bounding box center [759, 443] width 1426 height 584
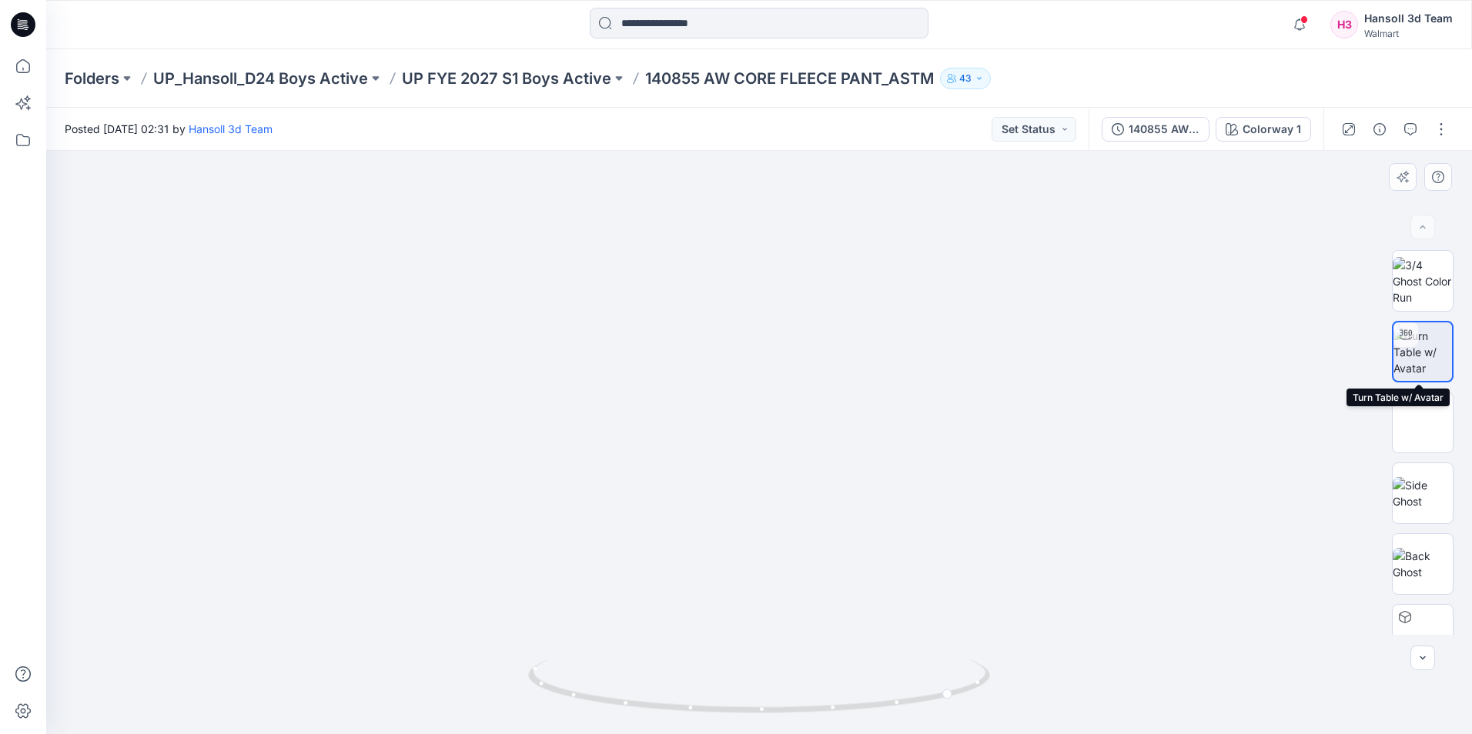
click at [1417, 364] on img at bounding box center [1423, 352] width 59 height 49
drag, startPoint x: 1421, startPoint y: 358, endPoint x: 958, endPoint y: 728, distance: 593.3
click at [1420, 360] on img at bounding box center [1423, 352] width 59 height 49
drag, startPoint x: 1413, startPoint y: 434, endPoint x: 1385, endPoint y: 477, distance: 50.6
click at [1423, 423] on img at bounding box center [1423, 423] width 0 height 0
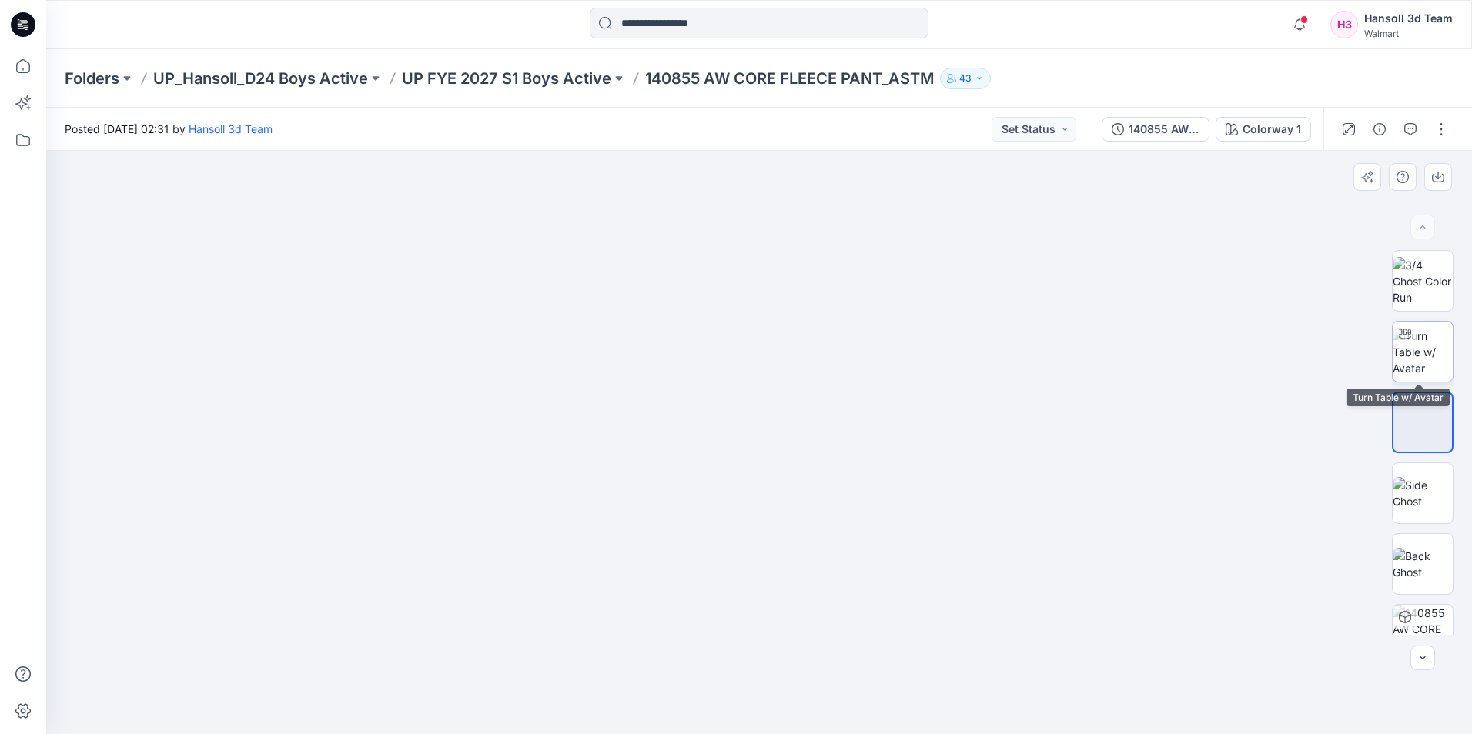
click at [1444, 349] on img at bounding box center [1423, 352] width 60 height 49
click at [1138, 503] on div at bounding box center [759, 443] width 1426 height 584
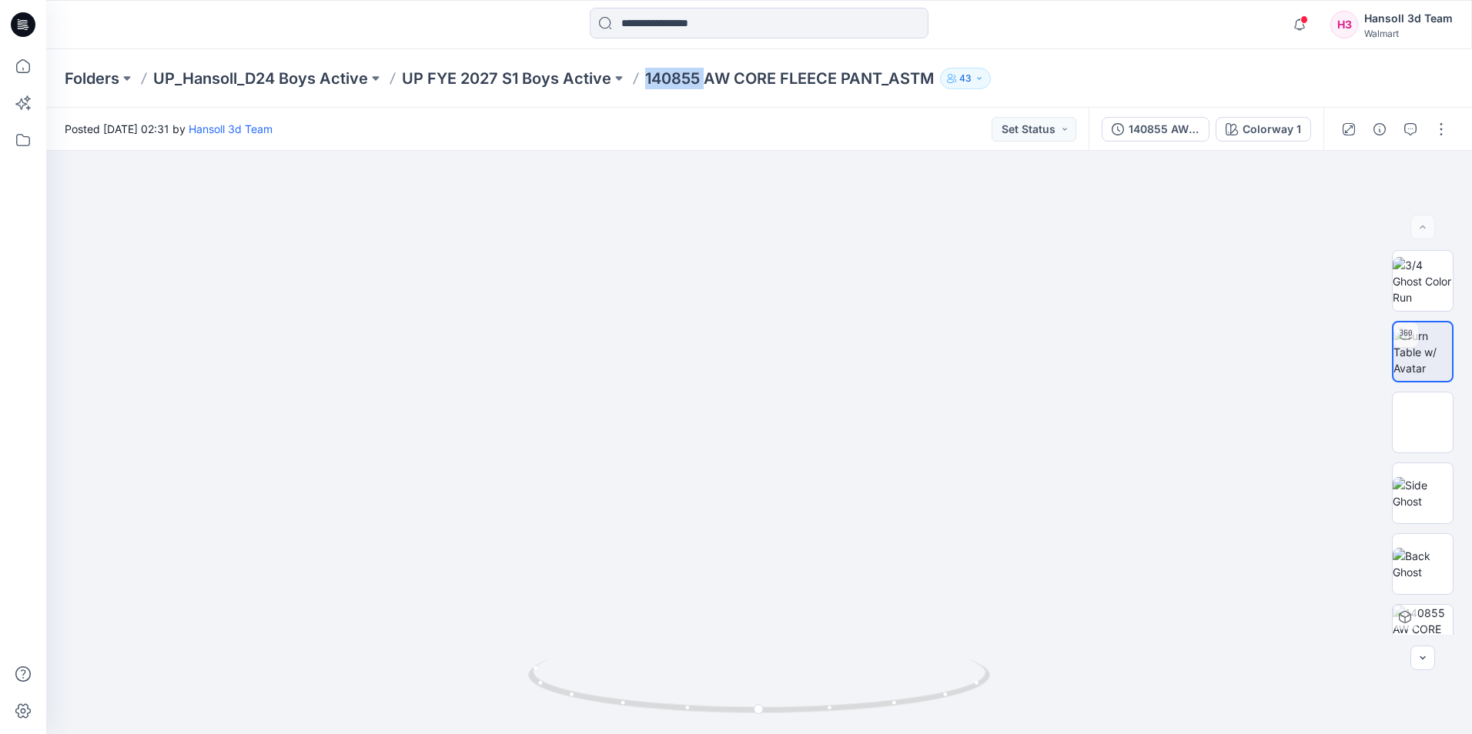
drag, startPoint x: 706, startPoint y: 79, endPoint x: 642, endPoint y: 84, distance: 64.1
click at [642, 84] on div "Folders UP_Hansoll_D24 Boys Active UP FYE 2027 S1 Boys Active 140855 AW CORE FL…" at bounding box center [699, 79] width 1269 height 22
copy p "140855"
click at [1299, 24] on icon "button" at bounding box center [1299, 24] width 29 height 31
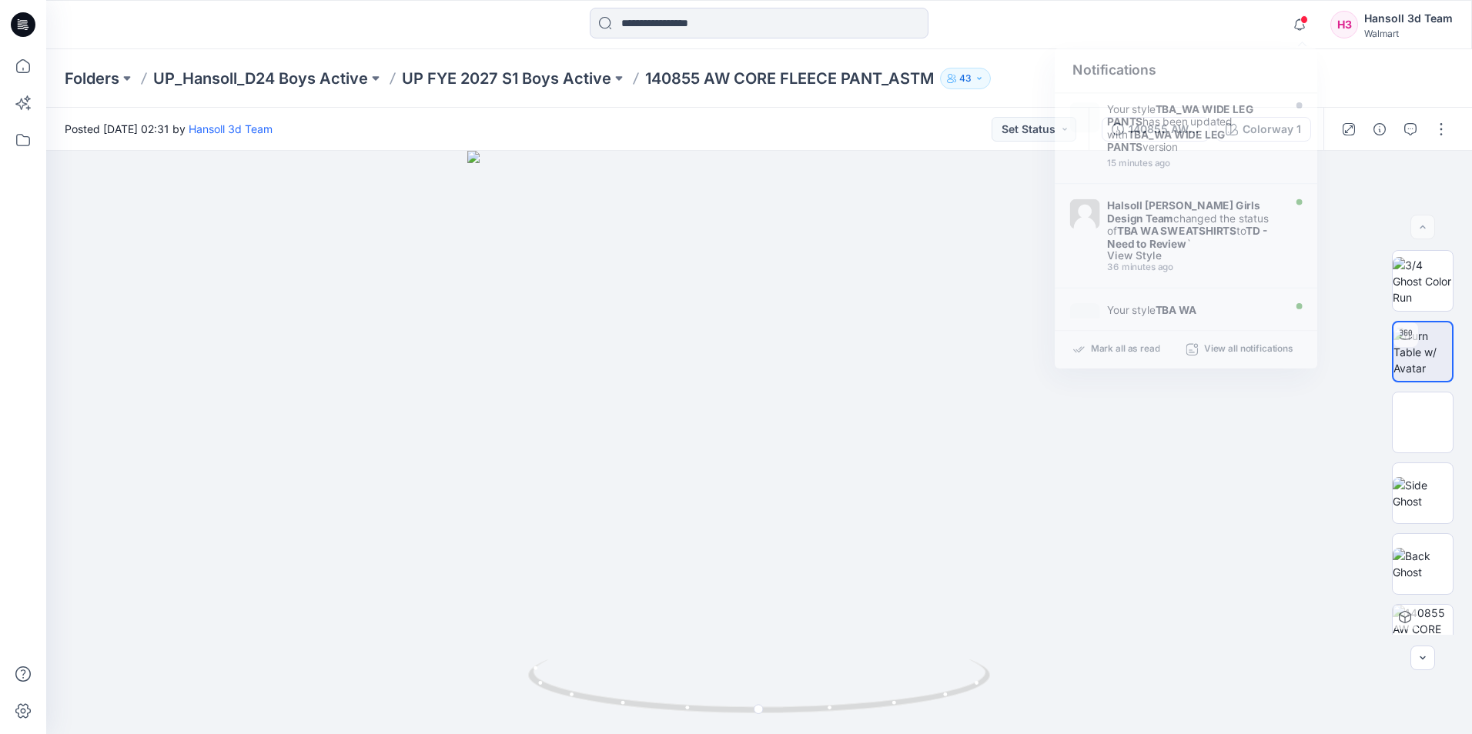
click at [27, 28] on icon at bounding box center [25, 27] width 5 height 1
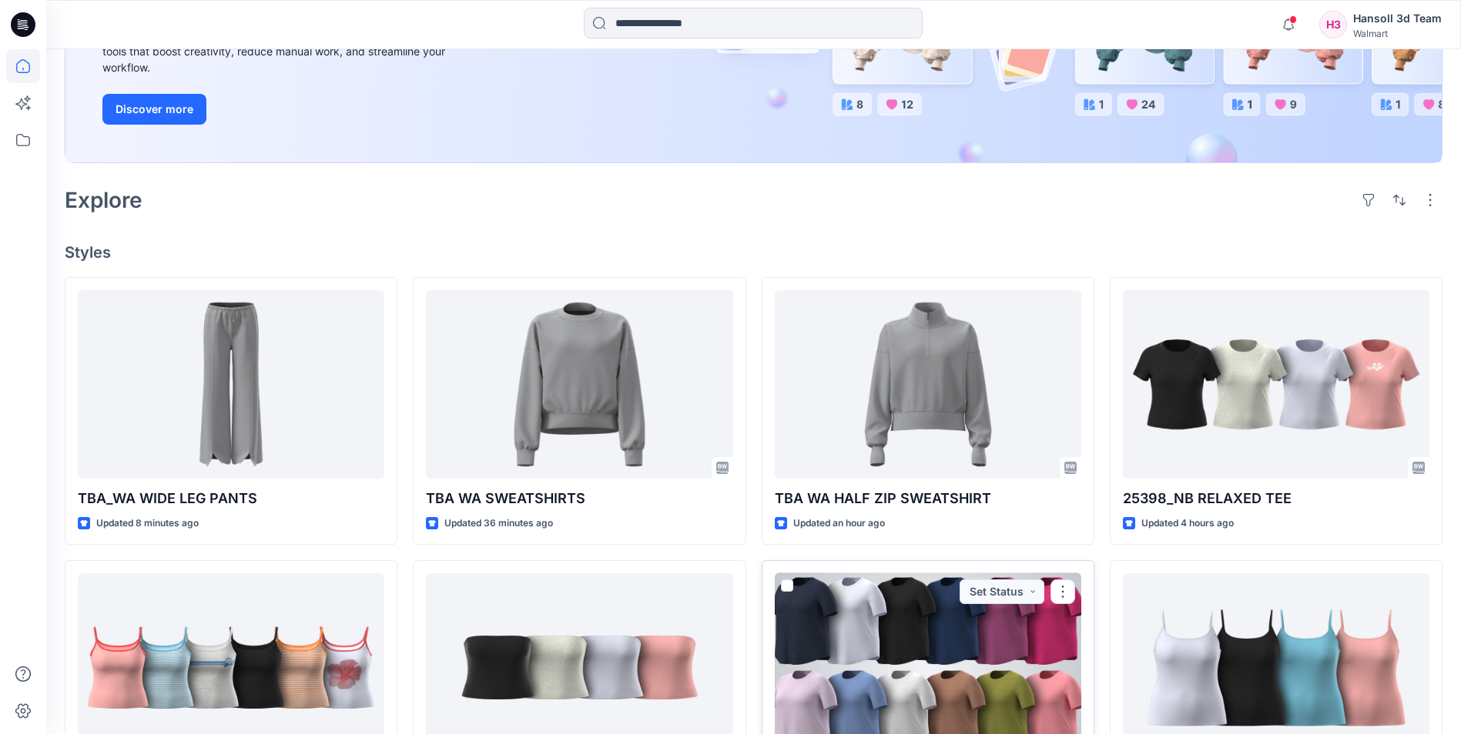
scroll to position [231, 0]
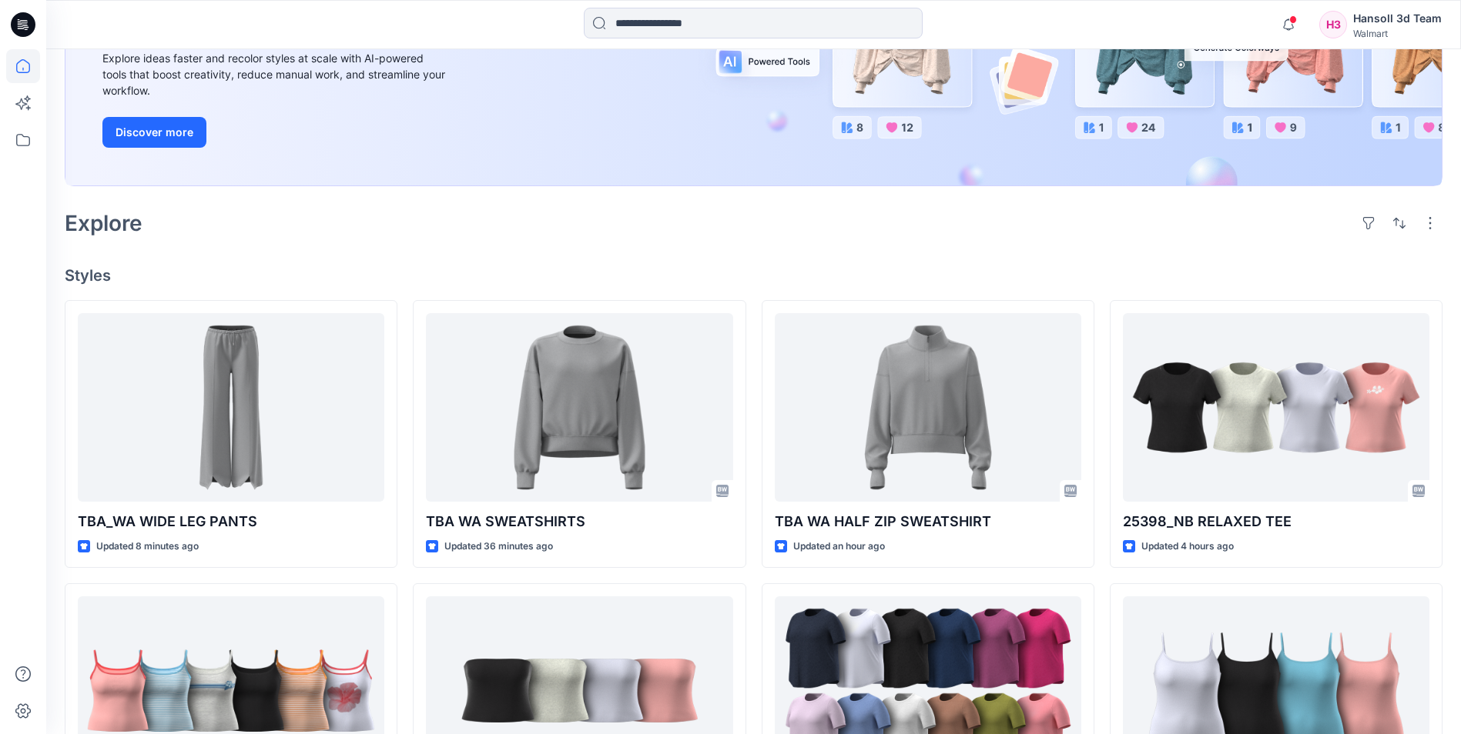
drag, startPoint x: 401, startPoint y: 27, endPoint x: 410, endPoint y: 20, distance: 11.5
click at [401, 27] on div at bounding box center [753, 25] width 707 height 34
drag, startPoint x: 786, startPoint y: 4, endPoint x: 788, endPoint y: 18, distance: 13.9
click at [786, 5] on div "Notifications Your style TBA_WA WIDE LEG PANTS has been updated with TBA_WA WID…" at bounding box center [753, 24] width 1414 height 49
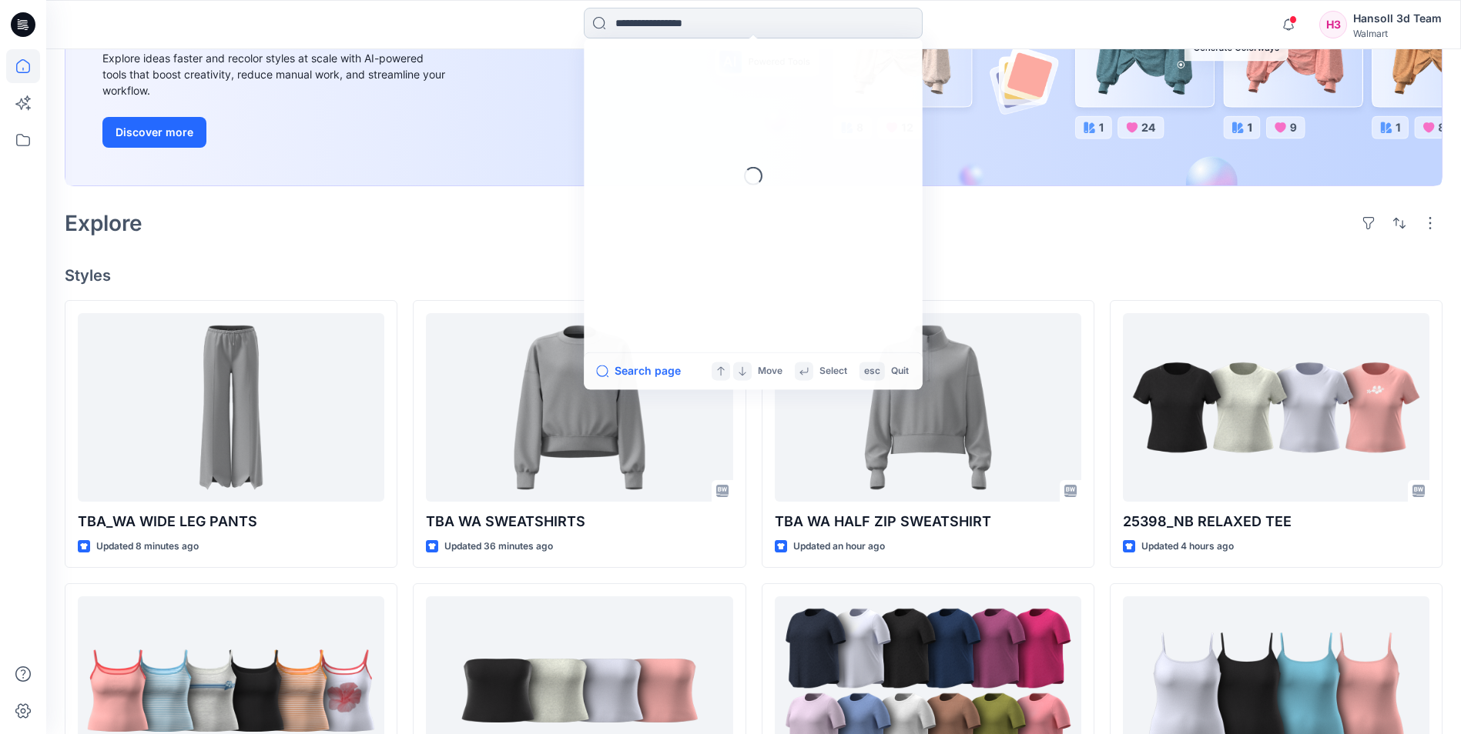
click at [789, 23] on input at bounding box center [753, 23] width 339 height 31
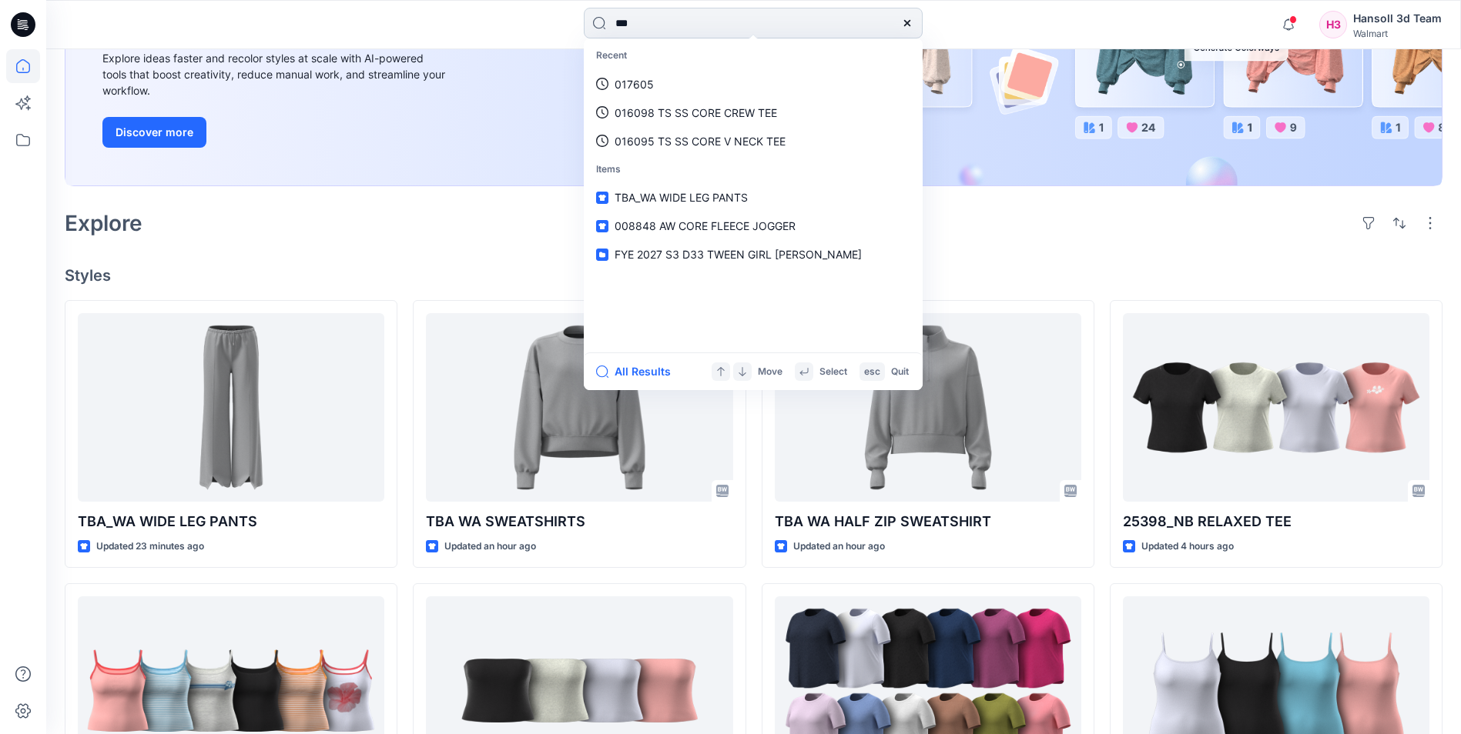
type input "****"
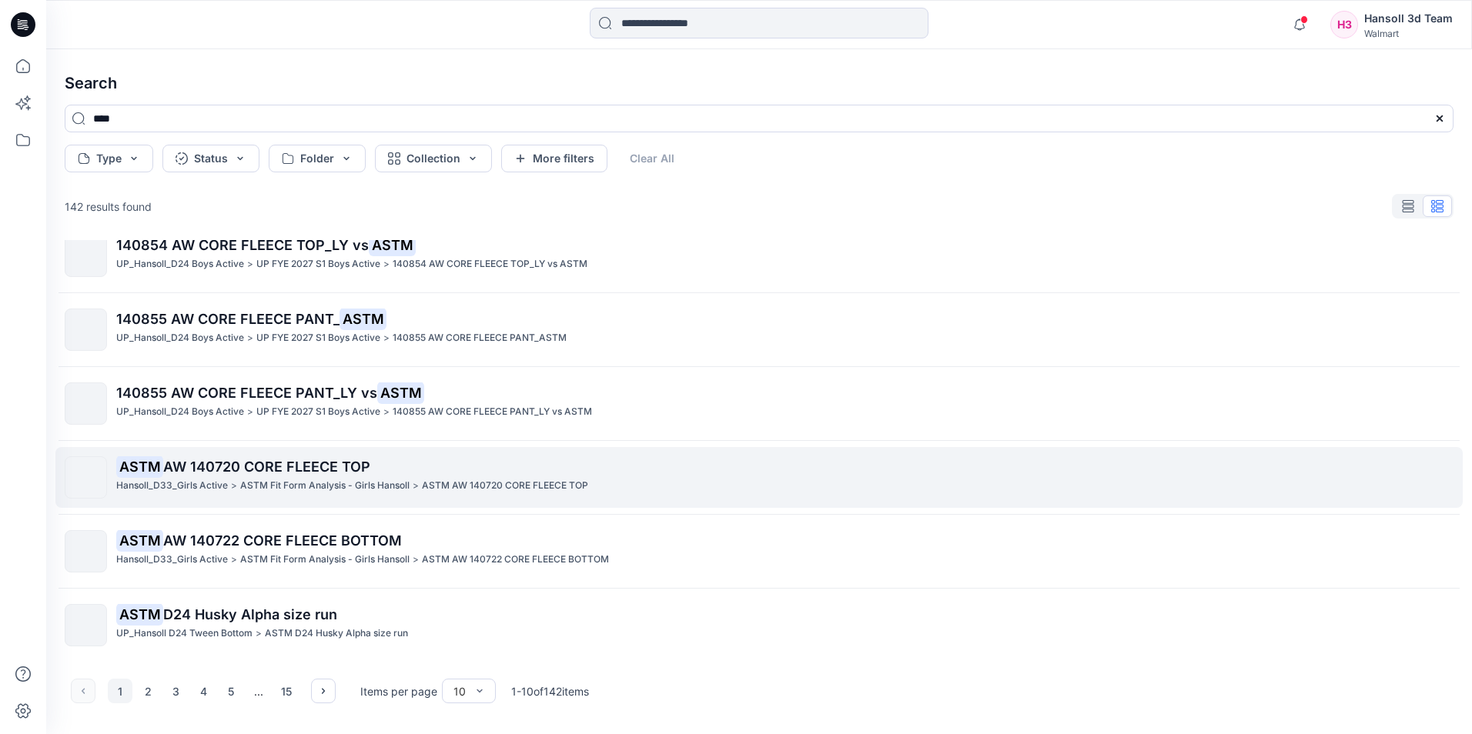
scroll to position [319, 0]
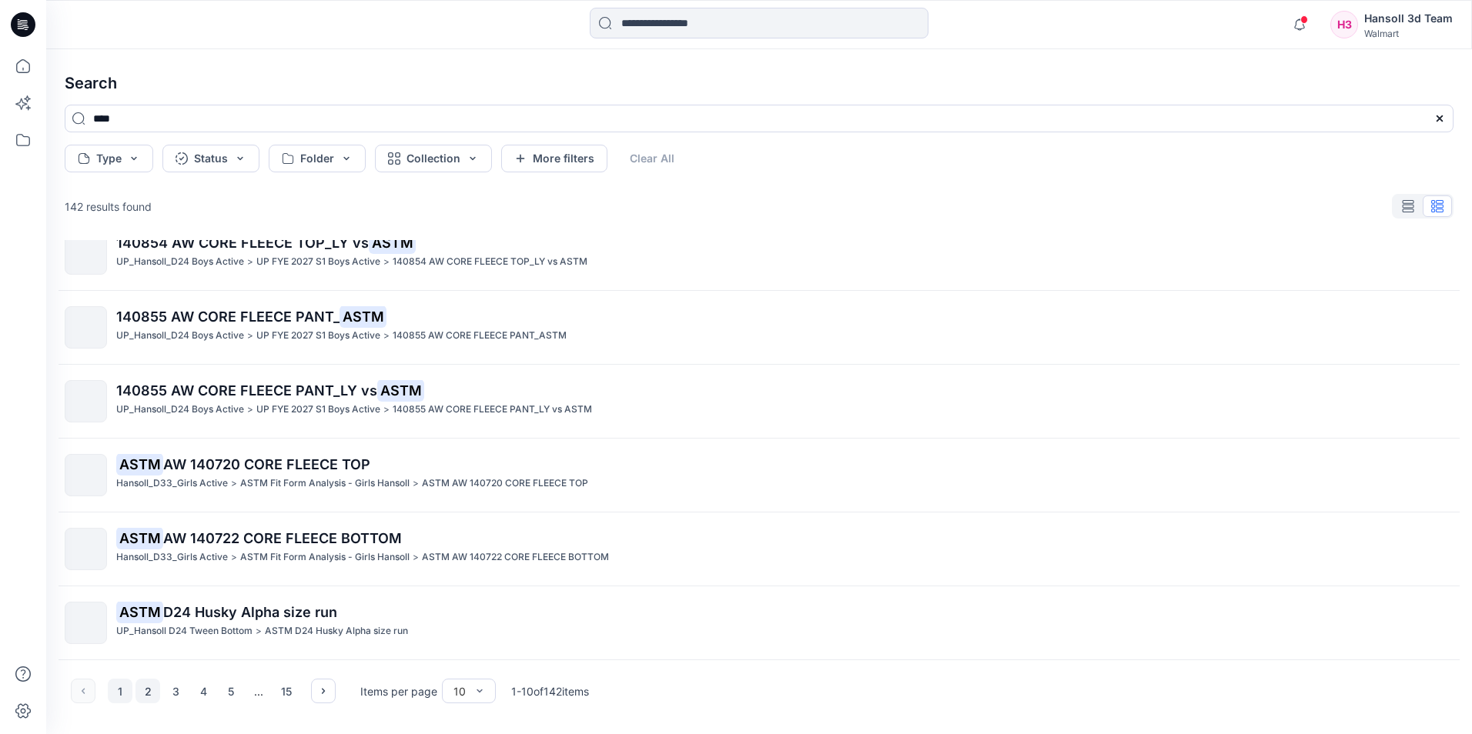
click at [147, 694] on button "2" at bounding box center [148, 691] width 25 height 25
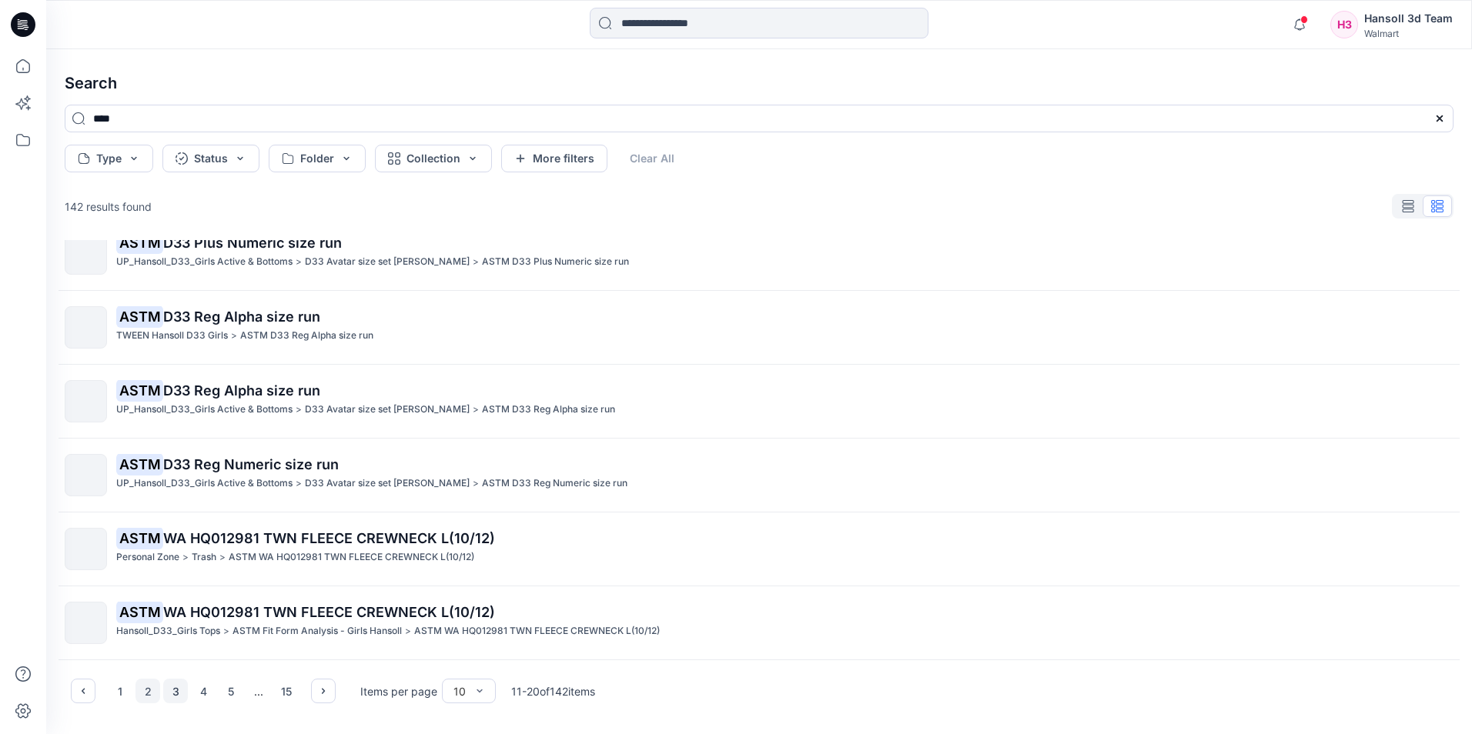
click at [171, 693] on button "3" at bounding box center [175, 691] width 25 height 25
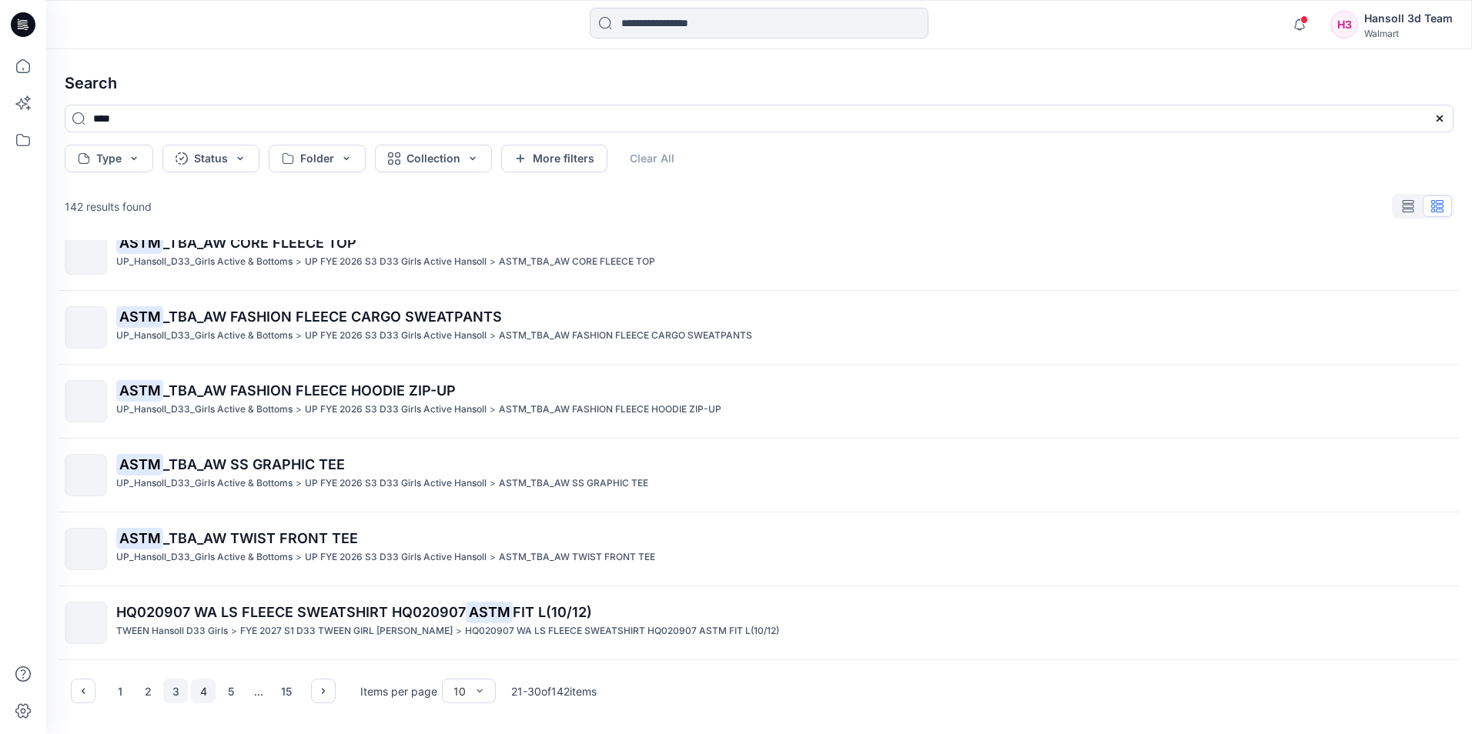
click at [199, 694] on button "4" at bounding box center [203, 691] width 25 height 25
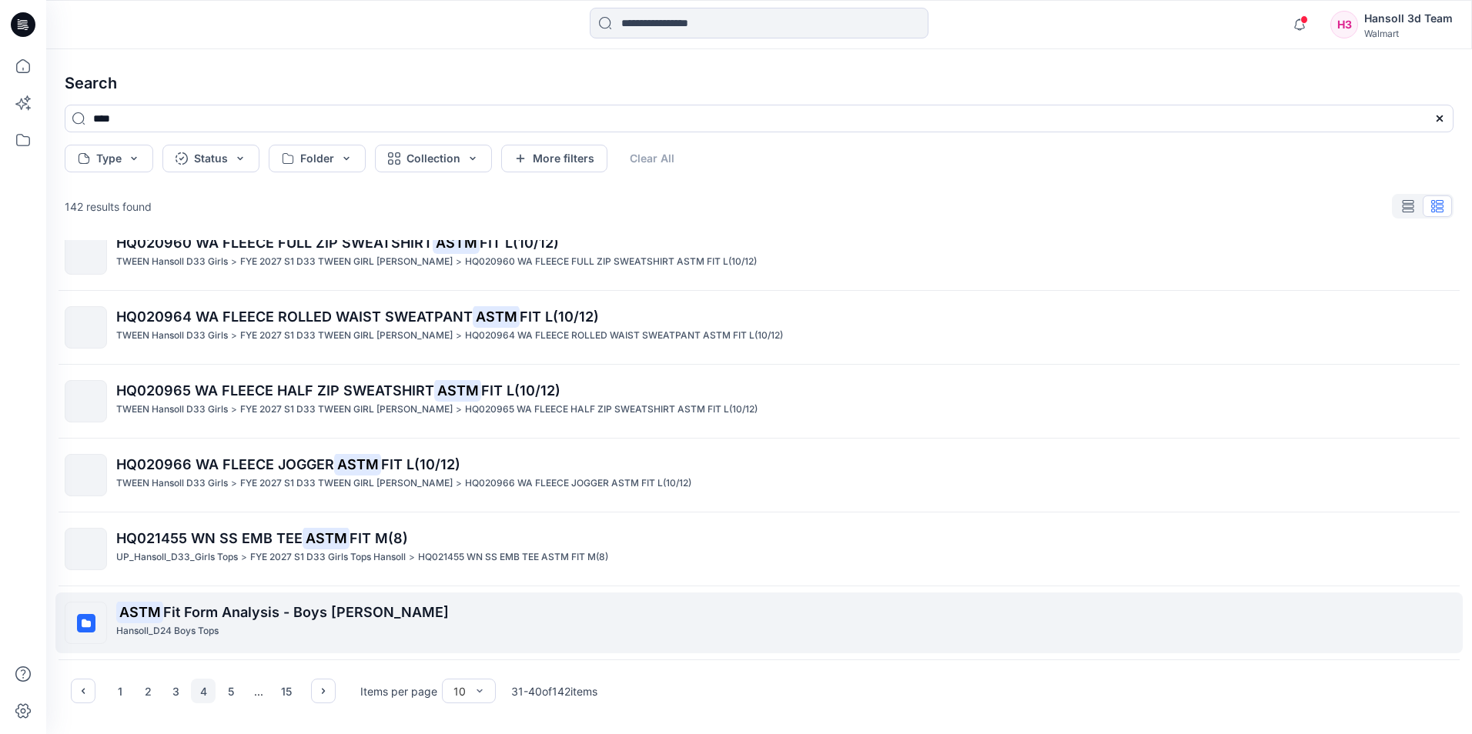
click at [305, 618] on span "Fit Form Analysis - Boys Hansoll" at bounding box center [306, 612] width 286 height 16
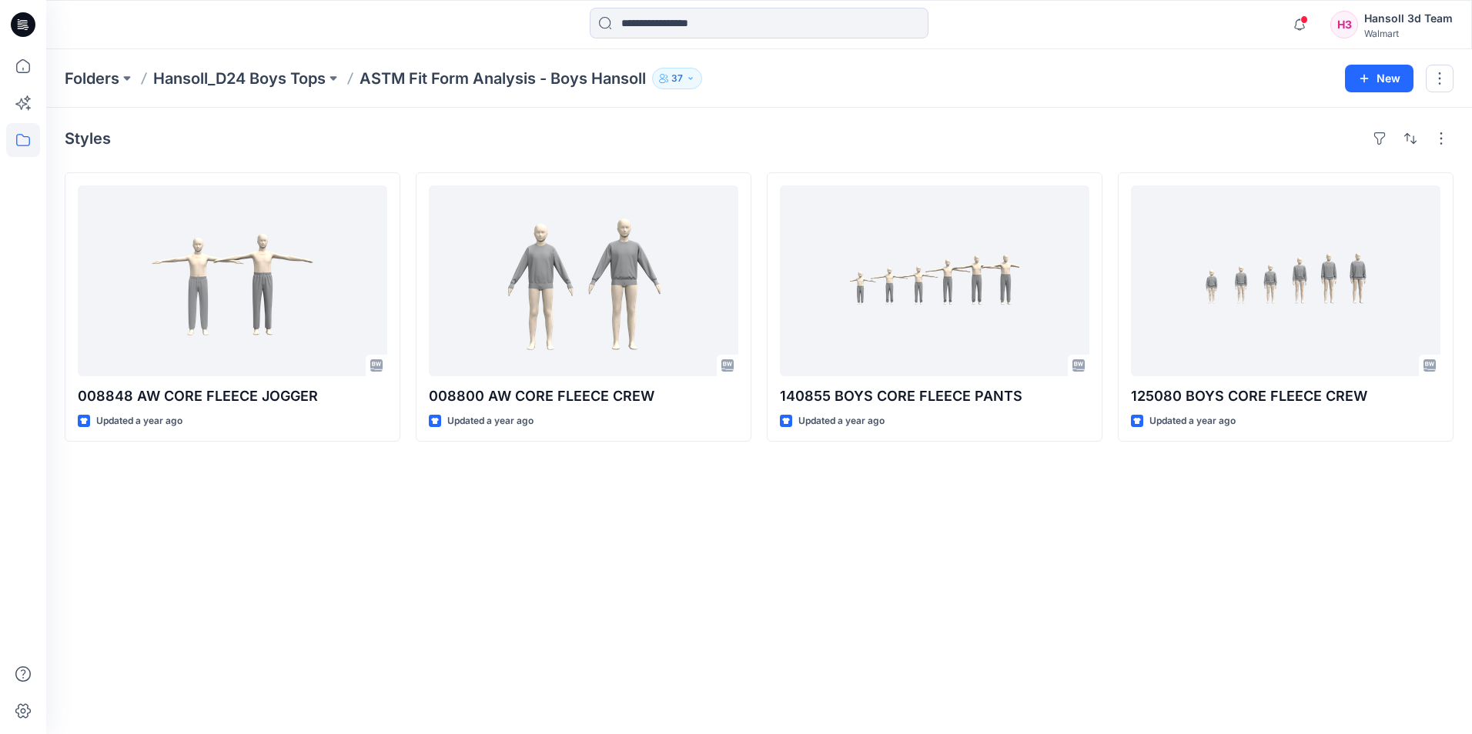
click at [1319, 549] on div "Styles 008848 AW CORE FLEECE JOGGER Updated a year ago 008800 AW CORE FLEECE CR…" at bounding box center [759, 421] width 1426 height 627
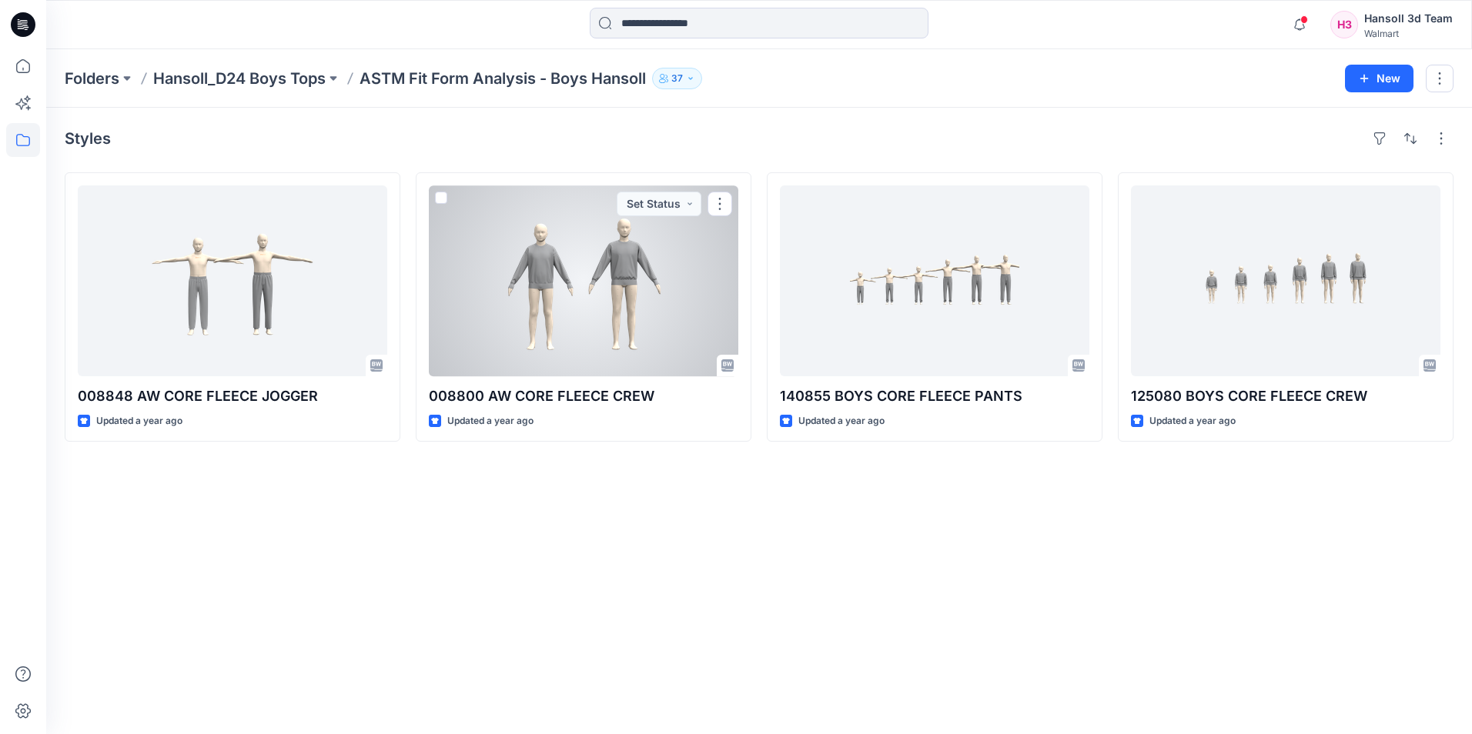
click at [636, 307] on div at bounding box center [584, 281] width 310 height 191
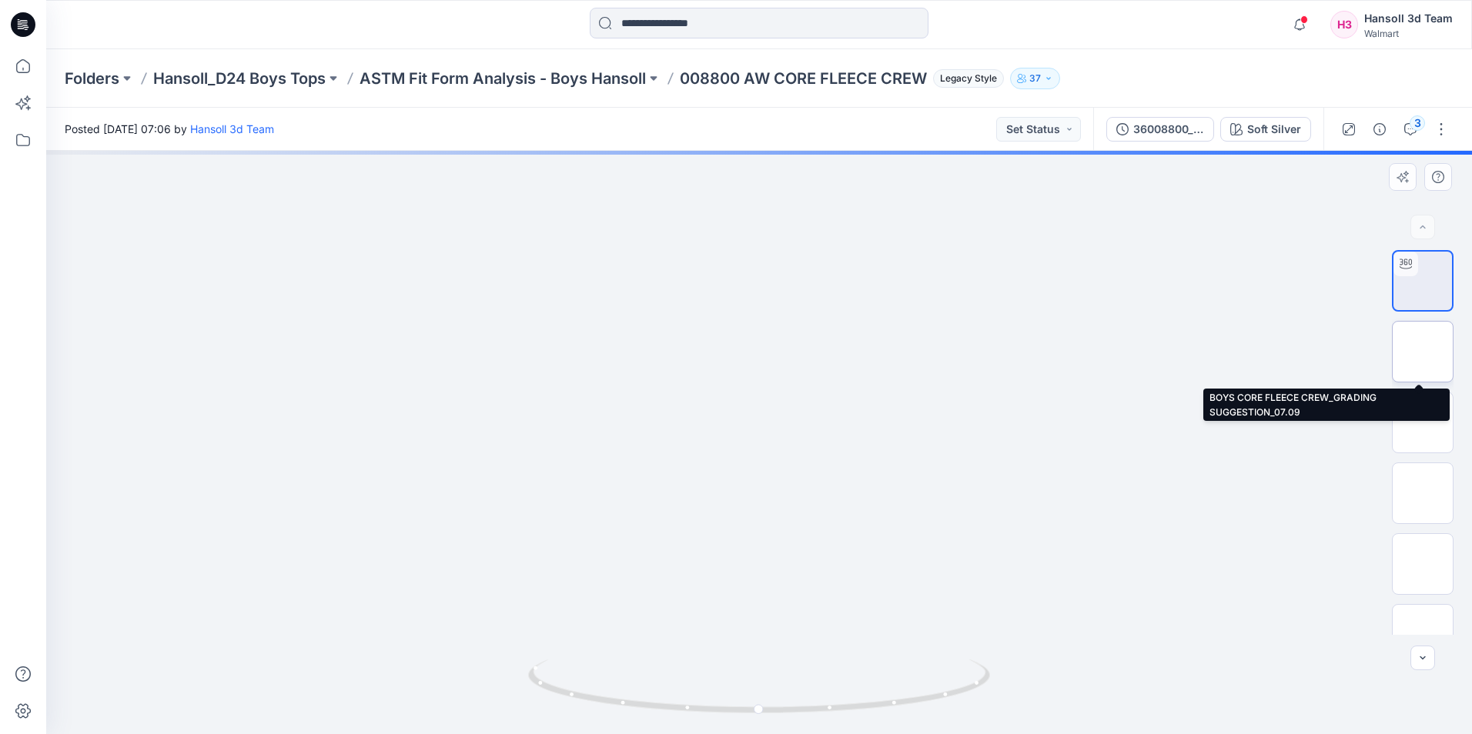
click at [1423, 352] on img at bounding box center [1423, 352] width 0 height 0
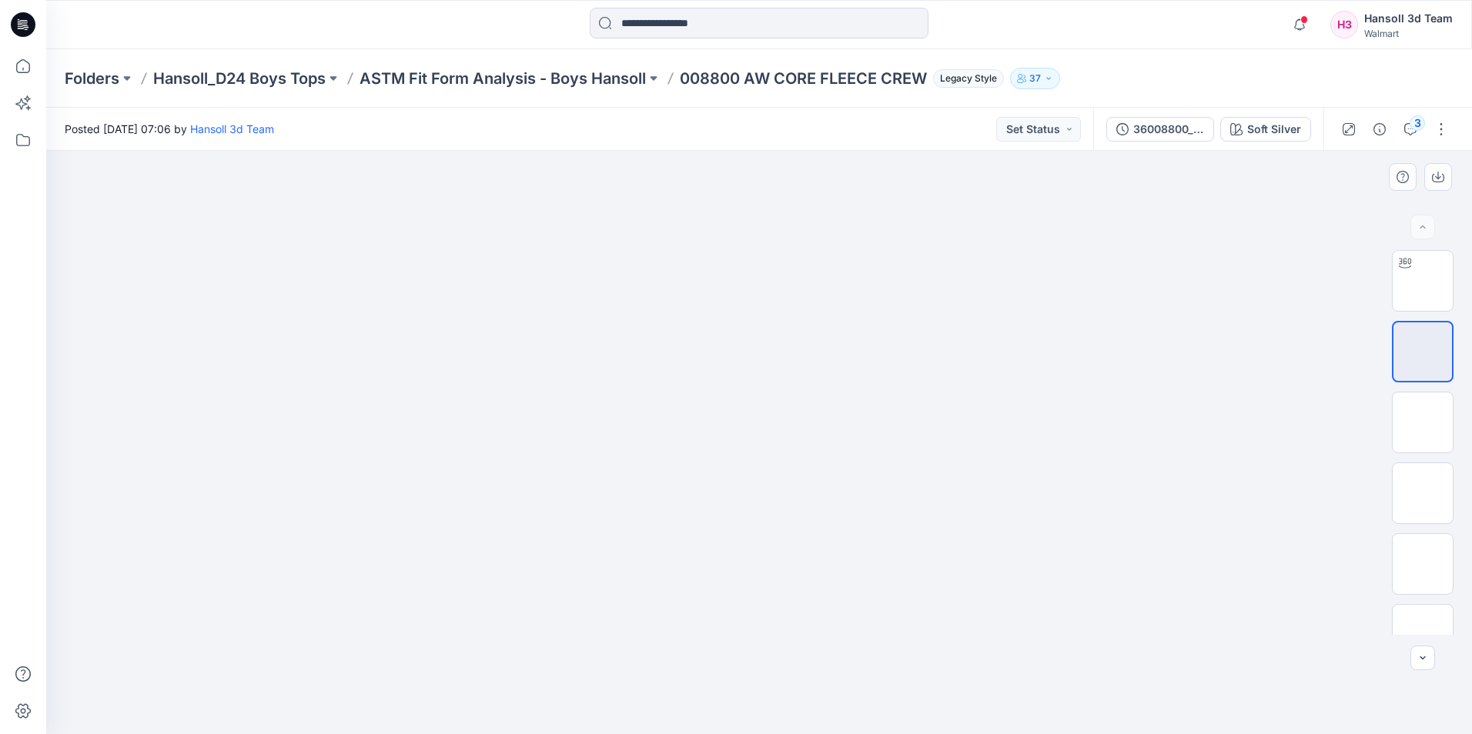
click at [1188, 319] on div at bounding box center [759, 443] width 1426 height 584
click at [1423, 281] on img at bounding box center [1423, 281] width 0 height 0
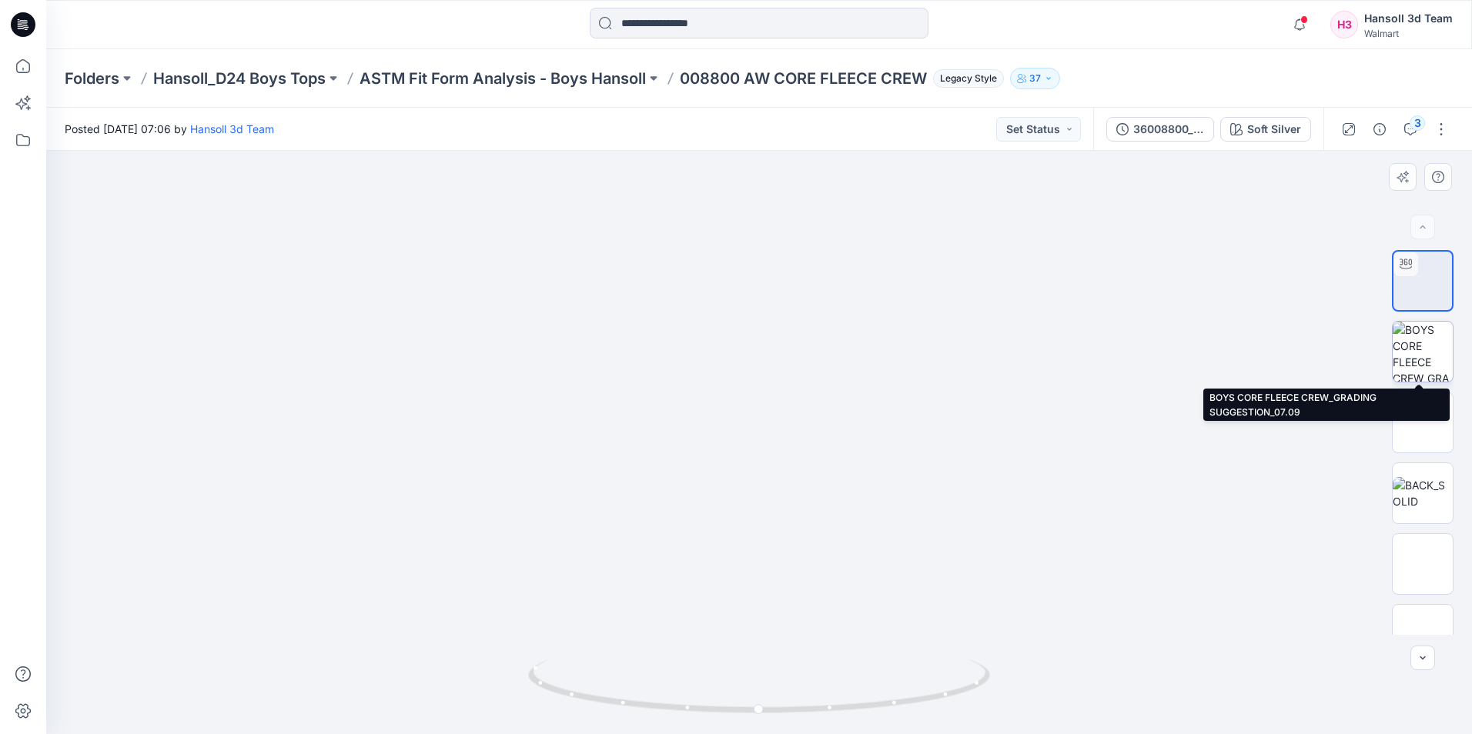
click at [1422, 347] on img at bounding box center [1423, 352] width 60 height 60
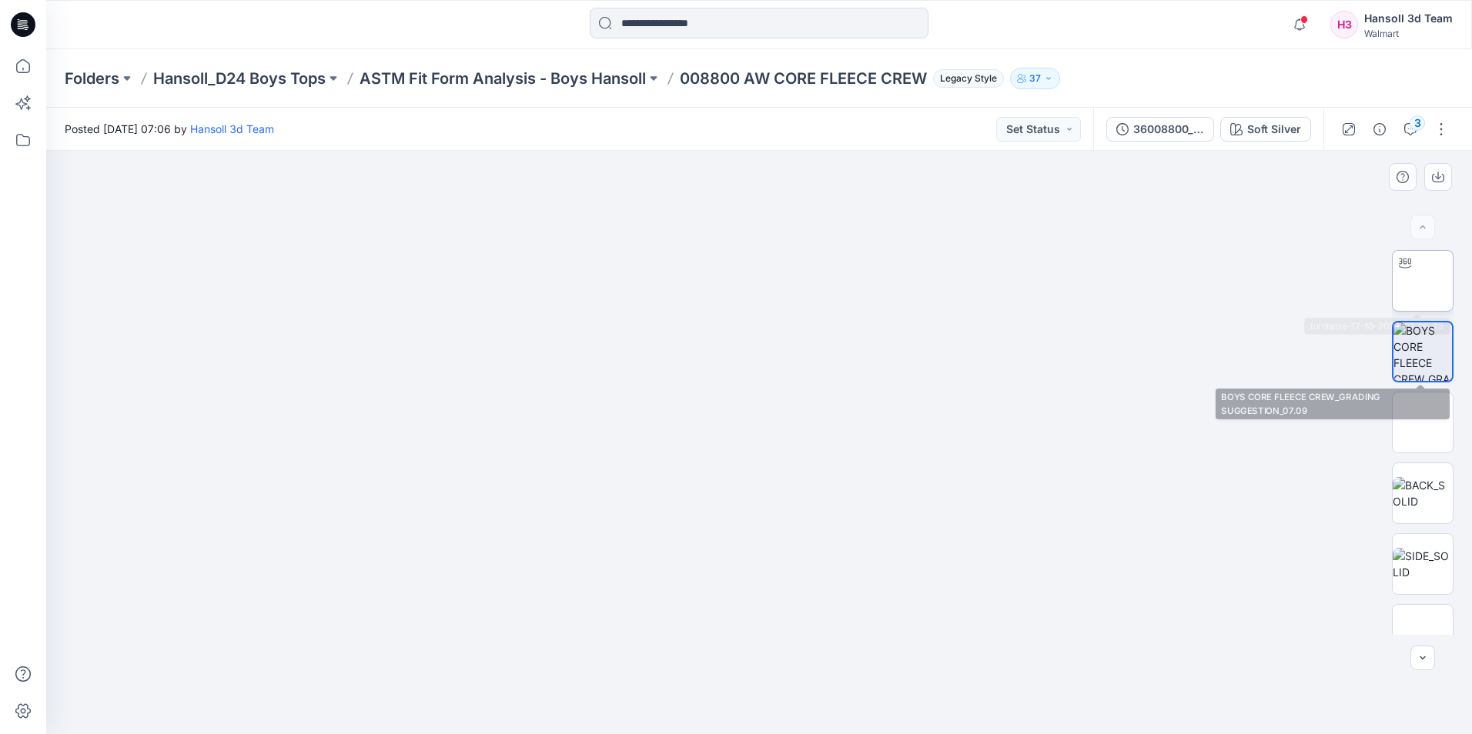
click at [1423, 281] on img at bounding box center [1423, 281] width 0 height 0
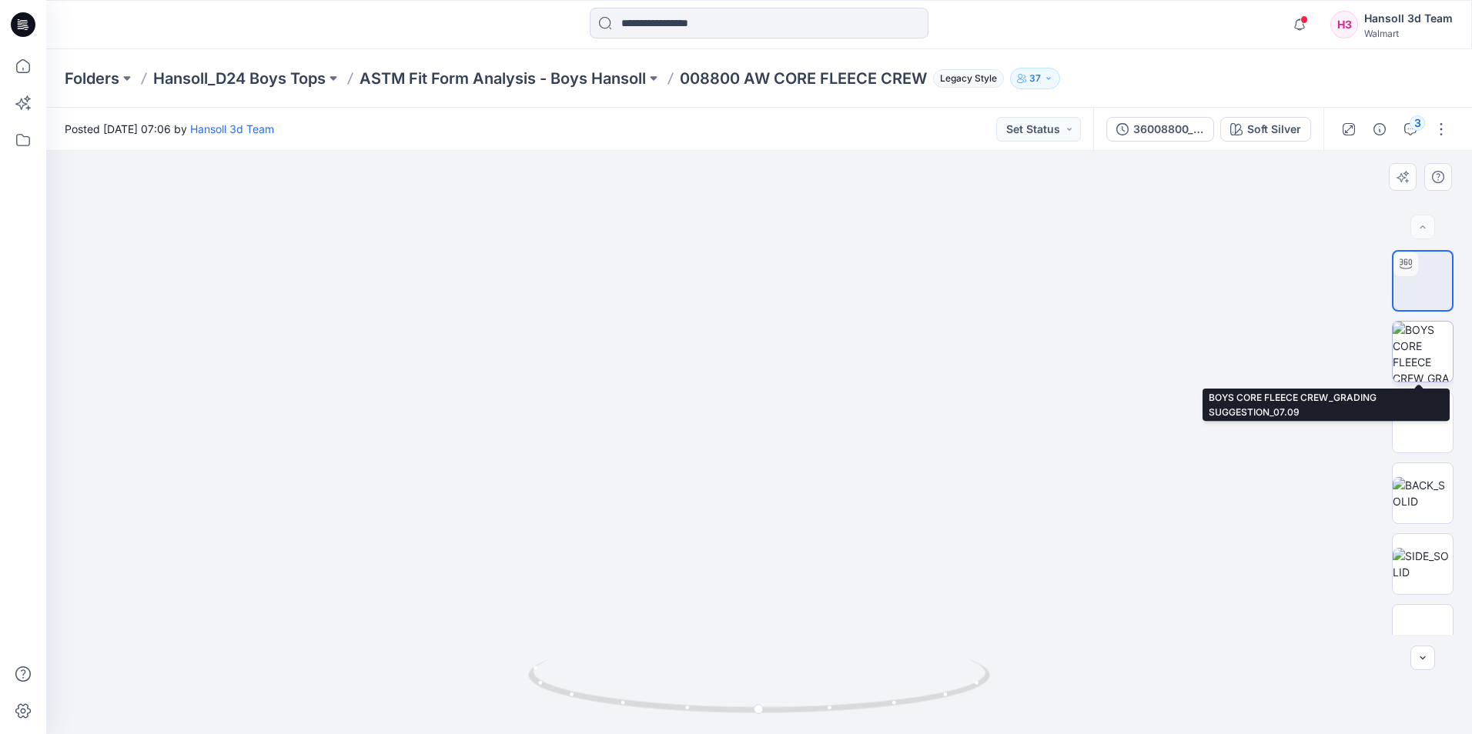
click at [1414, 352] on img at bounding box center [1423, 352] width 60 height 60
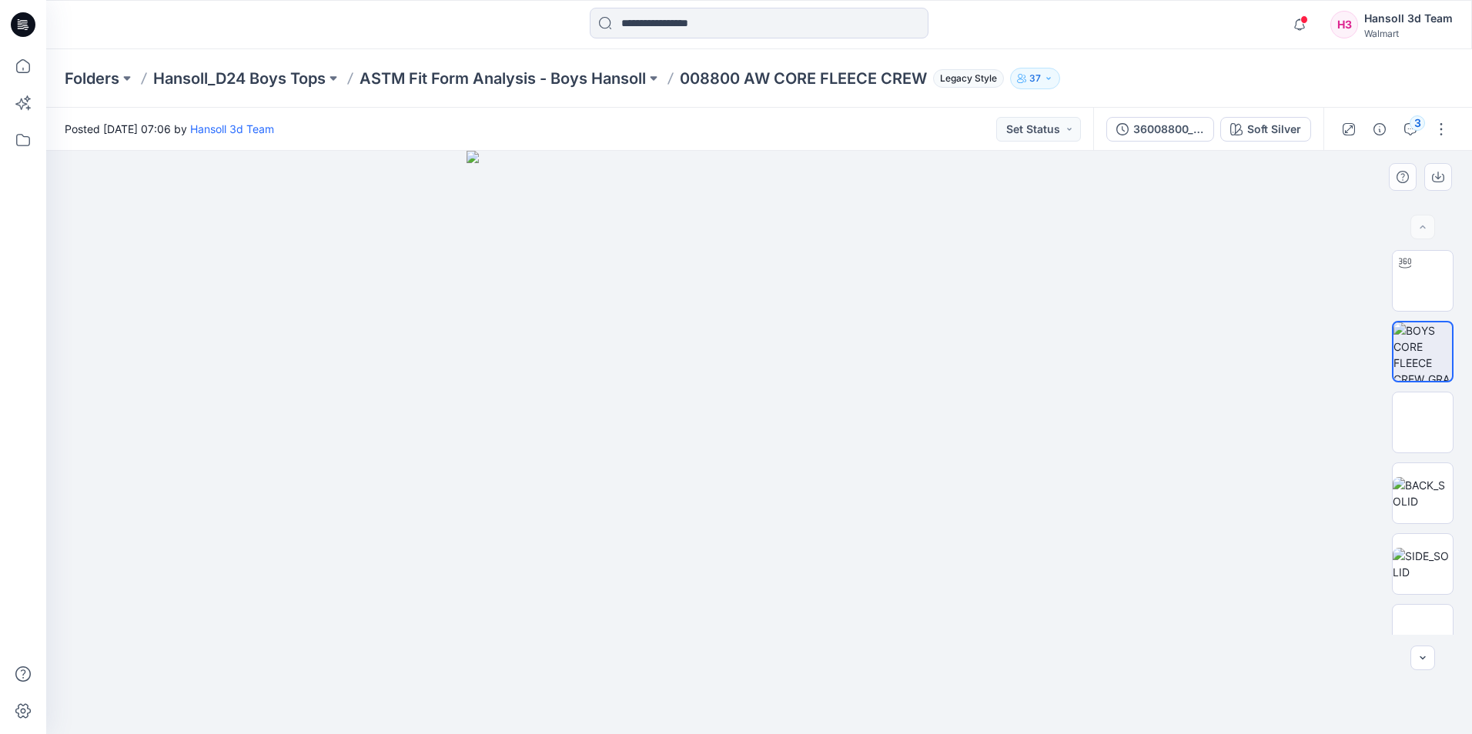
click at [793, 417] on img at bounding box center [759, 443] width 585 height 584
click at [627, 413] on img at bounding box center [759, 443] width 585 height 584
click at [1423, 281] on img at bounding box center [1423, 281] width 0 height 0
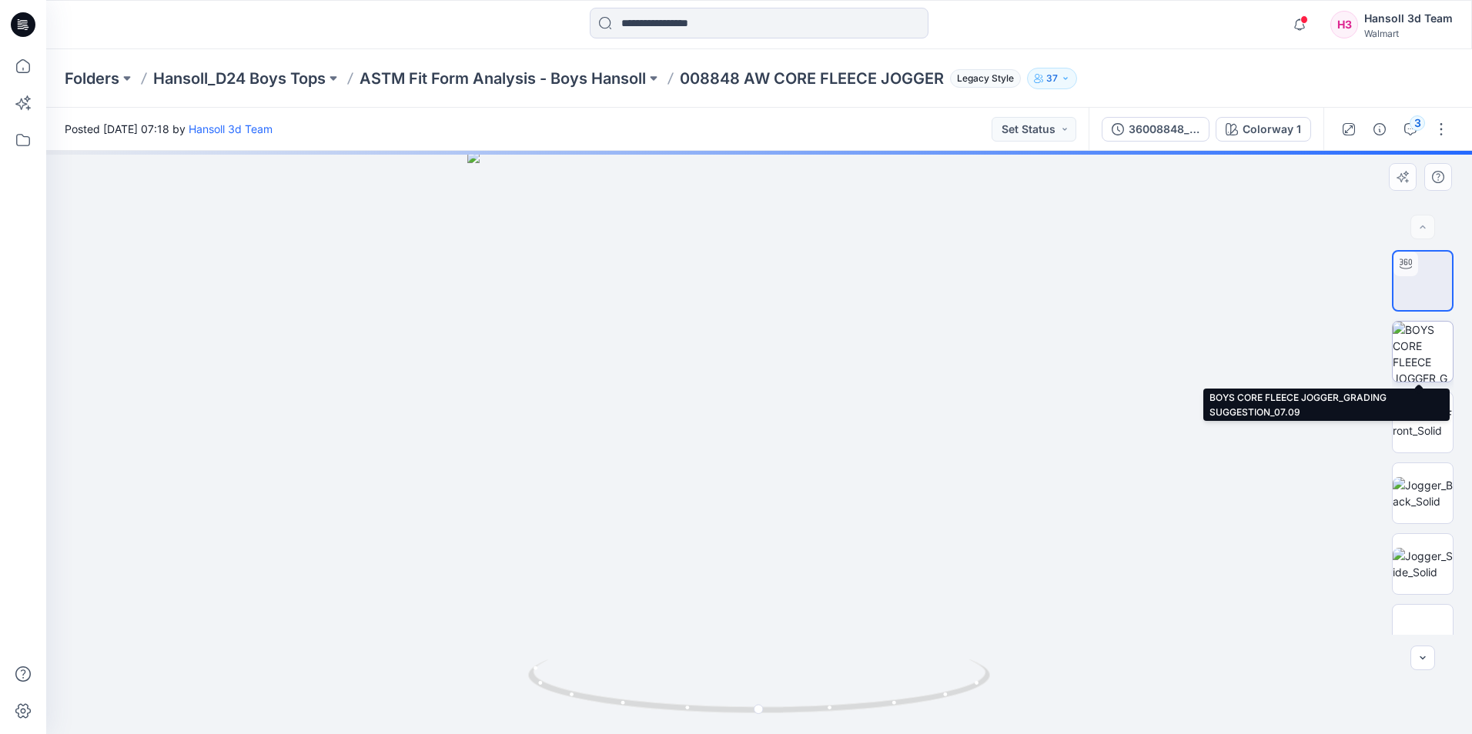
click at [1422, 353] on img at bounding box center [1423, 352] width 60 height 60
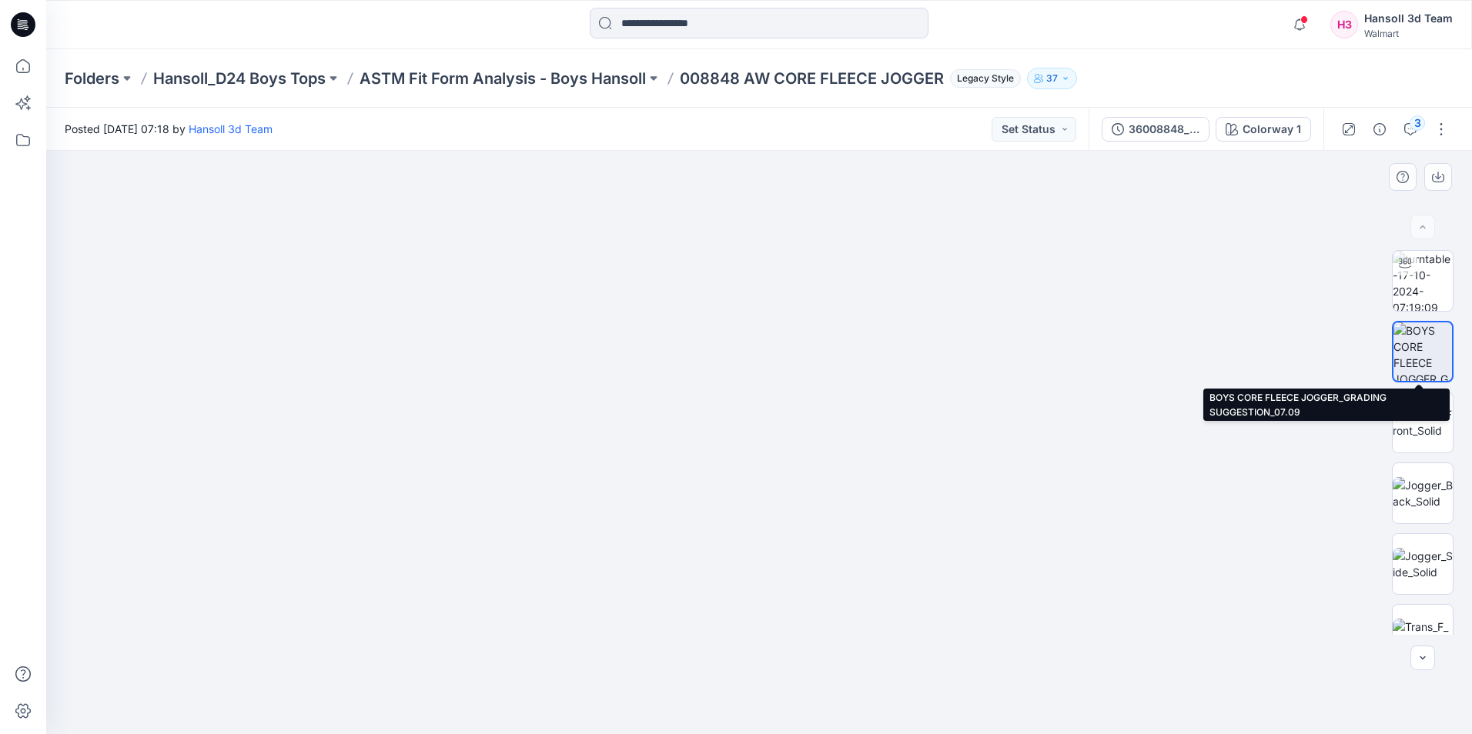
click at [1414, 367] on img at bounding box center [1423, 352] width 59 height 59
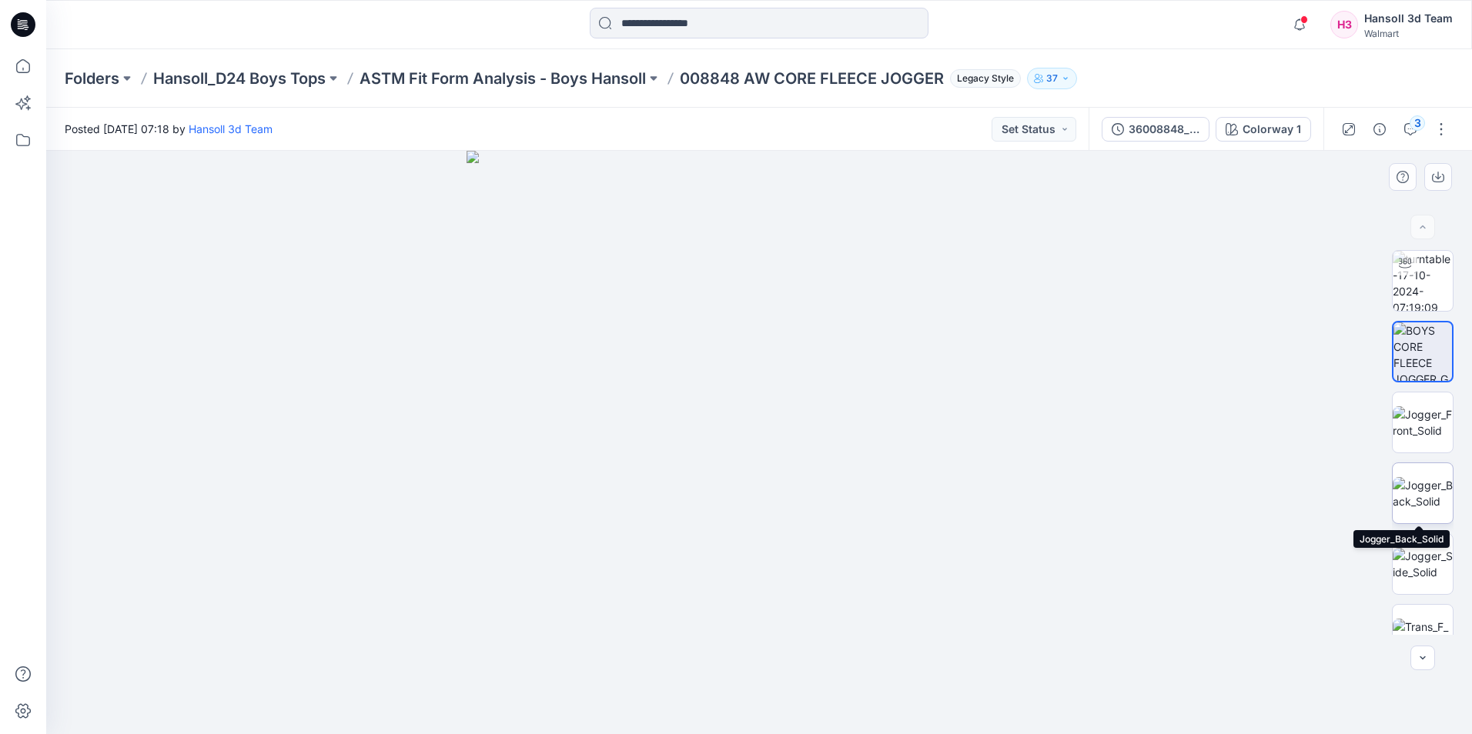
click at [1416, 507] on img at bounding box center [1423, 493] width 60 height 32
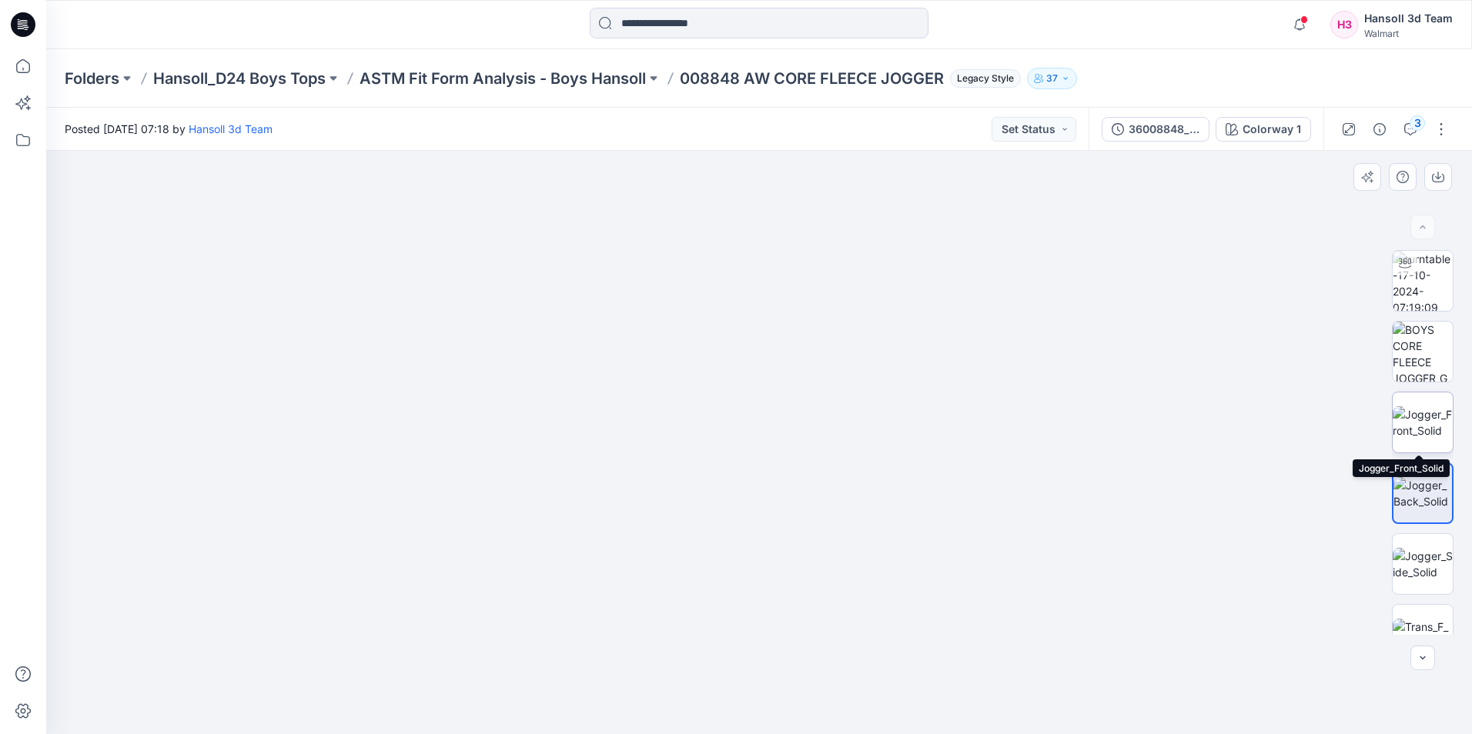
click at [1393, 407] on img at bounding box center [1423, 423] width 60 height 32
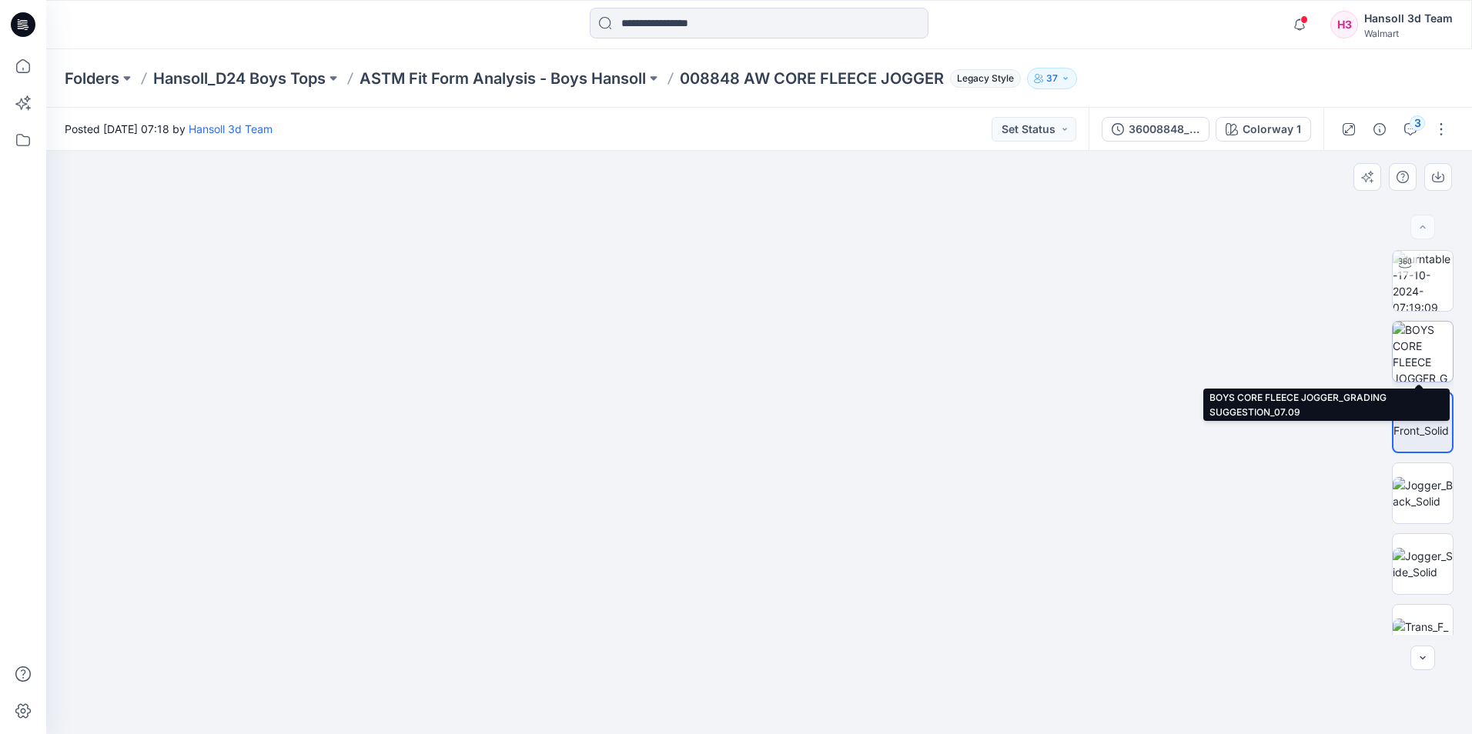
click at [1436, 343] on img at bounding box center [1423, 352] width 60 height 60
